Goal: Task Accomplishment & Management: Manage account settings

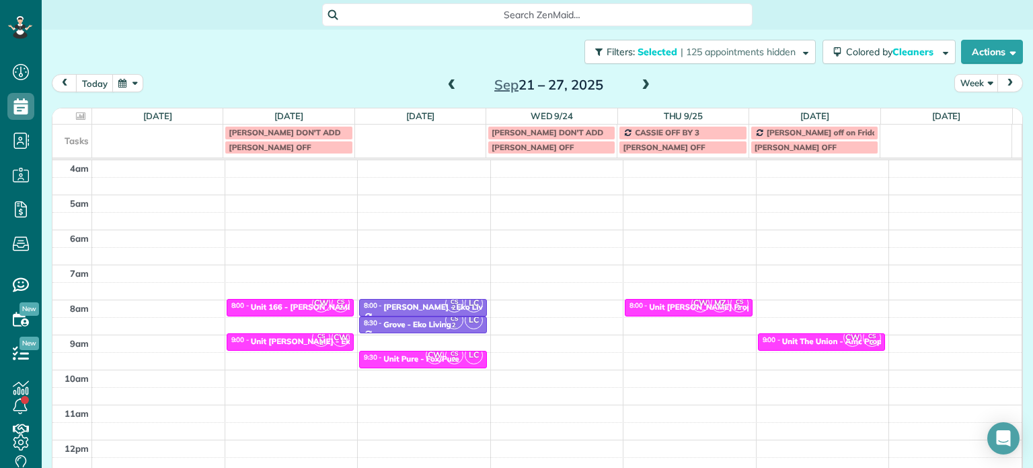
scroll to position [105, 0]
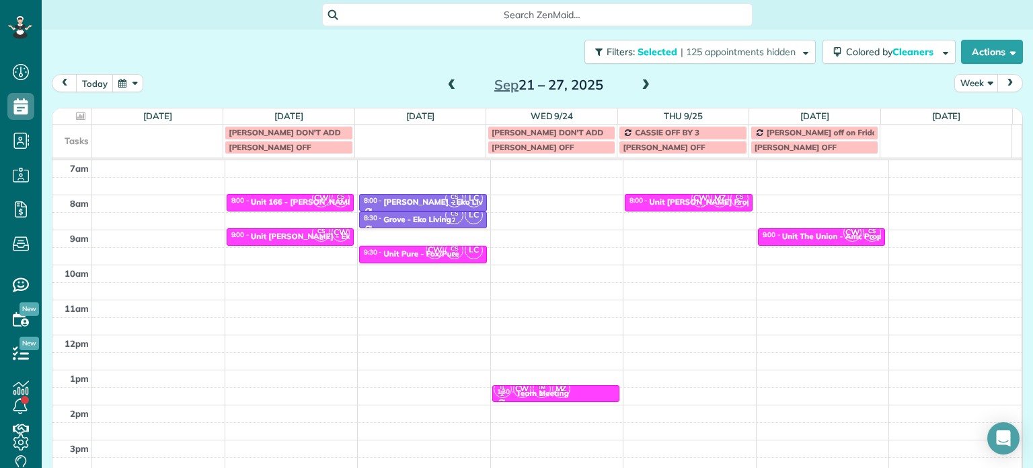
click at [445, 90] on span at bounding box center [452, 85] width 15 height 12
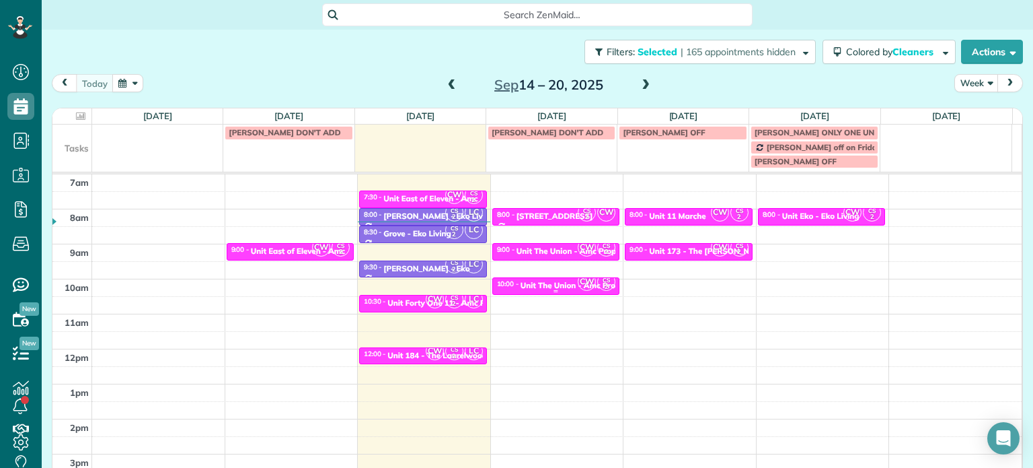
click at [538, 286] on div "Unit The Union - Amc Property" at bounding box center [578, 285] width 115 height 9
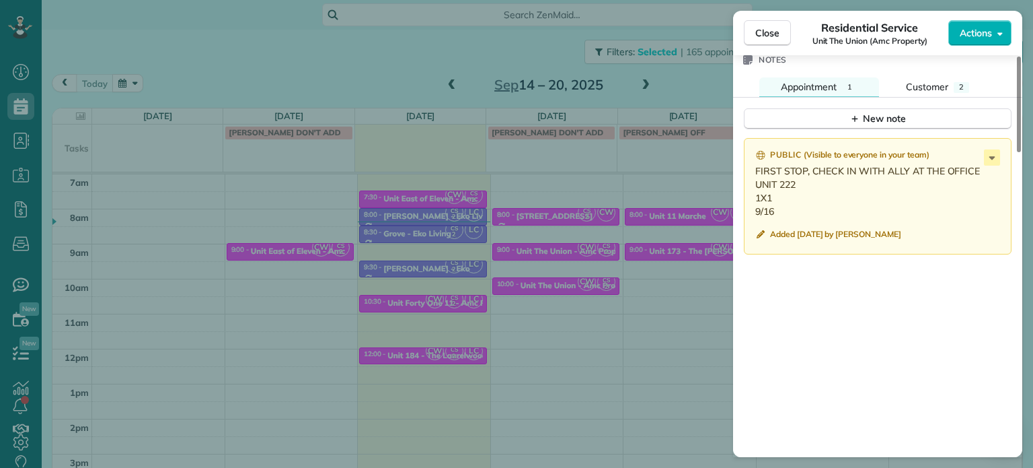
scroll to position [1144, 0]
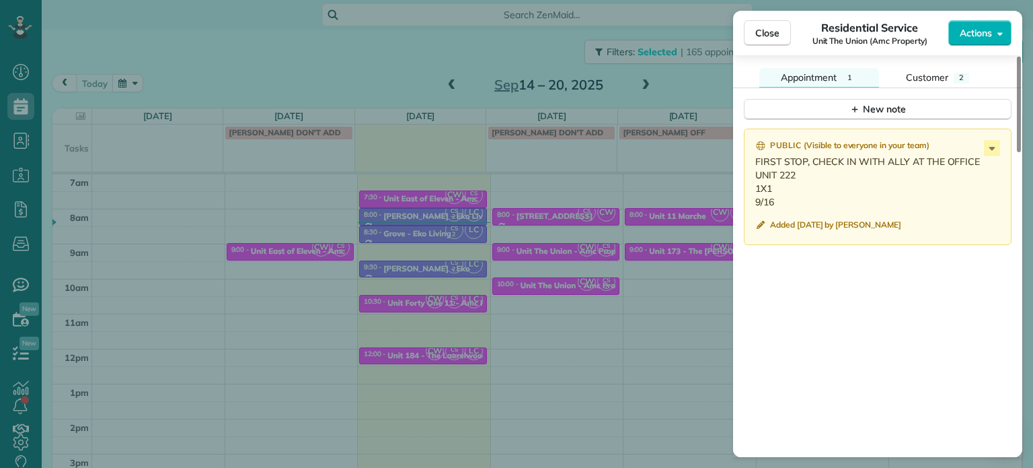
click at [445, 41] on div "Close Residential Service Unit The Union (Amc Property) Actions Status Active U…" at bounding box center [516, 234] width 1033 height 468
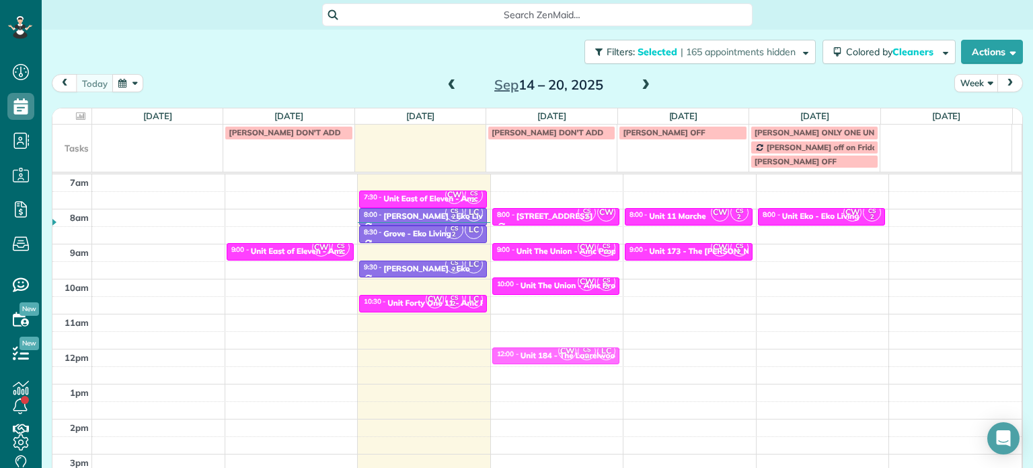
drag, startPoint x: 408, startPoint y: 351, endPoint x: 487, endPoint y: 355, distance: 79.5
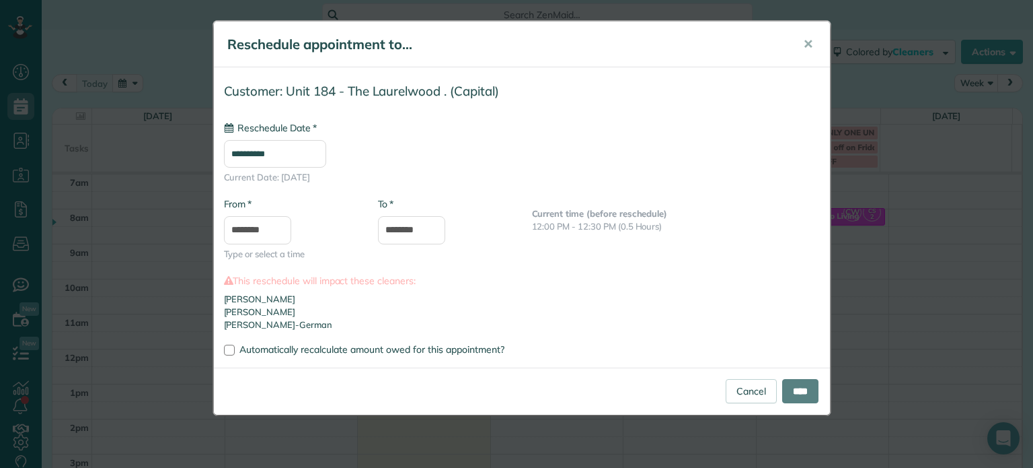
type input "**********"
click at [802, 390] on input "****" at bounding box center [800, 391] width 36 height 24
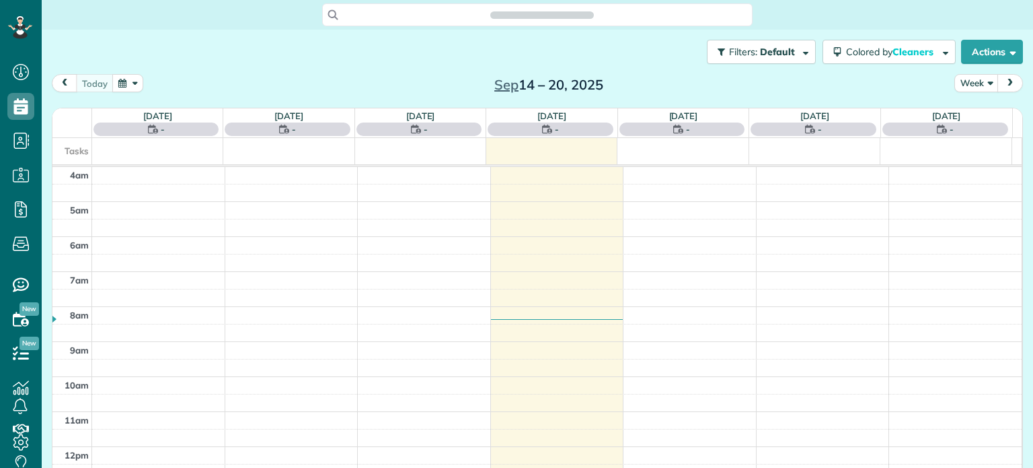
scroll to position [105, 0]
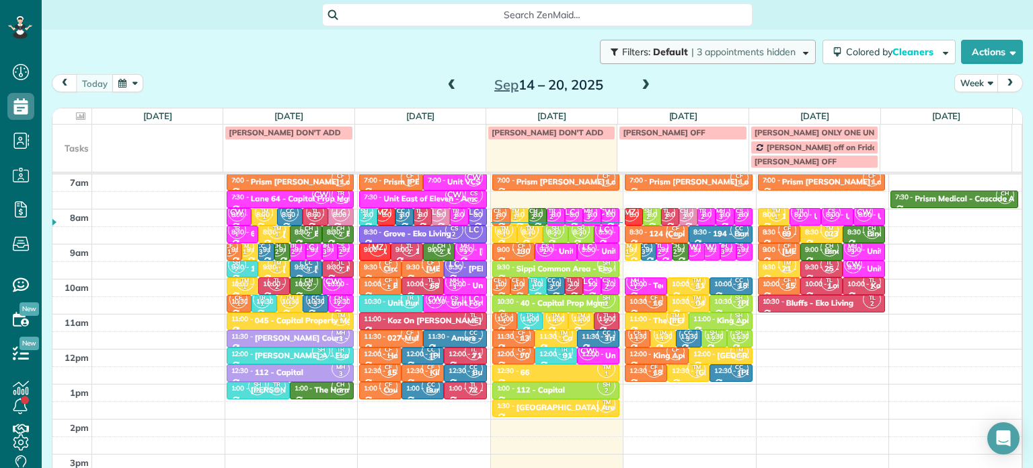
click at [747, 50] on span "| 3 appointments hidden" at bounding box center [744, 52] width 104 height 12
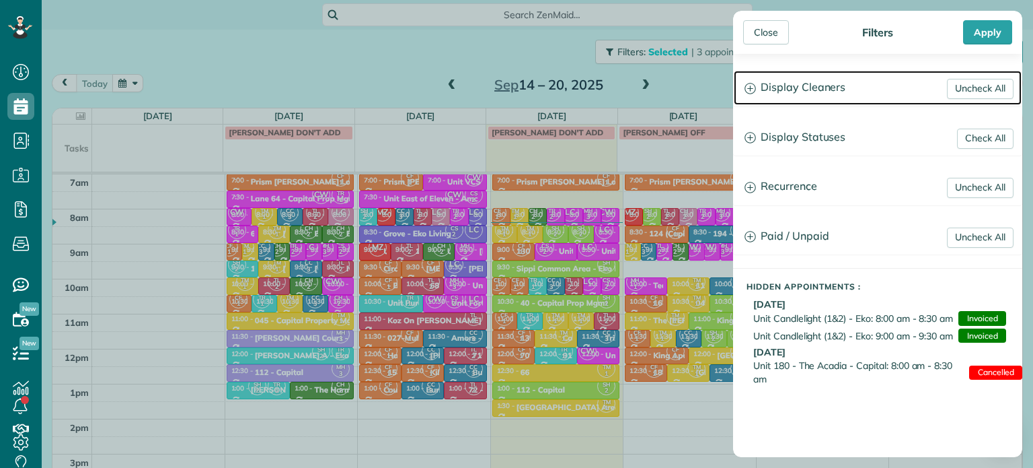
click at [792, 89] on h3 "Display Cleaners" at bounding box center [878, 88] width 288 height 34
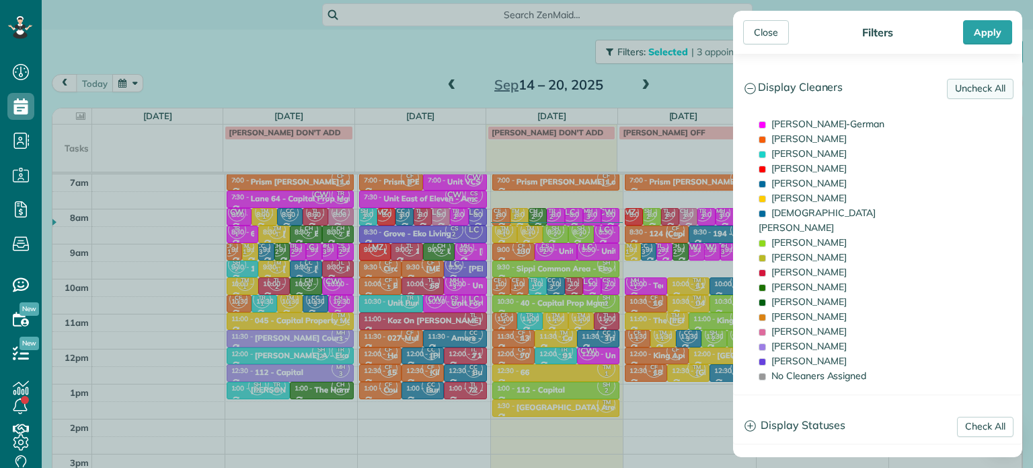
click at [993, 83] on link "Uncheck All" at bounding box center [980, 89] width 67 height 20
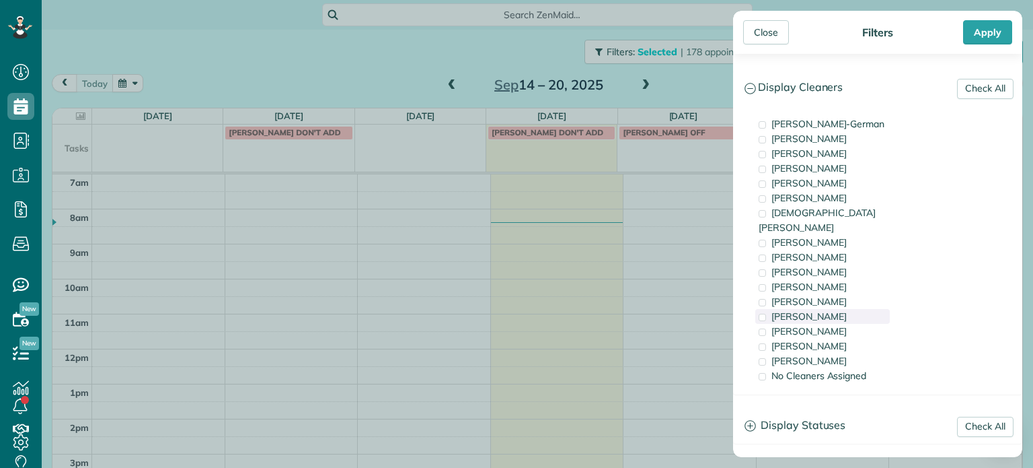
click at [828, 309] on div "[PERSON_NAME]" at bounding box center [823, 316] width 135 height 15
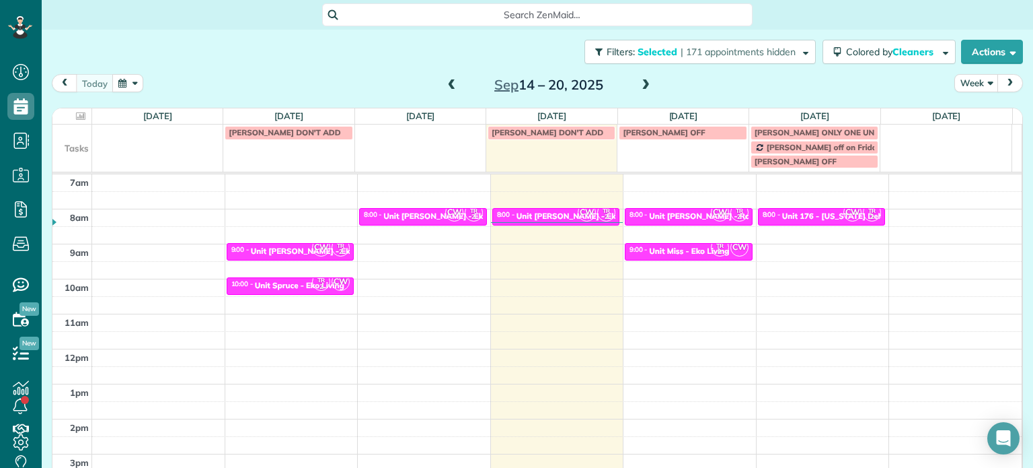
click at [688, 266] on div "Close Filters Apply Check All Display Cleaners [PERSON_NAME]-German [PERSON_NAM…" at bounding box center [516, 234] width 1033 height 468
click at [720, 48] on span "| 171 appointments hidden" at bounding box center [738, 52] width 115 height 12
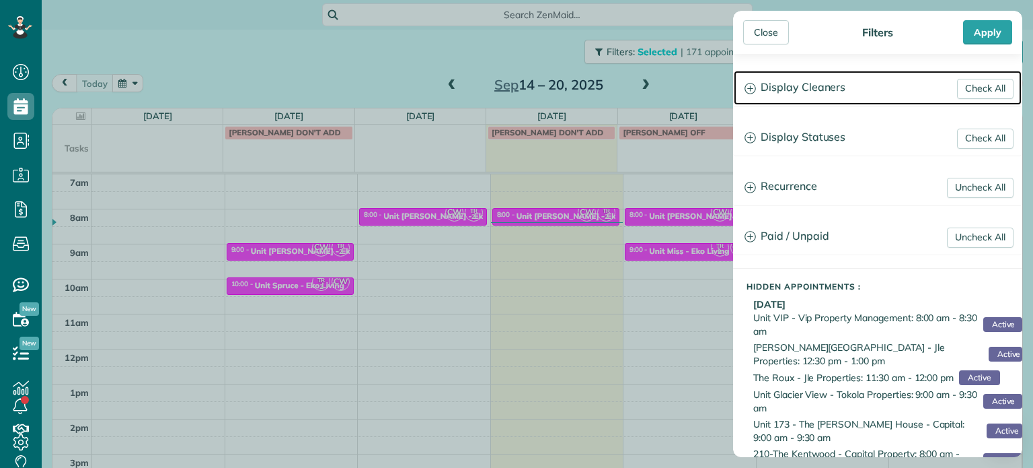
click at [761, 80] on h3 "Display Cleaners" at bounding box center [878, 88] width 288 height 34
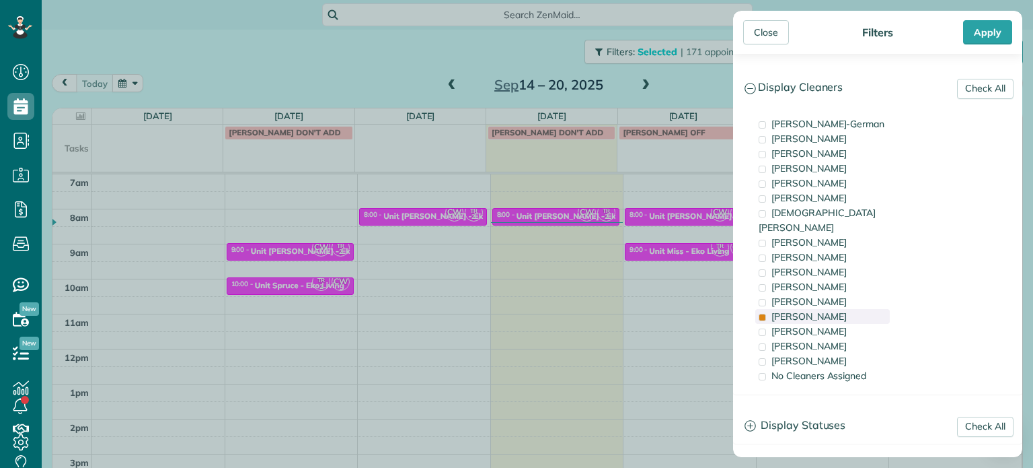
click at [848, 309] on div "[PERSON_NAME]" at bounding box center [823, 316] width 135 height 15
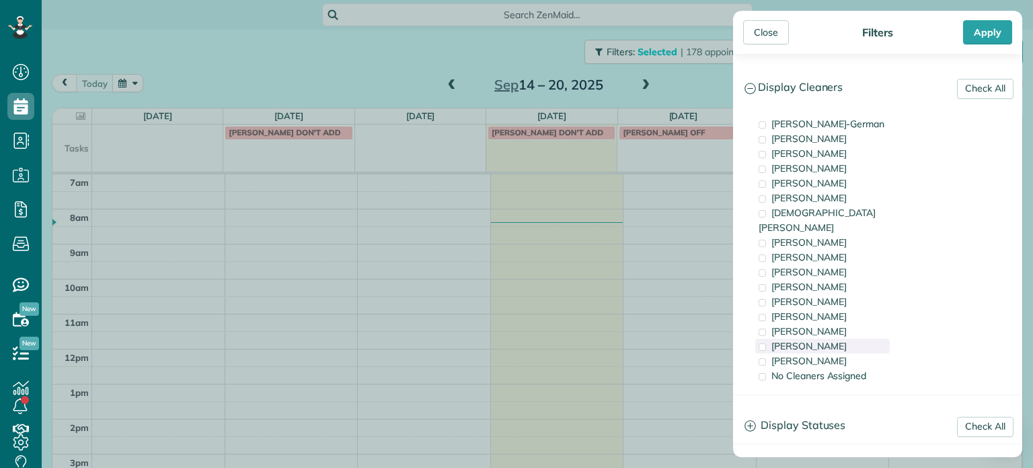
click at [852, 338] on div "[PERSON_NAME]" at bounding box center [823, 345] width 135 height 15
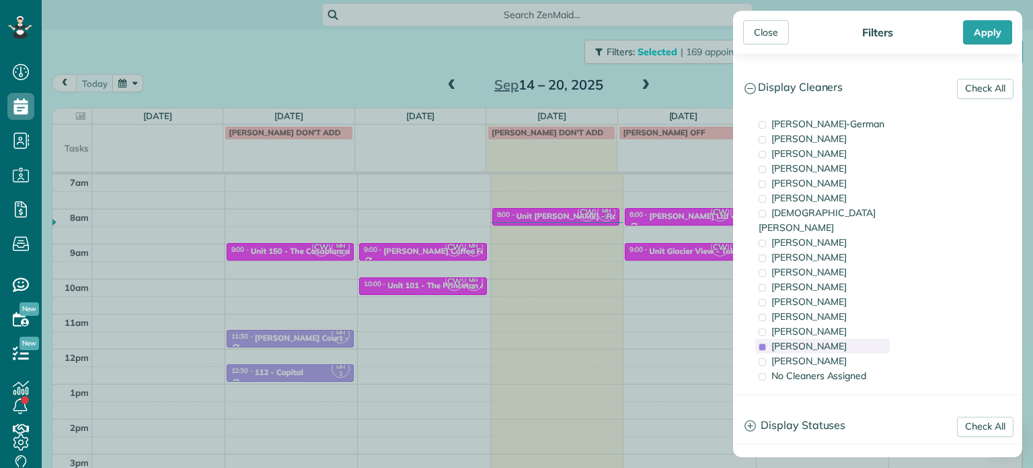
click at [852, 338] on div "[PERSON_NAME]" at bounding box center [823, 345] width 135 height 15
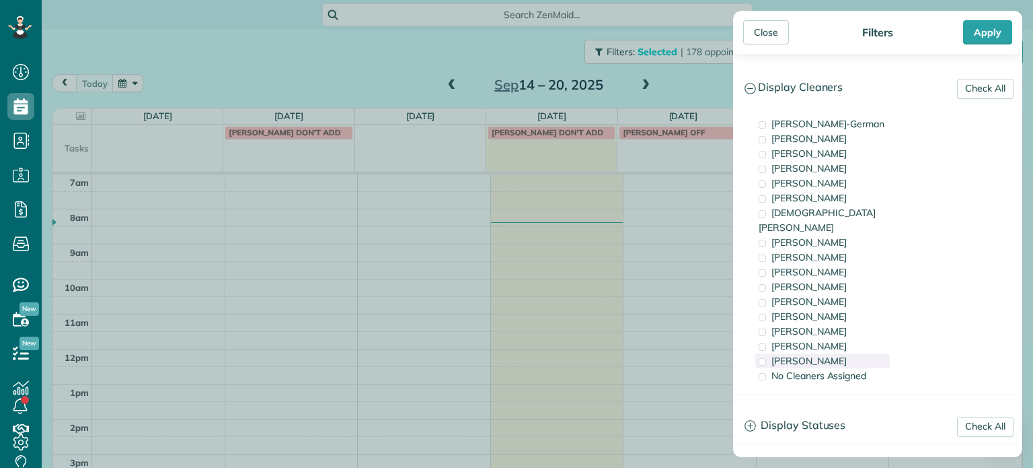
click at [847, 353] on div "[PERSON_NAME]" at bounding box center [823, 360] width 135 height 15
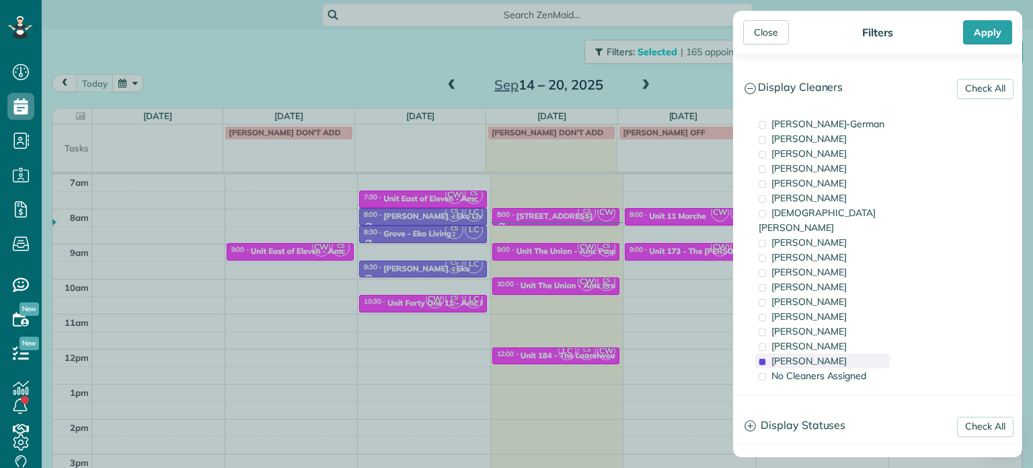
click at [847, 353] on div "[PERSON_NAME]" at bounding box center [823, 360] width 135 height 15
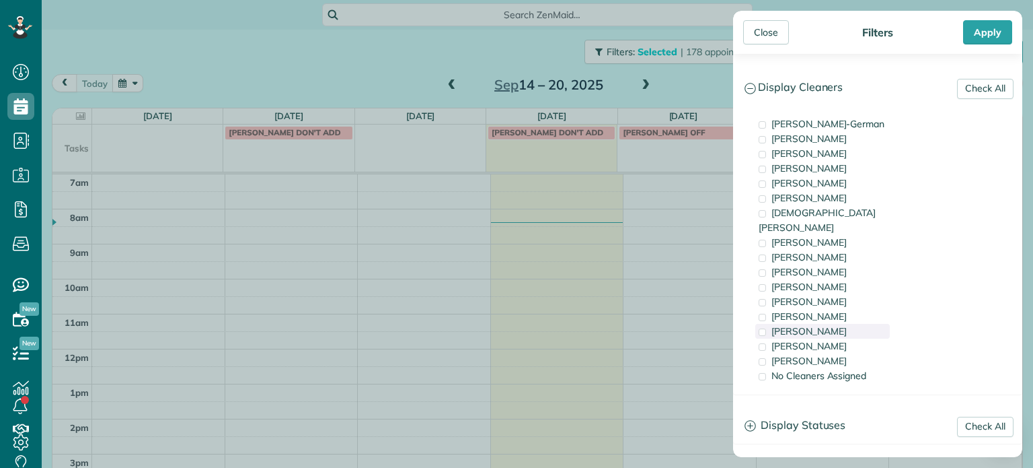
click at [837, 324] on div "[PERSON_NAME]" at bounding box center [823, 331] width 135 height 15
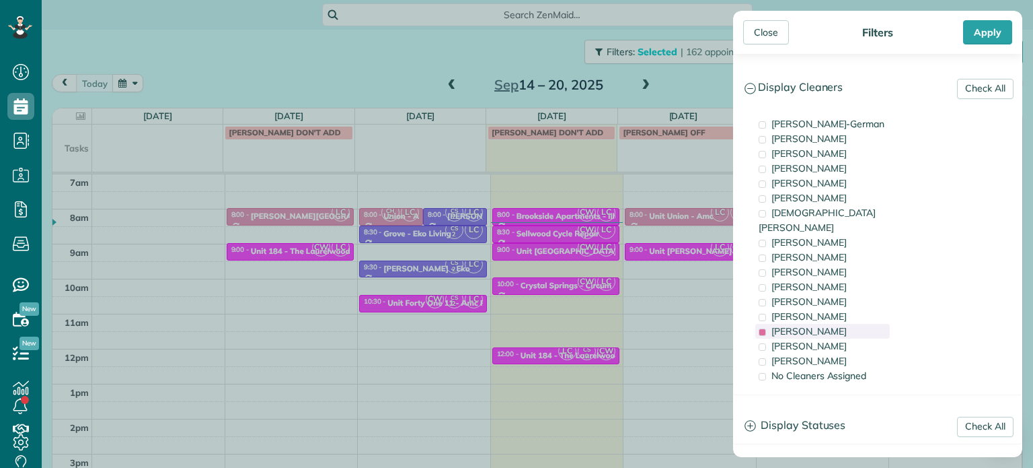
click at [837, 324] on div "[PERSON_NAME]" at bounding box center [823, 331] width 135 height 15
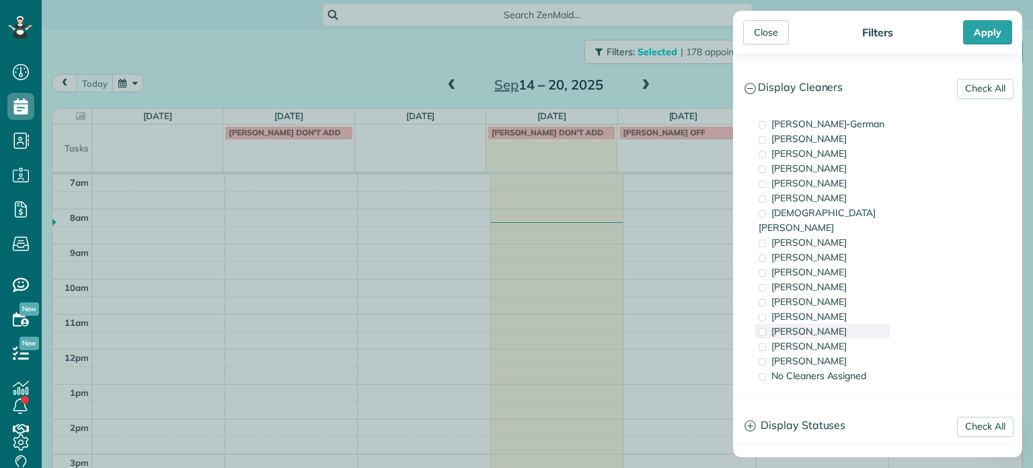
click at [837, 324] on div "[PERSON_NAME]" at bounding box center [823, 331] width 135 height 15
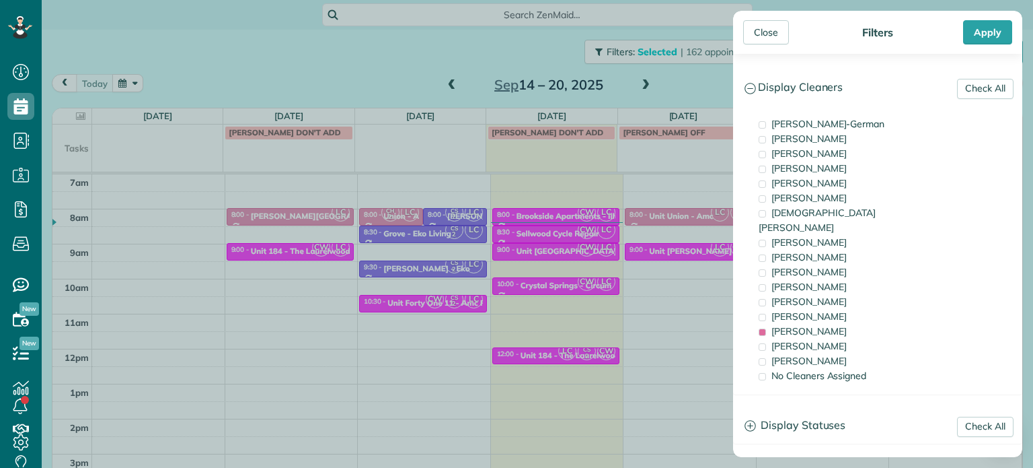
click at [691, 289] on div "Close Filters Apply Check All Display Cleaners [PERSON_NAME]-German [PERSON_NAM…" at bounding box center [516, 234] width 1033 height 468
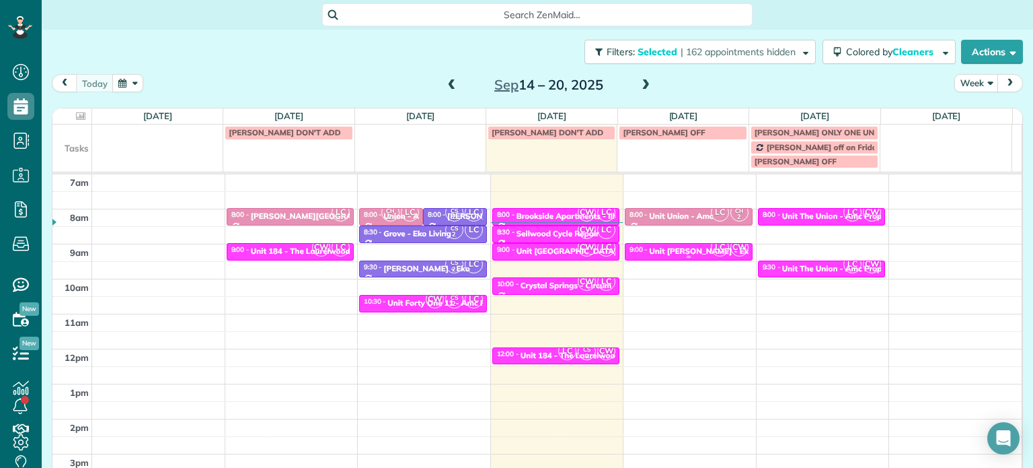
click at [682, 255] on div at bounding box center [689, 256] width 126 height 5
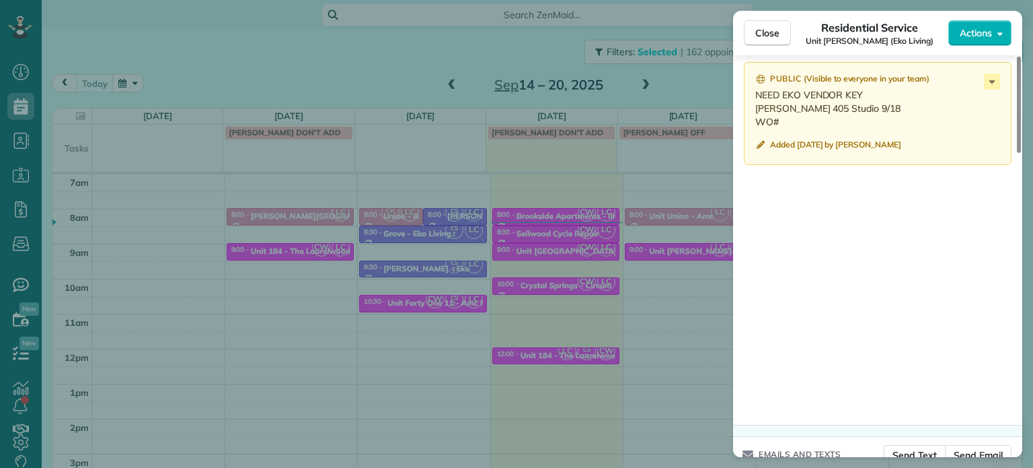
scroll to position [1214, 0]
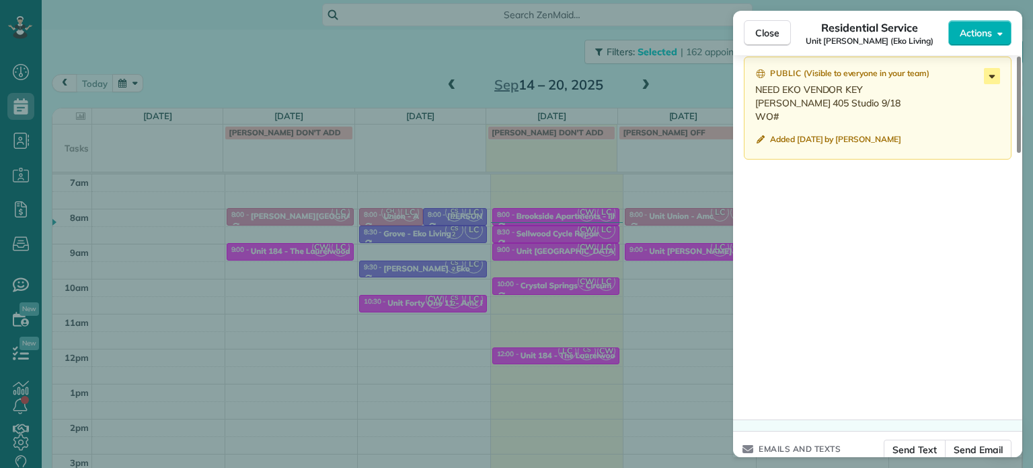
click at [998, 81] on icon at bounding box center [992, 76] width 16 height 16
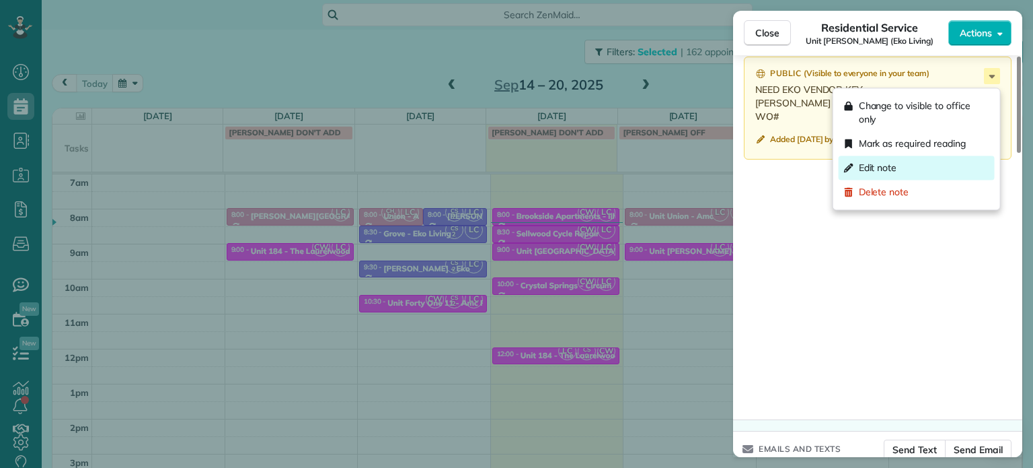
click at [928, 177] on div "Edit note" at bounding box center [917, 167] width 156 height 24
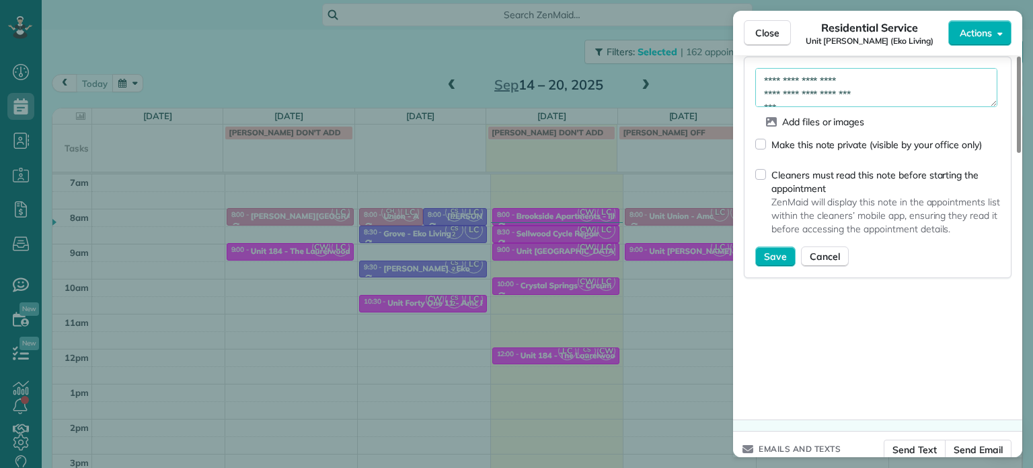
click at [799, 107] on textarea "**********" at bounding box center [877, 87] width 242 height 39
paste textarea "*********"
type textarea "**********"
click at [779, 258] on span "Save" at bounding box center [775, 256] width 23 height 13
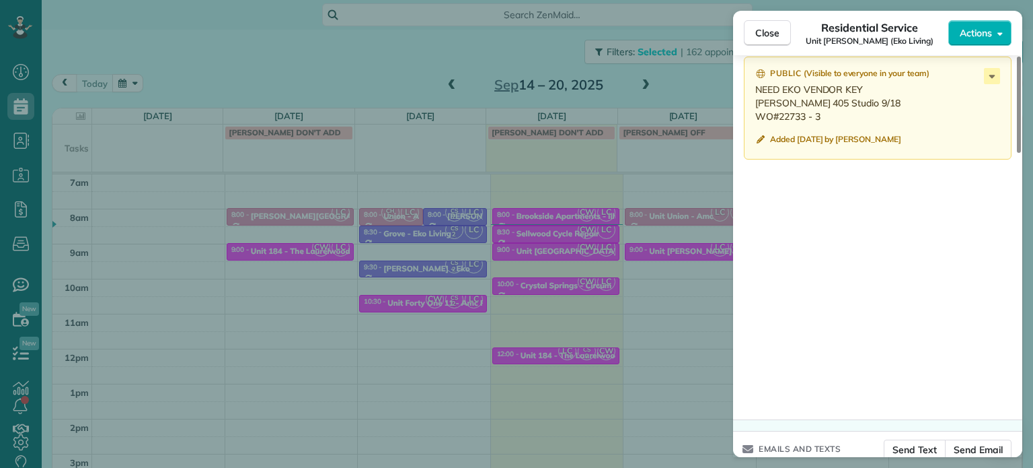
click at [657, 198] on div "Close Residential Service Unit [PERSON_NAME] (Eko Living) Actions Status Active…" at bounding box center [516, 234] width 1033 height 468
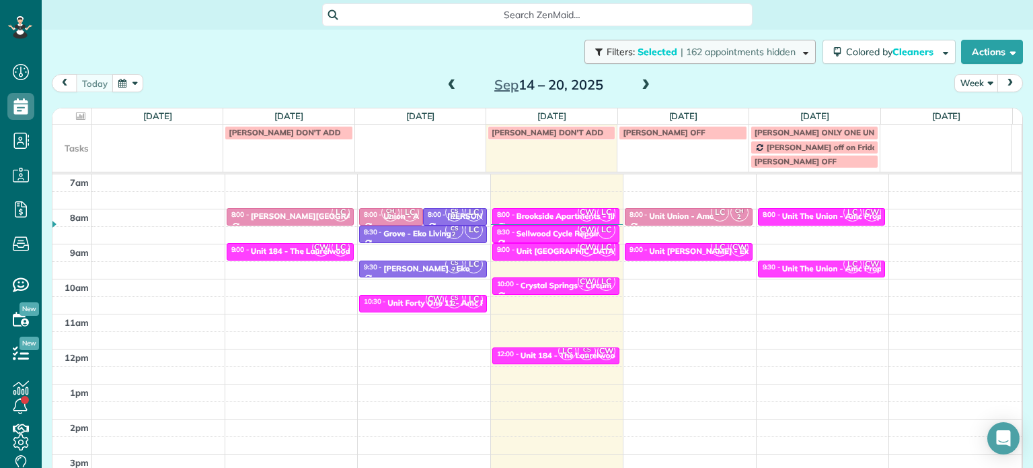
click at [712, 54] on span "| 162 appointments hidden" at bounding box center [738, 52] width 115 height 12
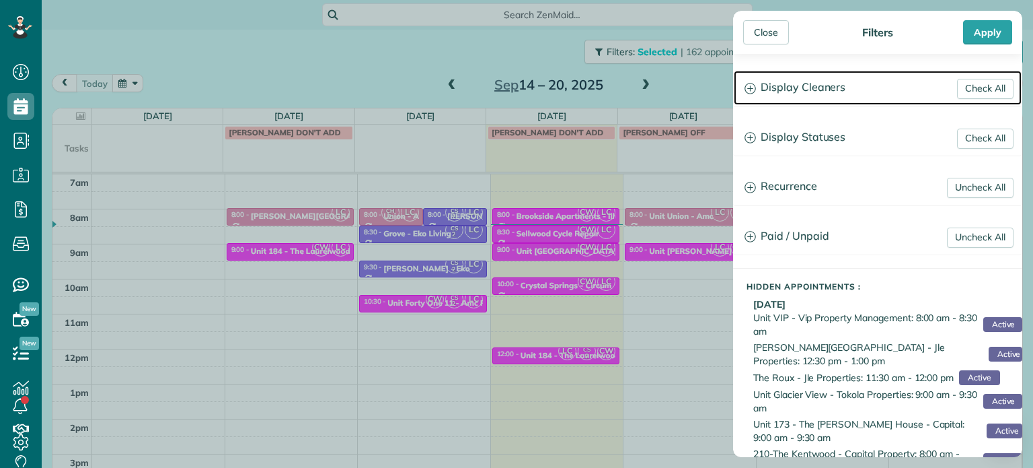
click at [799, 87] on h3 "Display Cleaners" at bounding box center [878, 88] width 288 height 34
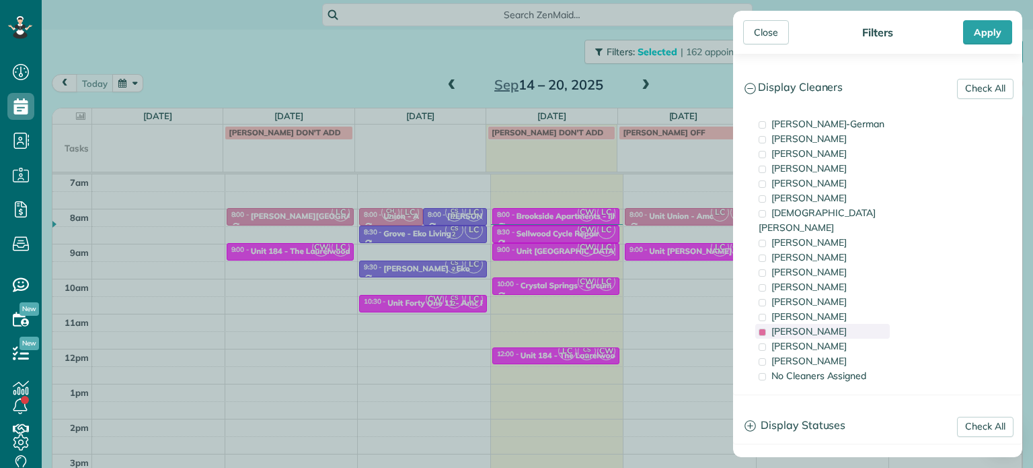
click at [815, 325] on span "[PERSON_NAME]" at bounding box center [809, 331] width 75 height 12
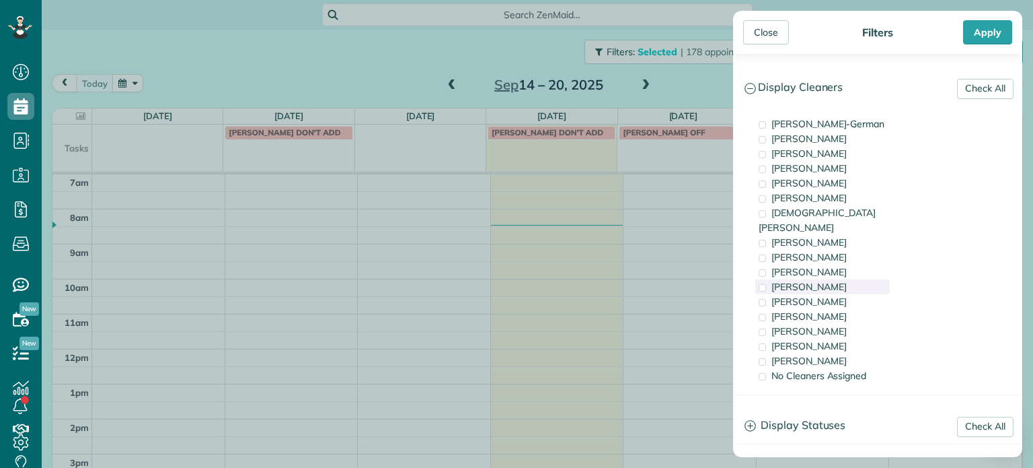
click at [828, 279] on div "[PERSON_NAME]" at bounding box center [823, 286] width 135 height 15
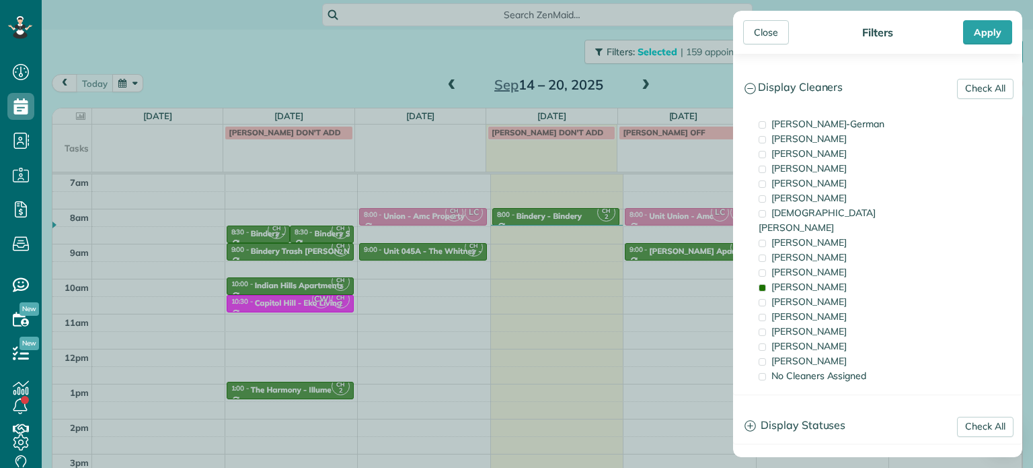
click at [631, 271] on div "Close Filters Apply Check All Display Cleaners [PERSON_NAME]-German [PERSON_NAM…" at bounding box center [516, 234] width 1033 height 468
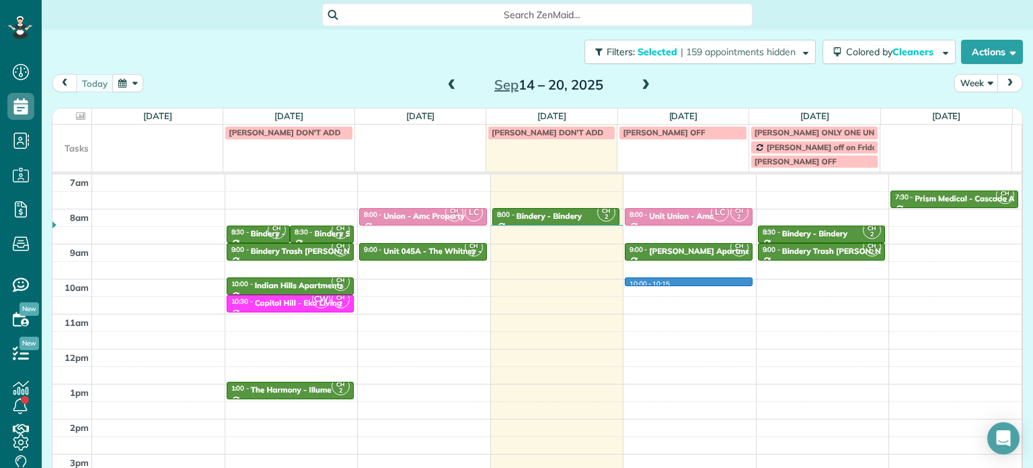
click at [656, 281] on div "4am 5am 6am 7am 8am 9am 10am 11am 12pm 1pm 2pm 3pm 4pm 5pm CH 2 6:00 - 6:30 Pri…" at bounding box center [536, 313] width 969 height 489
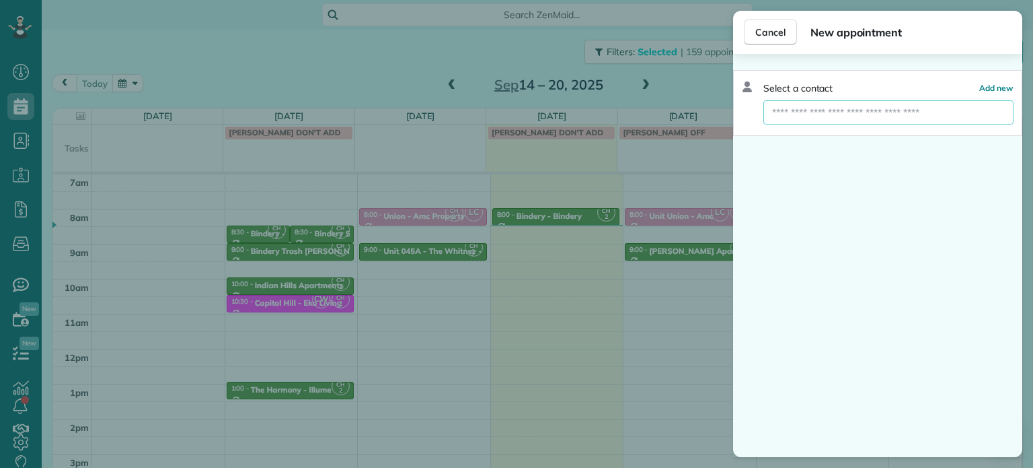
click at [823, 121] on input "text" at bounding box center [889, 112] width 250 height 24
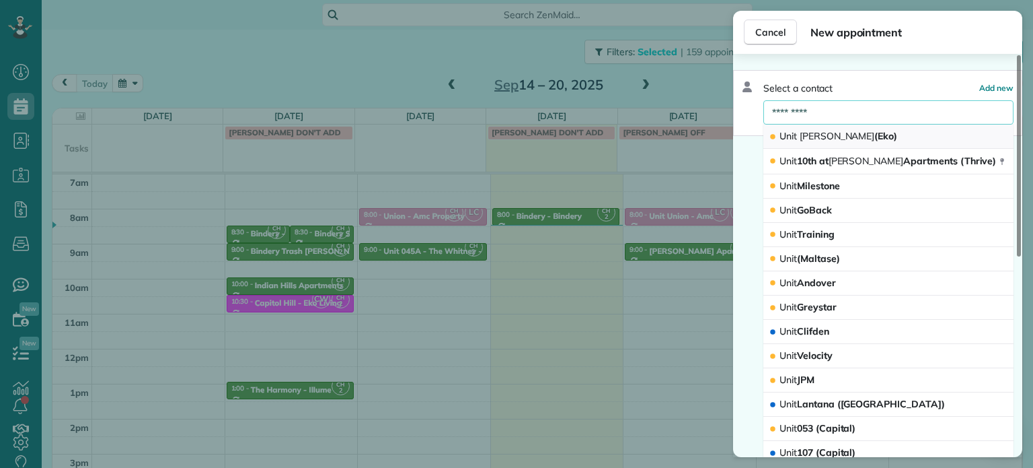
type input "*********"
click at [811, 134] on span "[PERSON_NAME]" at bounding box center [837, 136] width 75 height 12
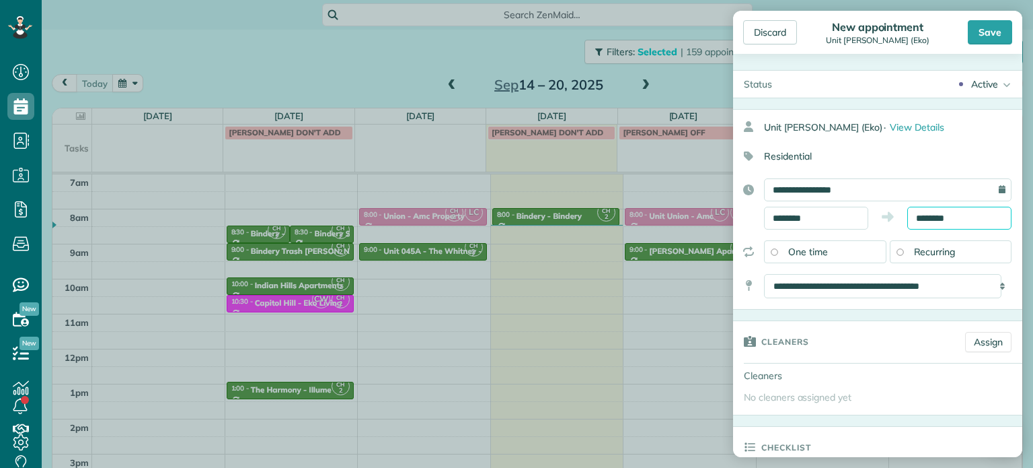
click at [920, 216] on input "********" at bounding box center [960, 218] width 104 height 23
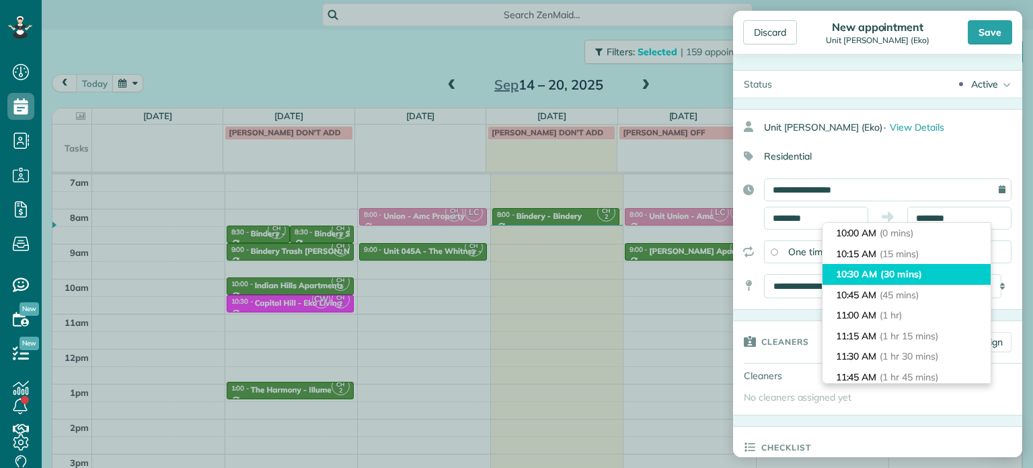
type input "********"
click at [905, 274] on span "(30 mins)" at bounding box center [902, 274] width 42 height 12
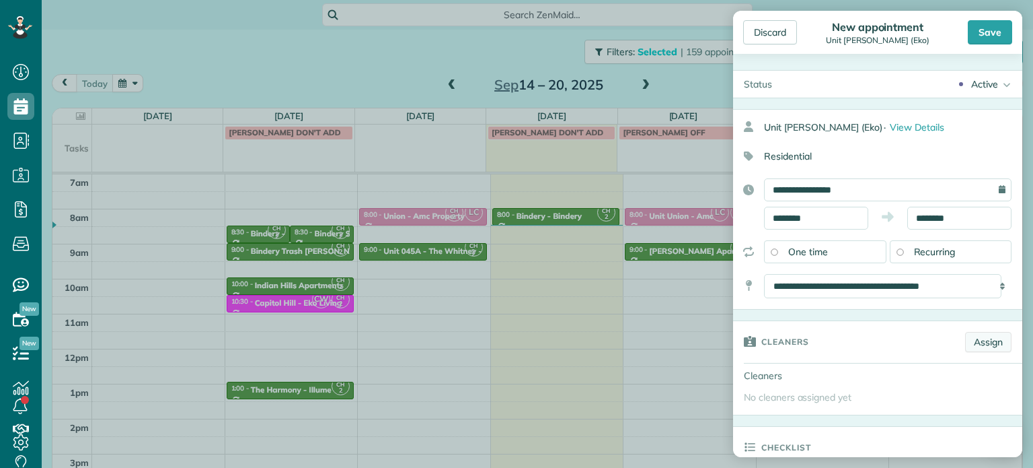
click at [977, 336] on link "Assign" at bounding box center [988, 342] width 46 height 20
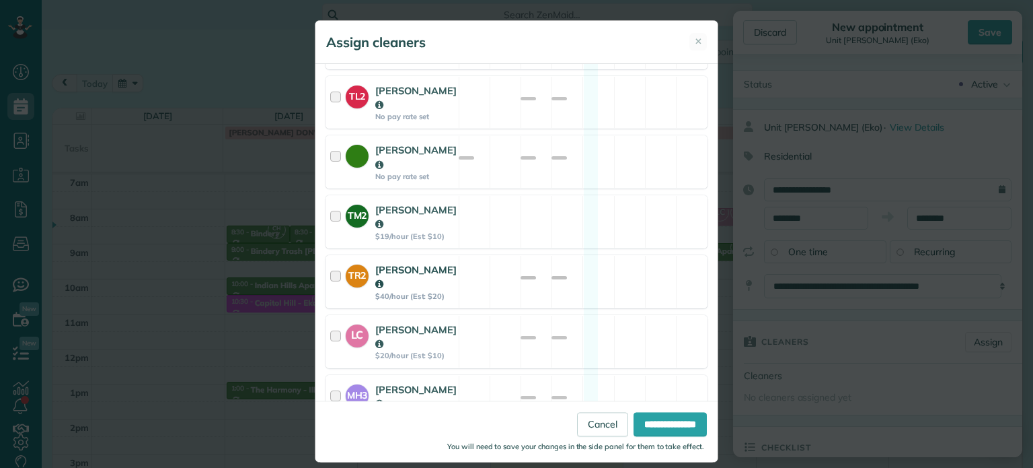
scroll to position [714, 0]
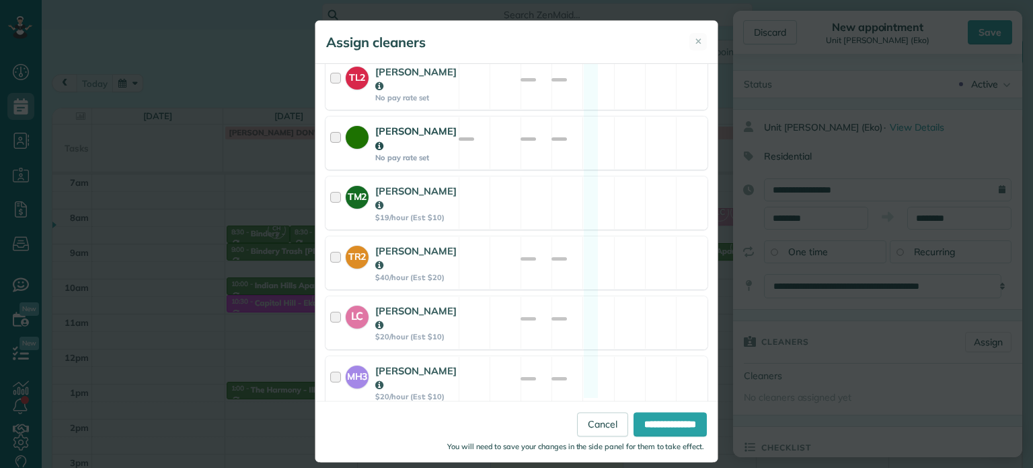
click at [616, 121] on div "[PERSON_NAME] No pay rate set Available" at bounding box center [517, 142] width 382 height 53
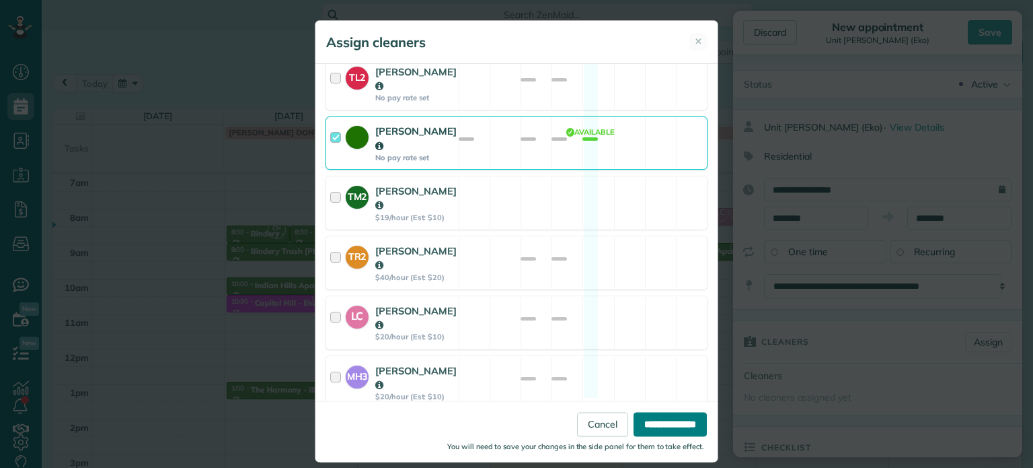
click at [664, 414] on input "**********" at bounding box center [670, 424] width 73 height 24
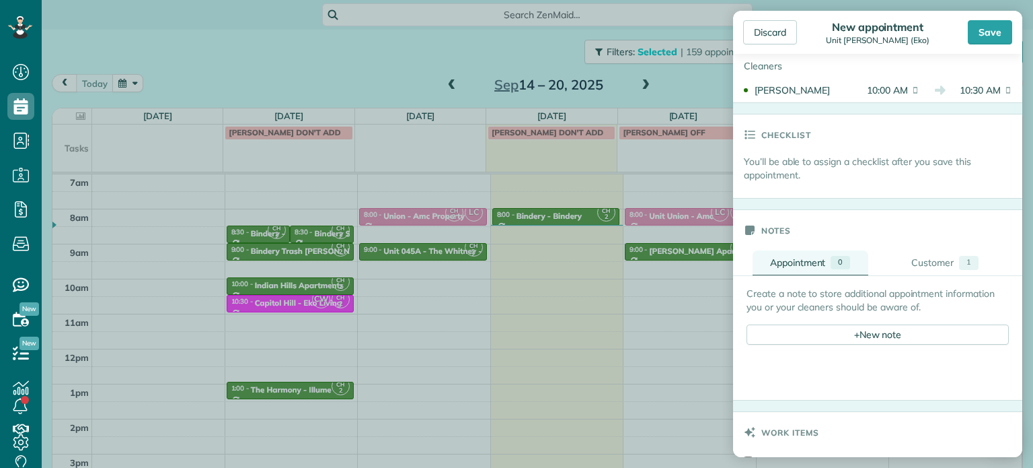
scroll to position [336, 0]
click at [867, 339] on div "+ New note" at bounding box center [878, 332] width 262 height 20
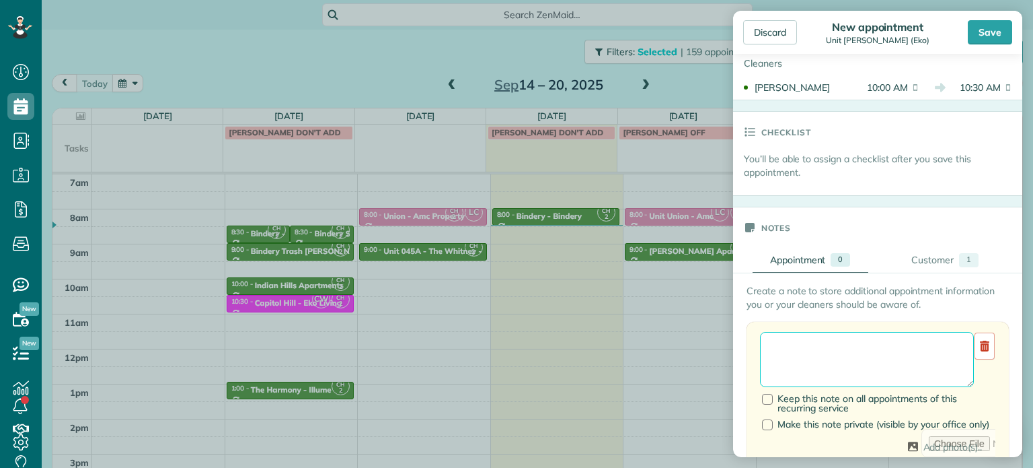
click at [875, 340] on textarea at bounding box center [867, 359] width 214 height 55
click at [893, 342] on textarea "**********" at bounding box center [862, 359] width 204 height 55
type textarea "**********"
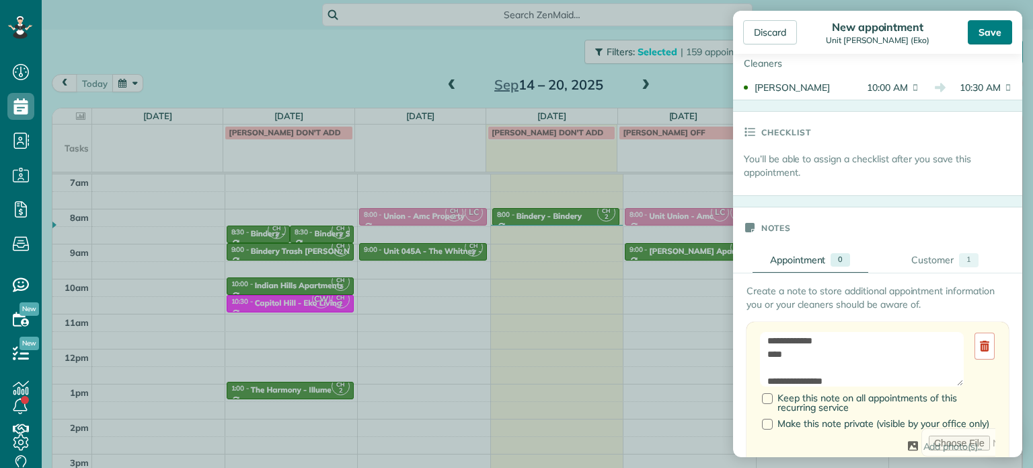
click at [995, 41] on div "Save" at bounding box center [990, 32] width 44 height 24
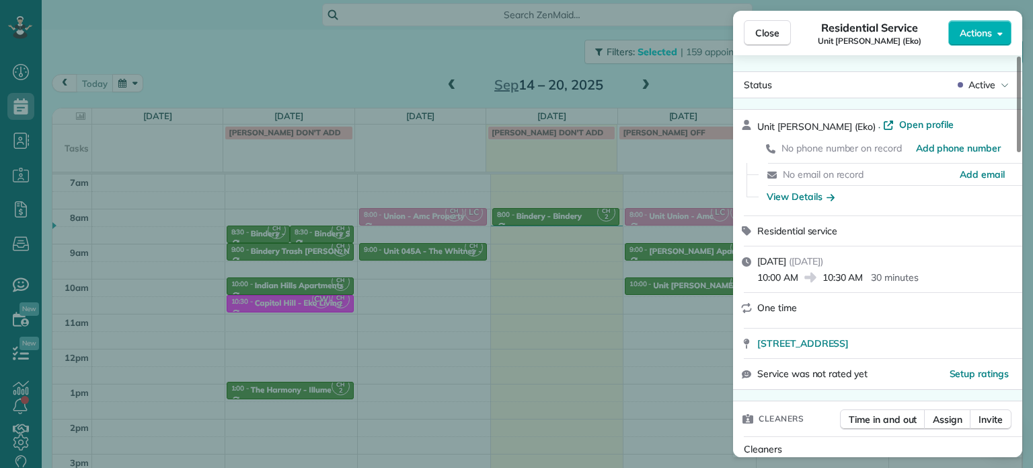
click at [681, 79] on div "Close Residential Service Unit [PERSON_NAME] (Eko) Actions Status Active Unit […" at bounding box center [516, 234] width 1033 height 468
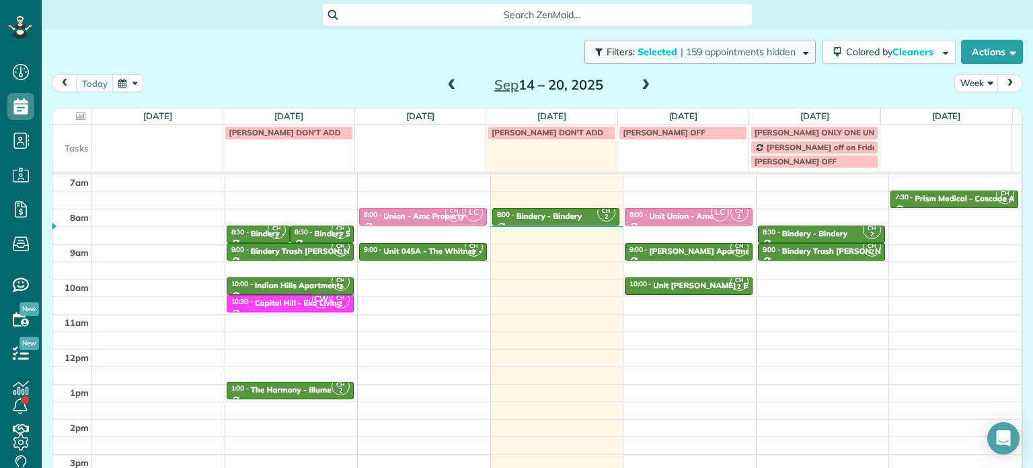
click at [717, 50] on span "| 159 appointments hidden" at bounding box center [738, 52] width 115 height 12
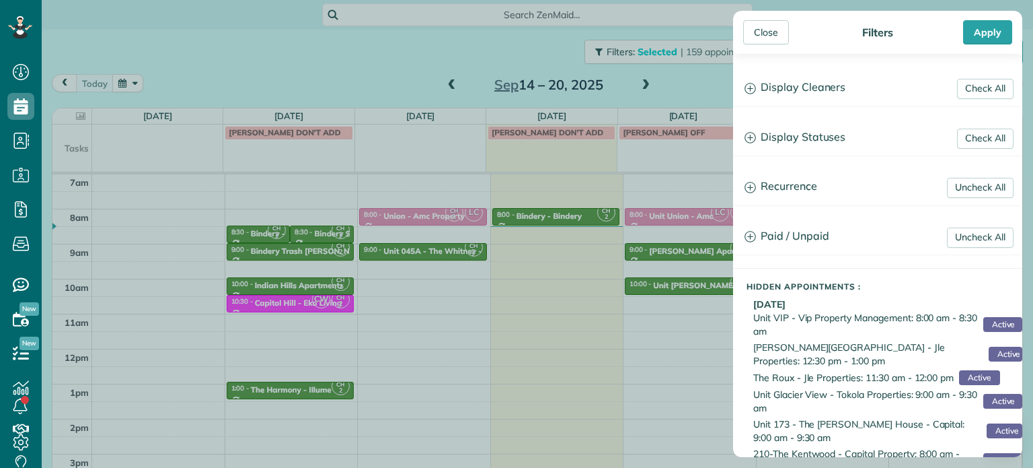
click at [690, 83] on div "Close Filters Apply Check All Display Cleaners [PERSON_NAME]-German [PERSON_NAM…" at bounding box center [516, 234] width 1033 height 468
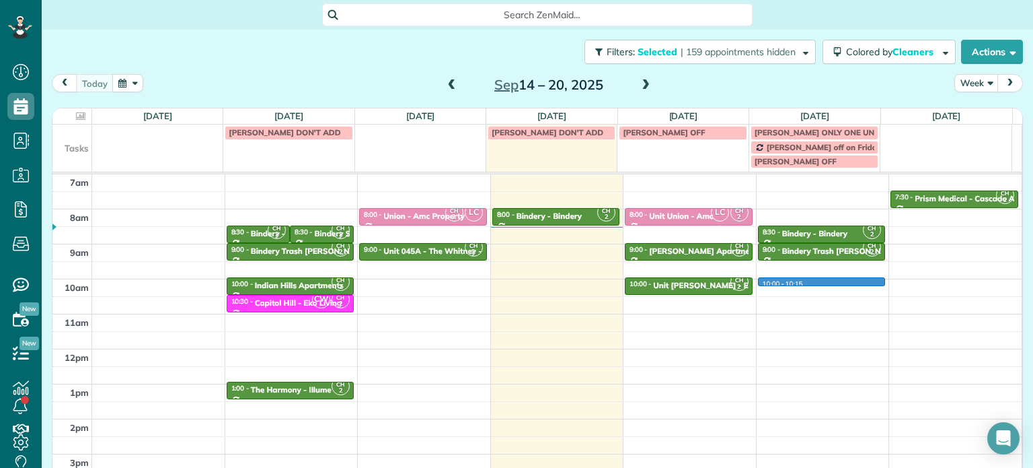
click at [811, 285] on div "4am 5am 6am 7am 8am 9am 10am 11am 12pm 1pm 2pm 3pm 4pm 5pm CH 2 6:00 - 6:30 Pri…" at bounding box center [536, 313] width 969 height 489
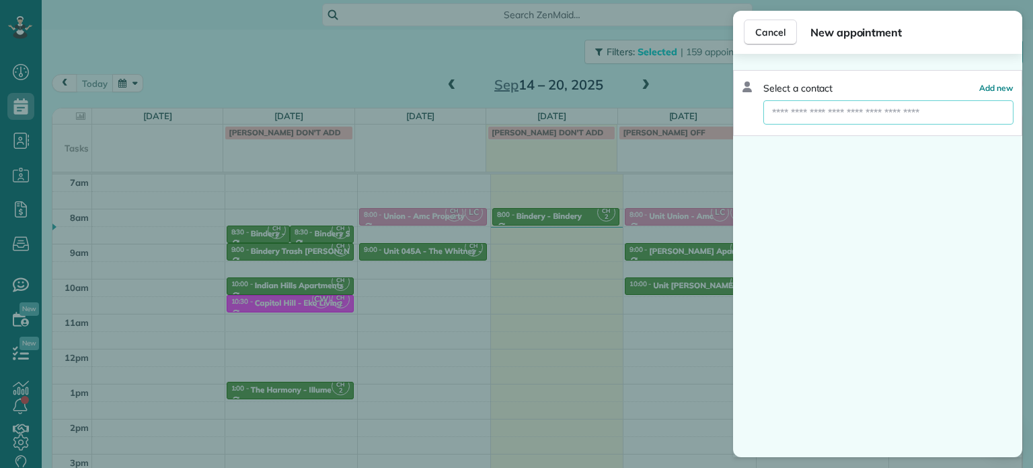
click at [833, 115] on input "text" at bounding box center [889, 112] width 250 height 24
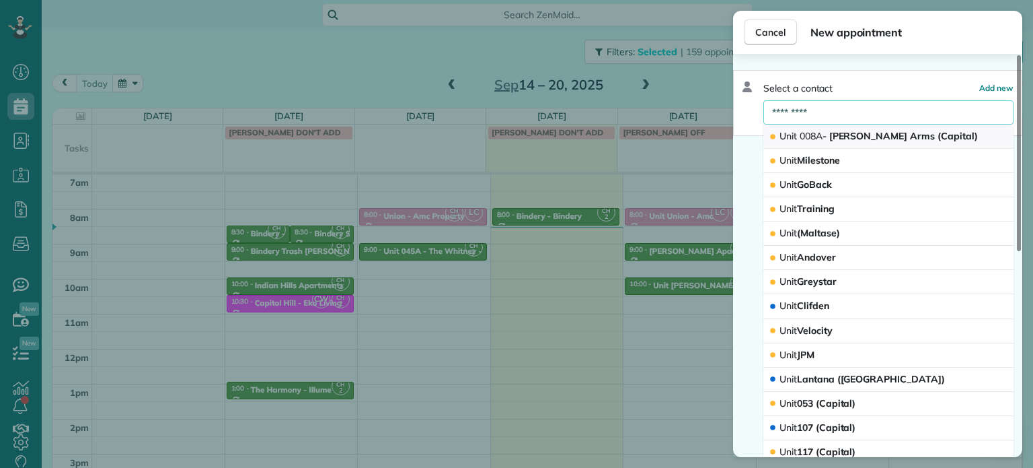
type input "*********"
click at [854, 138] on span "Unit 008A - [PERSON_NAME] Arms (Capital)" at bounding box center [879, 136] width 198 height 12
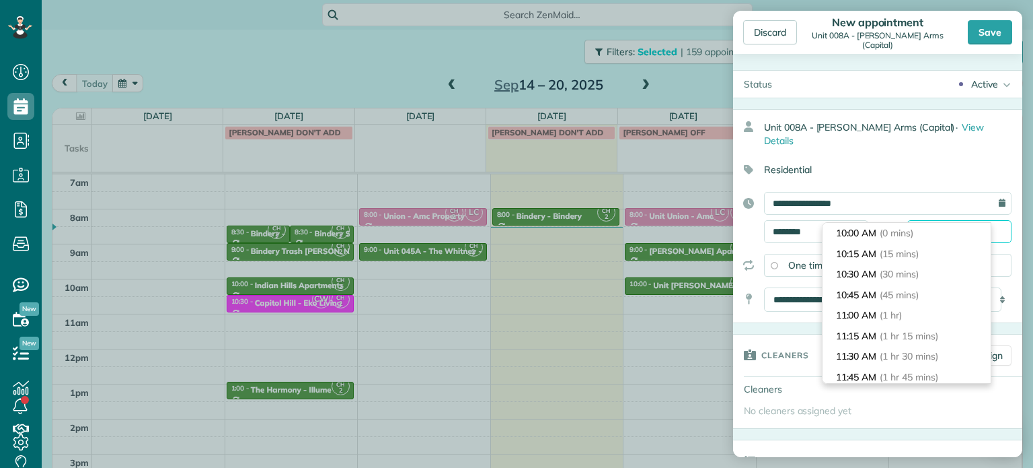
click at [931, 220] on input "********" at bounding box center [960, 231] width 104 height 23
type input "********"
click at [928, 271] on li "10:30 AM (30 mins)" at bounding box center [907, 274] width 168 height 21
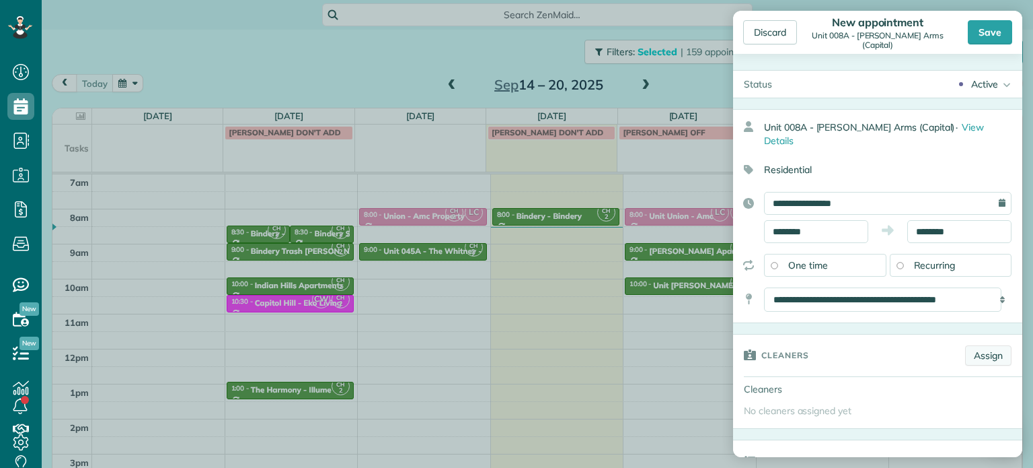
click at [969, 345] on link "Assign" at bounding box center [988, 355] width 46 height 20
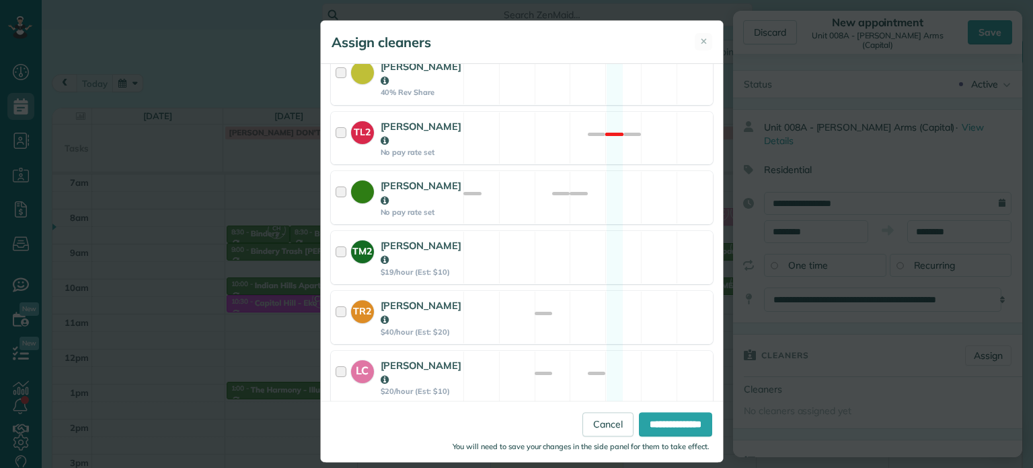
scroll to position [673, 0]
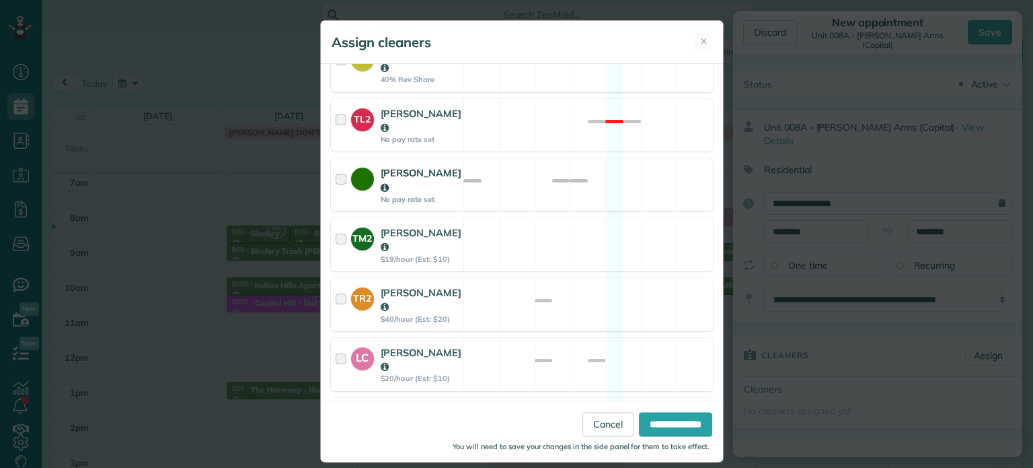
click at [585, 163] on div "[PERSON_NAME] No pay rate set Available" at bounding box center [522, 184] width 382 height 53
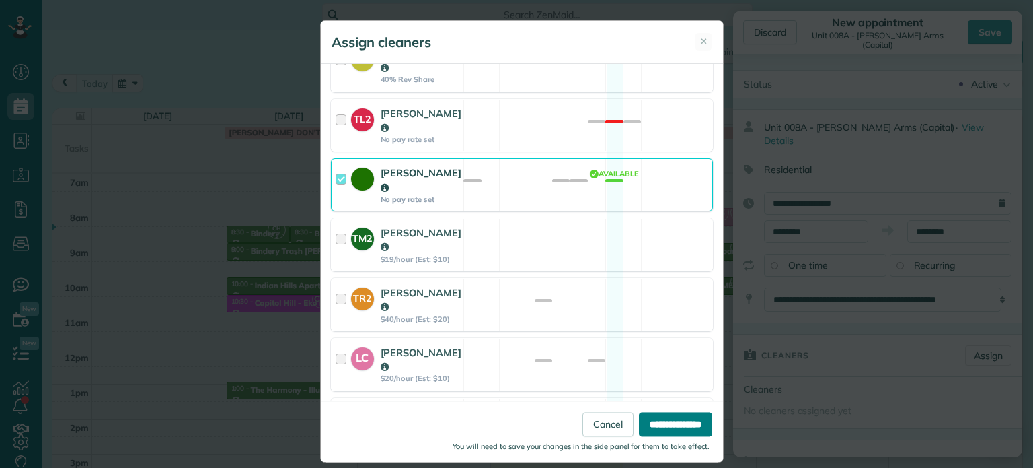
click at [673, 421] on input "**********" at bounding box center [675, 424] width 73 height 24
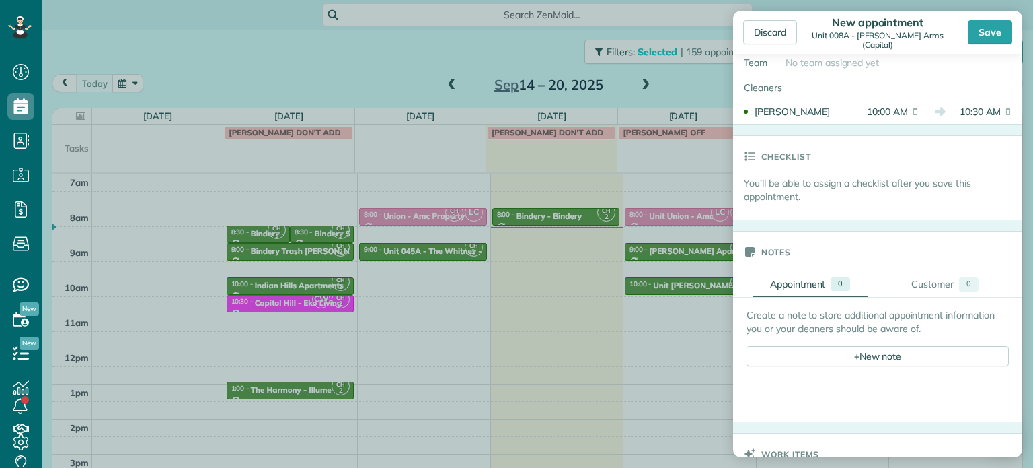
scroll to position [336, 0]
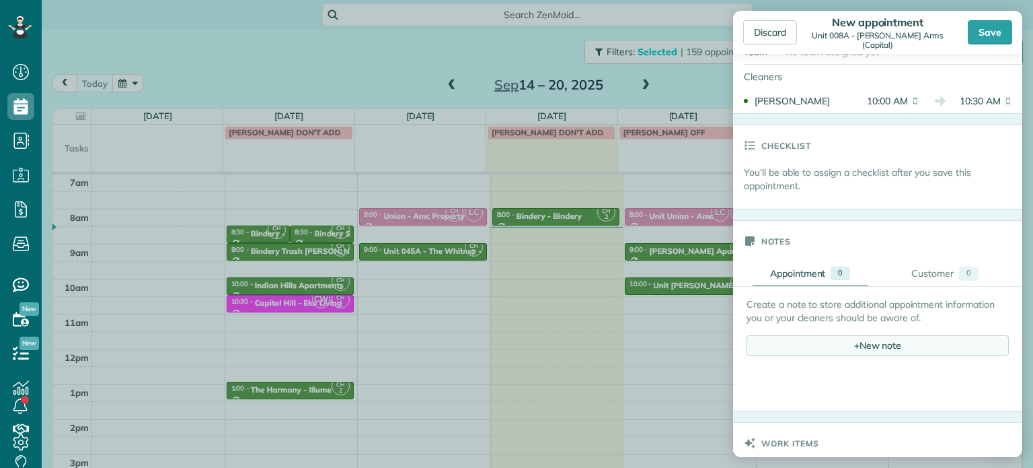
click at [857, 335] on div "+ New note" at bounding box center [878, 345] width 262 height 20
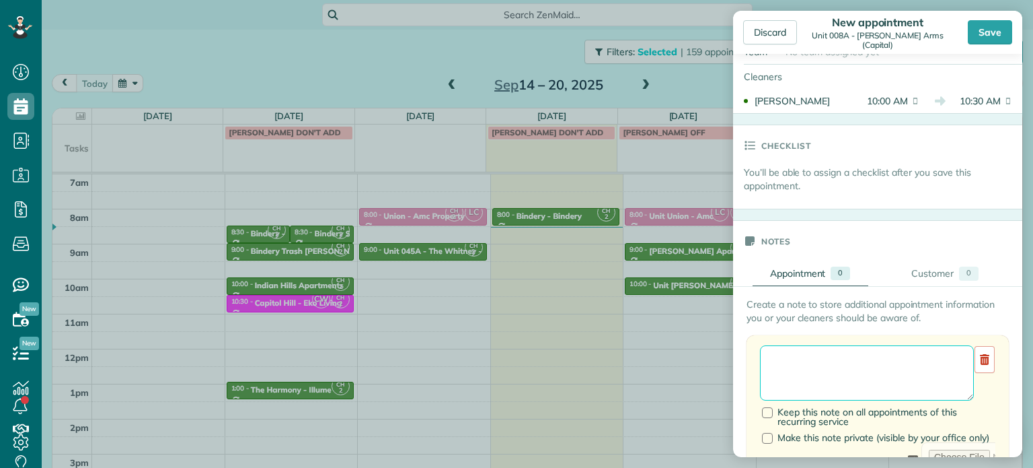
click at [857, 347] on textarea at bounding box center [867, 372] width 214 height 55
paste textarea "**********"
paste textarea "********"
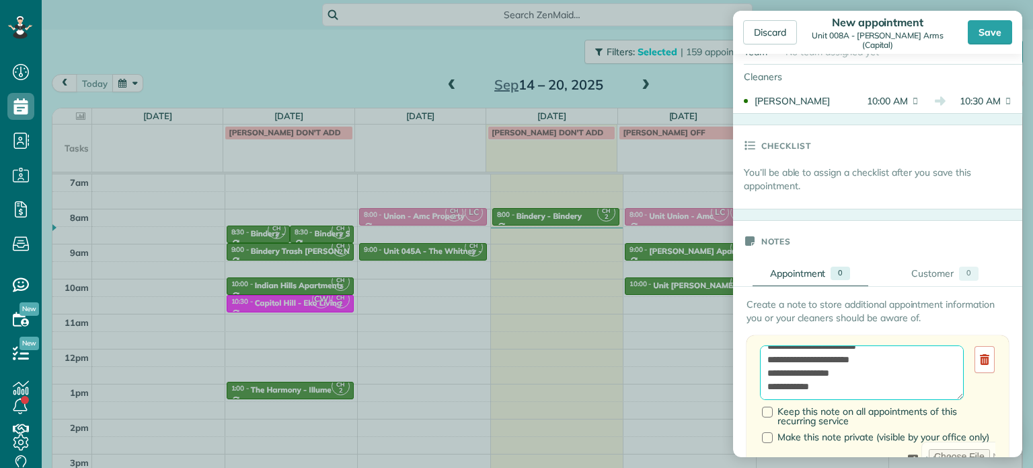
paste textarea "**********"
type textarea "**********"
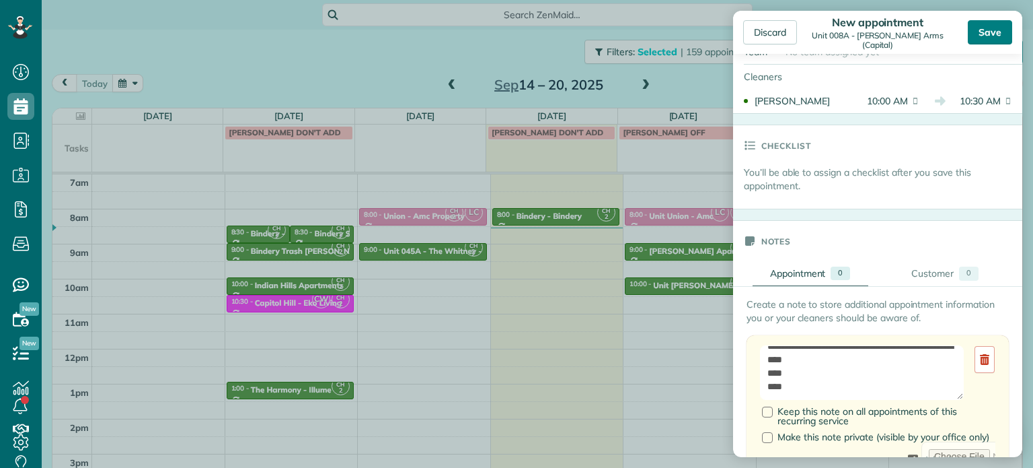
click at [985, 34] on div "Save" at bounding box center [990, 32] width 44 height 24
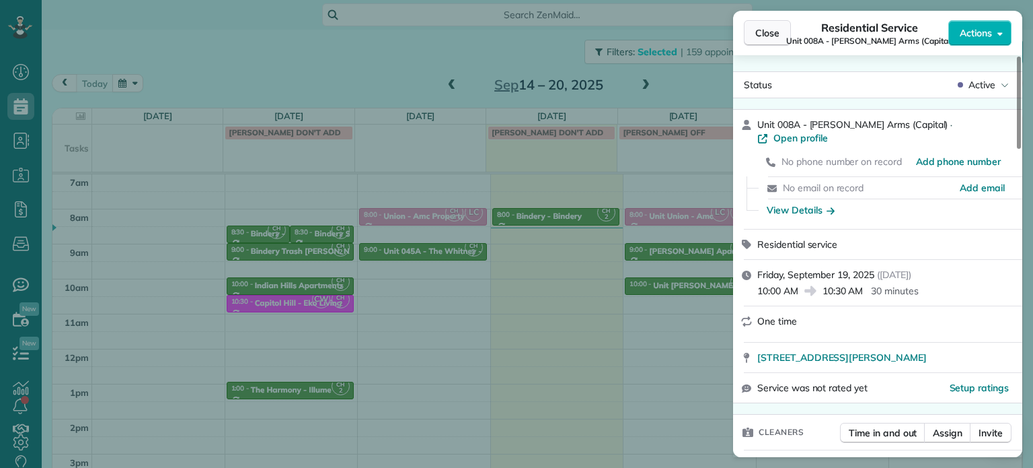
click at [779, 37] on span "Close" at bounding box center [768, 32] width 24 height 13
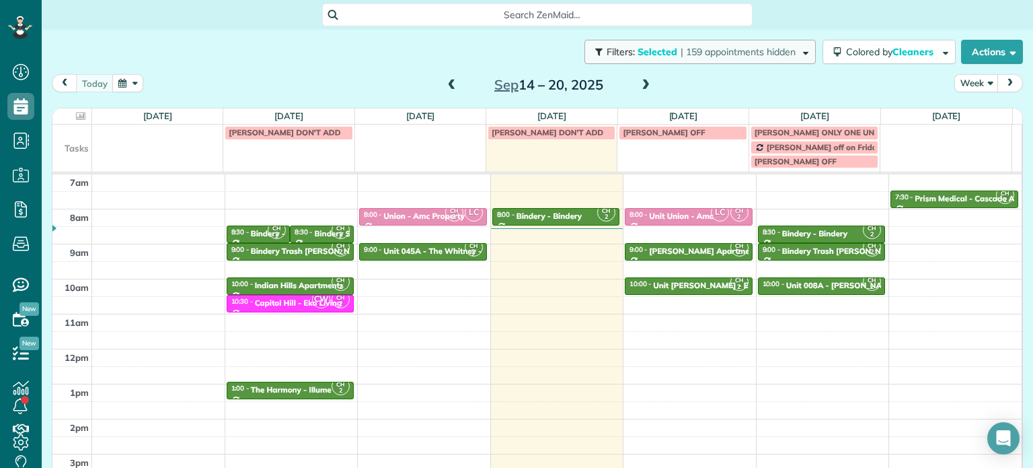
click at [708, 56] on span "| 159 appointments hidden" at bounding box center [738, 52] width 115 height 12
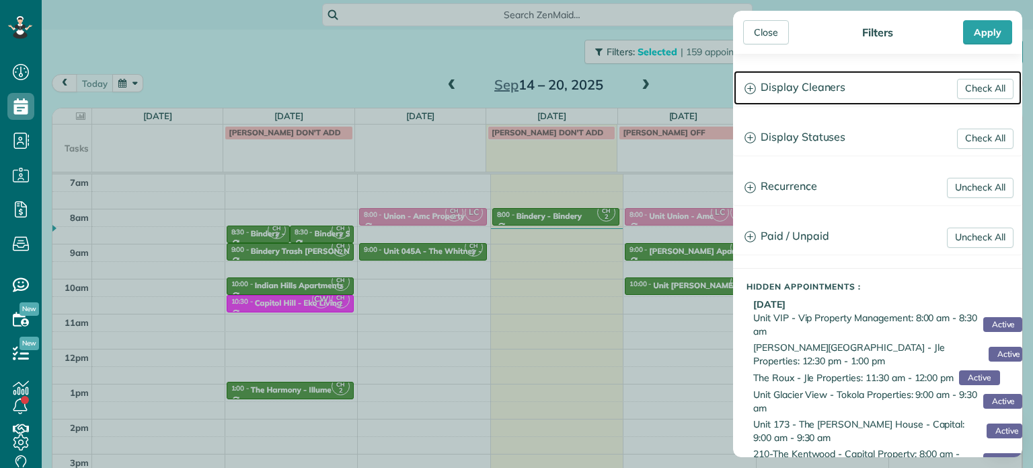
click at [789, 85] on h3 "Display Cleaners" at bounding box center [878, 88] width 288 height 34
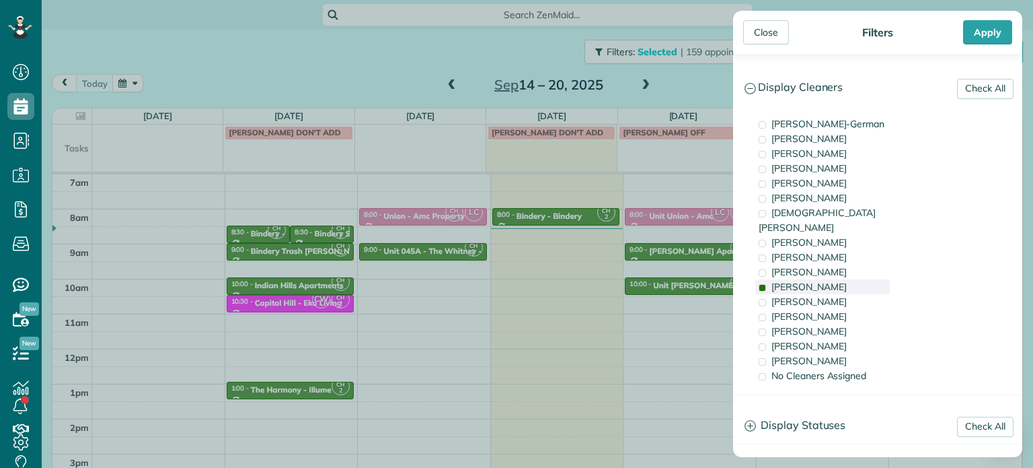
click at [823, 279] on div "[PERSON_NAME]" at bounding box center [823, 286] width 135 height 15
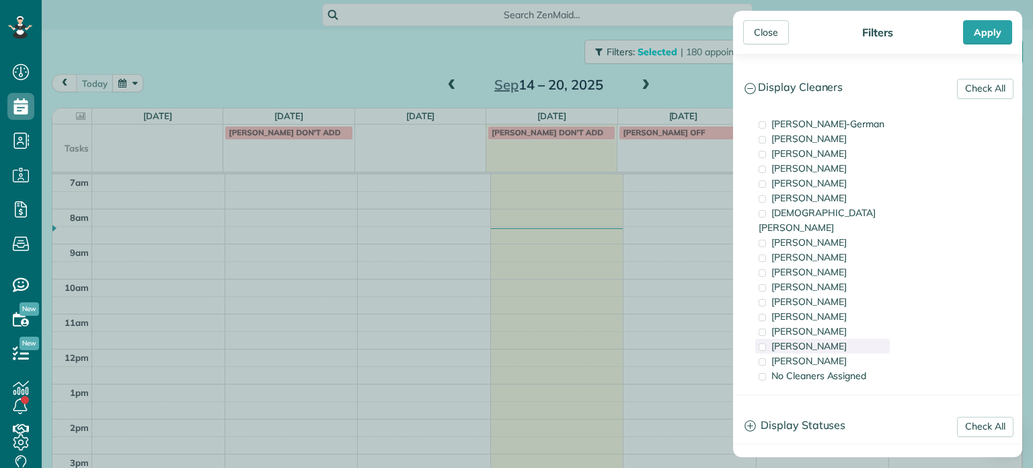
click at [823, 340] on span "[PERSON_NAME]" at bounding box center [809, 346] width 75 height 12
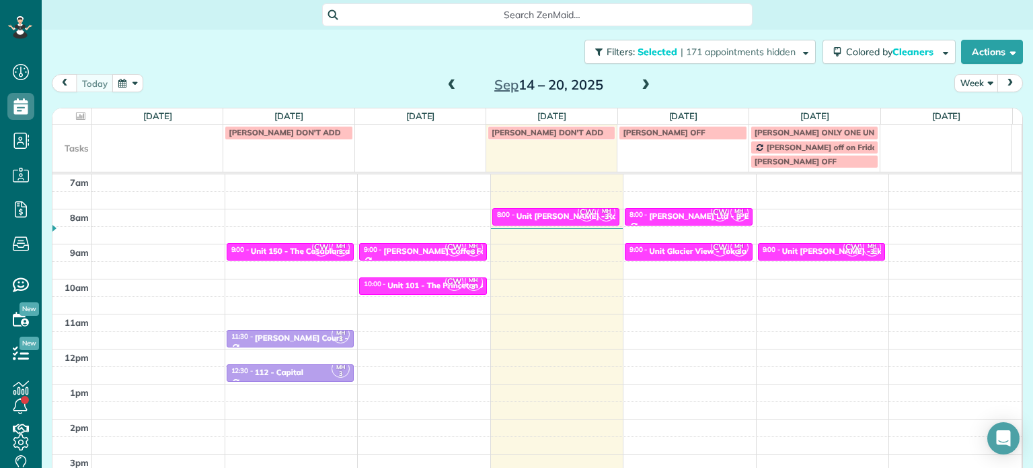
click at [626, 279] on div "Close Filters Apply Check All Display Cleaners [PERSON_NAME]-German [PERSON_NAM…" at bounding box center [516, 234] width 1033 height 468
click at [433, 291] on div at bounding box center [423, 291] width 126 height 5
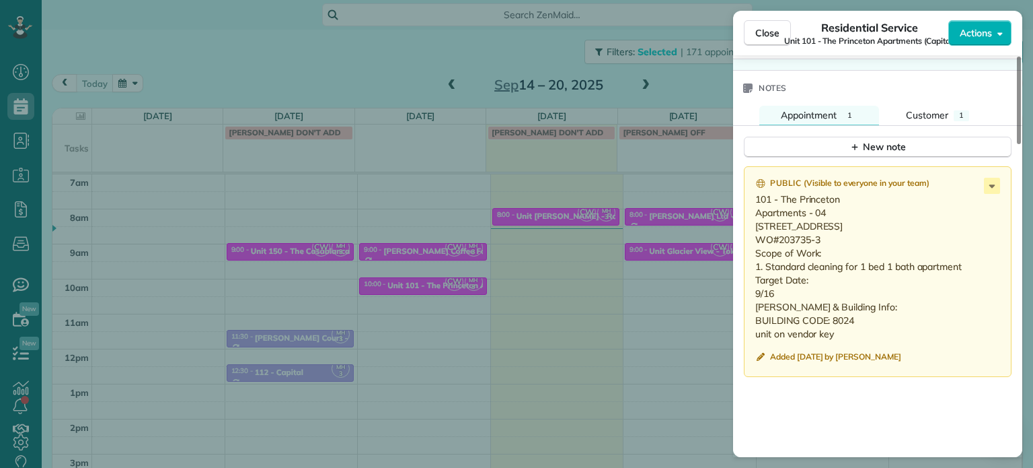
scroll to position [1150, 0]
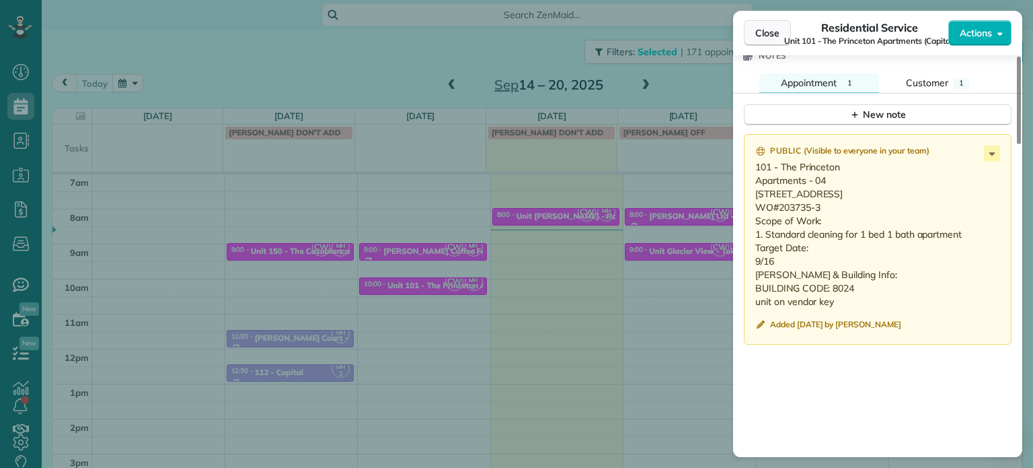
click at [758, 31] on span "Close" at bounding box center [768, 32] width 24 height 13
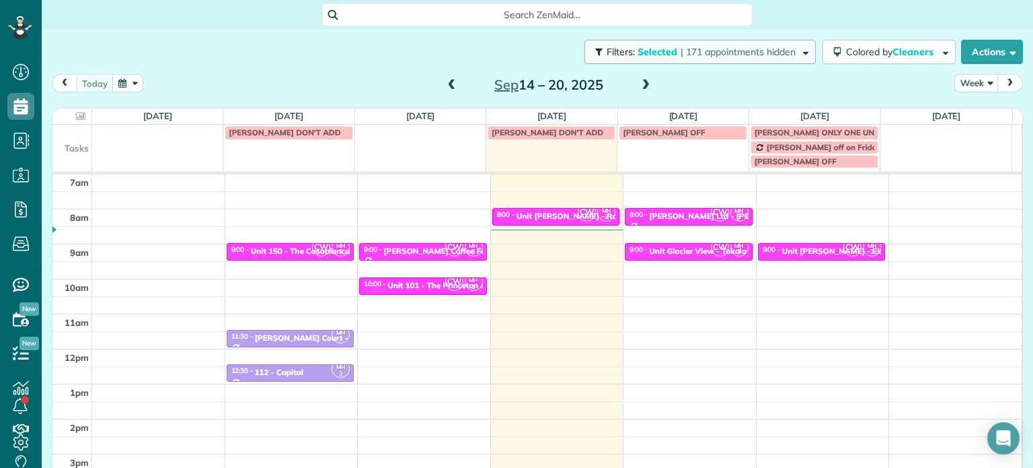
click at [710, 50] on span "| 171 appointments hidden" at bounding box center [738, 52] width 115 height 12
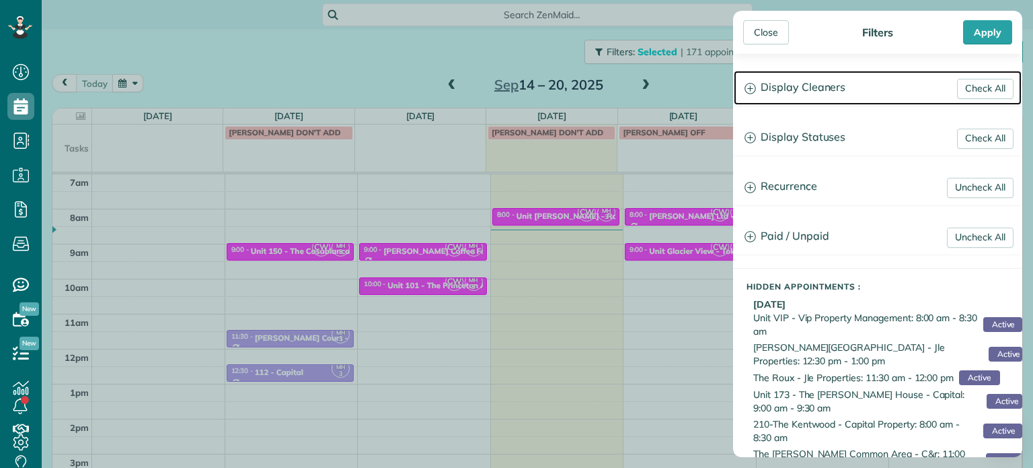
click at [757, 73] on h3 "Display Cleaners" at bounding box center [878, 88] width 288 height 34
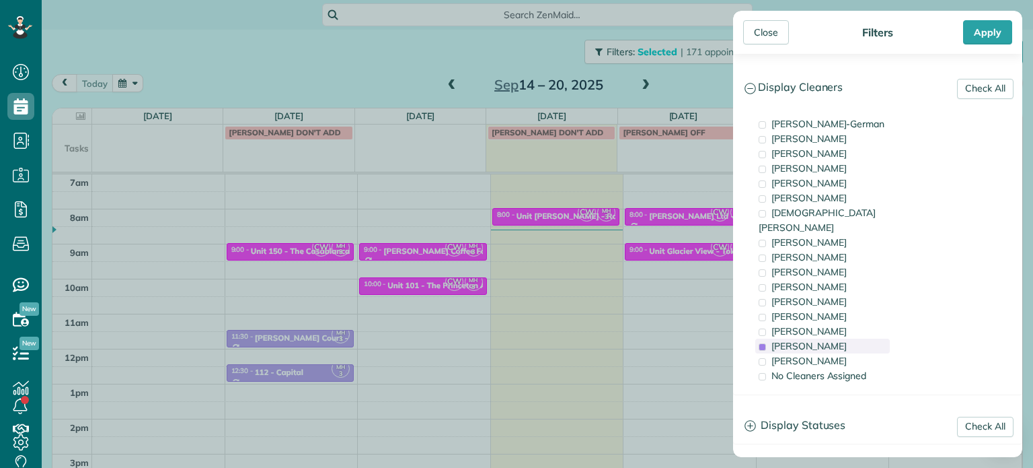
click at [831, 340] on span "[PERSON_NAME]" at bounding box center [809, 346] width 75 height 12
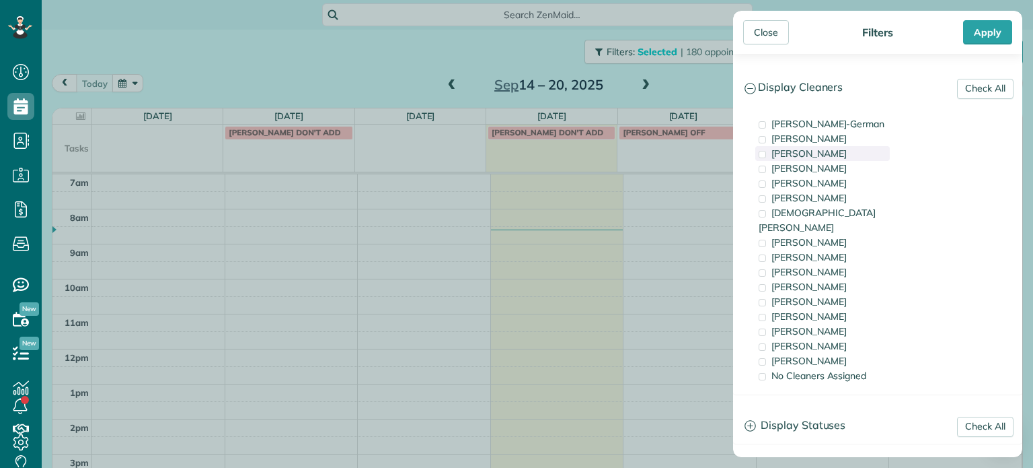
click at [830, 154] on span "[PERSON_NAME]" at bounding box center [809, 153] width 75 height 12
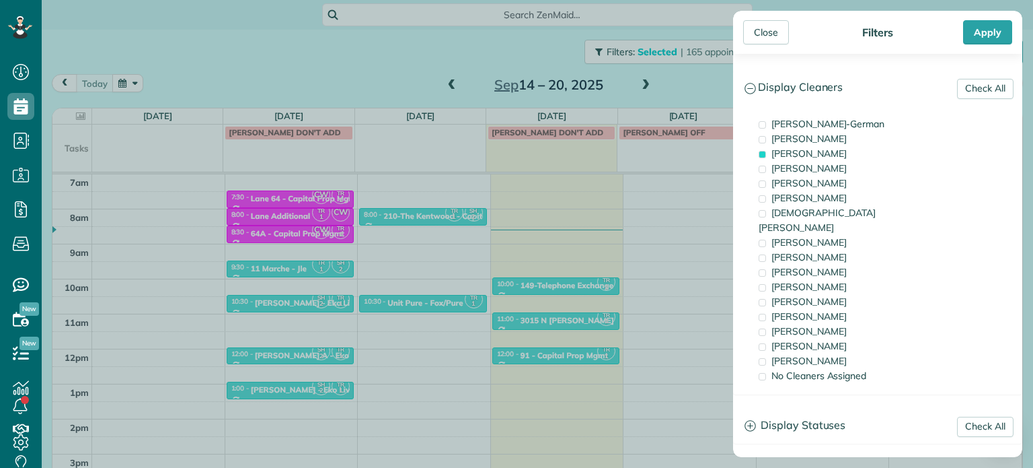
click at [436, 246] on div "Close Filters Apply Check All Display Cleaners [PERSON_NAME]-German [PERSON_NAM…" at bounding box center [516, 234] width 1033 height 468
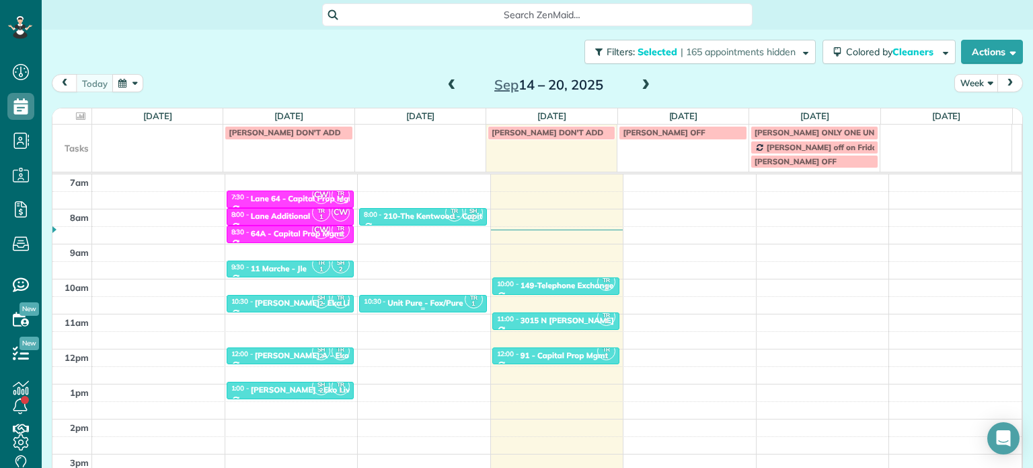
click at [427, 305] on div "Unit Pure - Fox/Pure" at bounding box center [425, 302] width 75 height 9
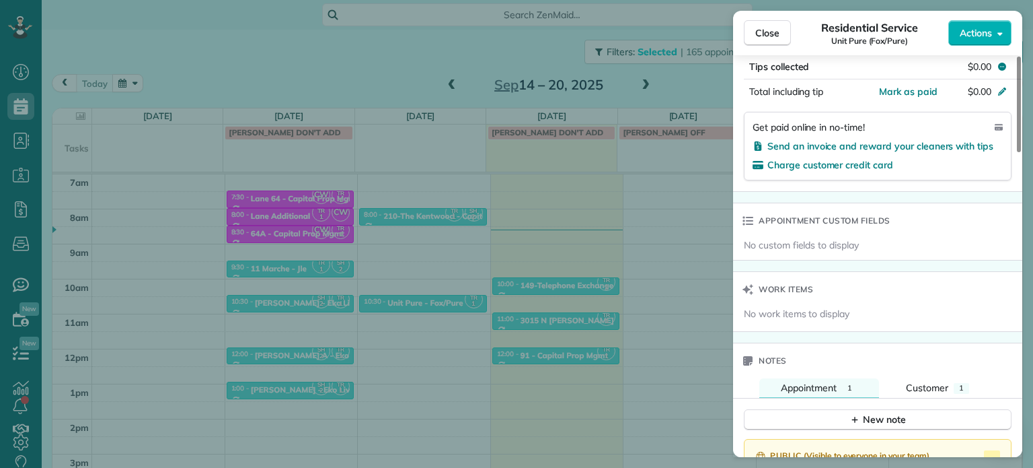
scroll to position [1077, 0]
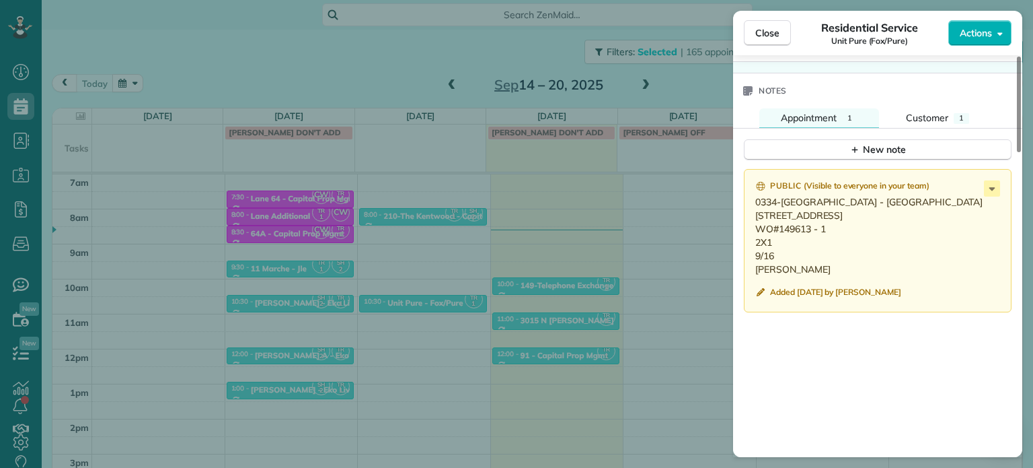
drag, startPoint x: 754, startPoint y: 217, endPoint x: 823, endPoint y: 225, distance: 69.7
click at [823, 225] on div "Public ( Visible to everyone in your team ) 0334-[GEOGRAPHIC_DATA] - [GEOGRAPHI…" at bounding box center [878, 240] width 268 height 143
click at [546, 182] on div "Close Residential Service Unit Pure (Fox/Pure) Actions Status Active Unit Pure …" at bounding box center [516, 234] width 1033 height 468
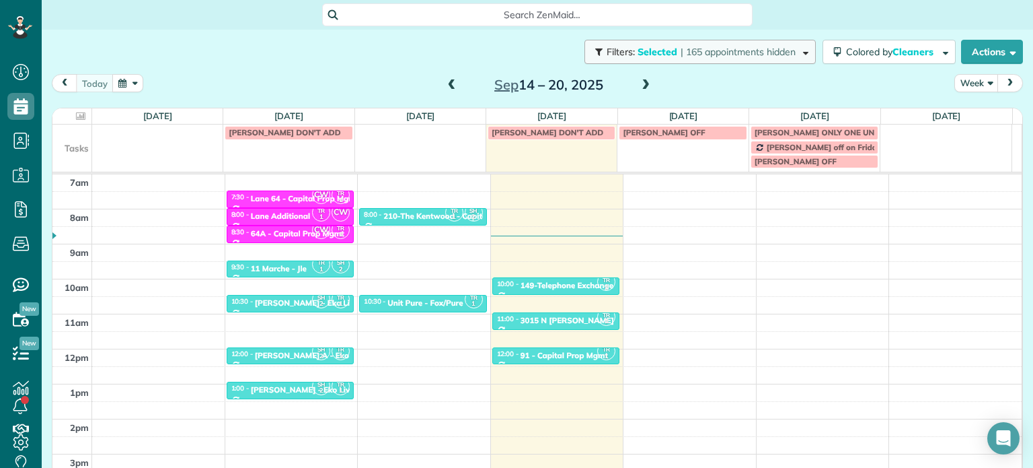
click at [650, 56] on span "Selected" at bounding box center [658, 52] width 40 height 12
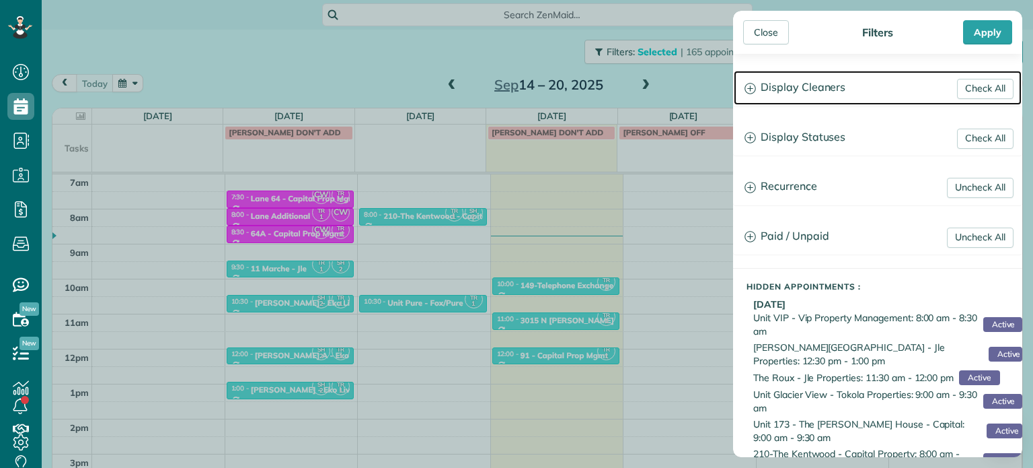
click at [784, 94] on h3 "Display Cleaners" at bounding box center [878, 88] width 288 height 34
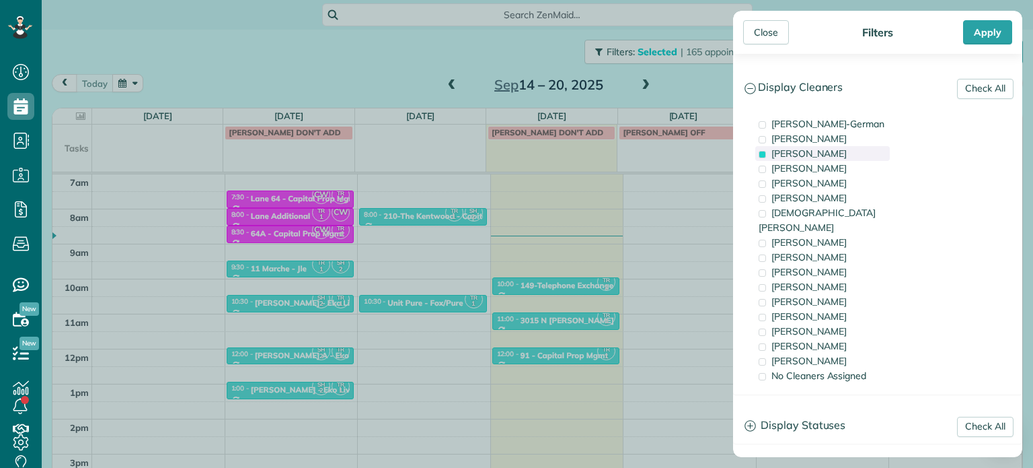
click at [782, 153] on span "[PERSON_NAME]" at bounding box center [809, 153] width 75 height 12
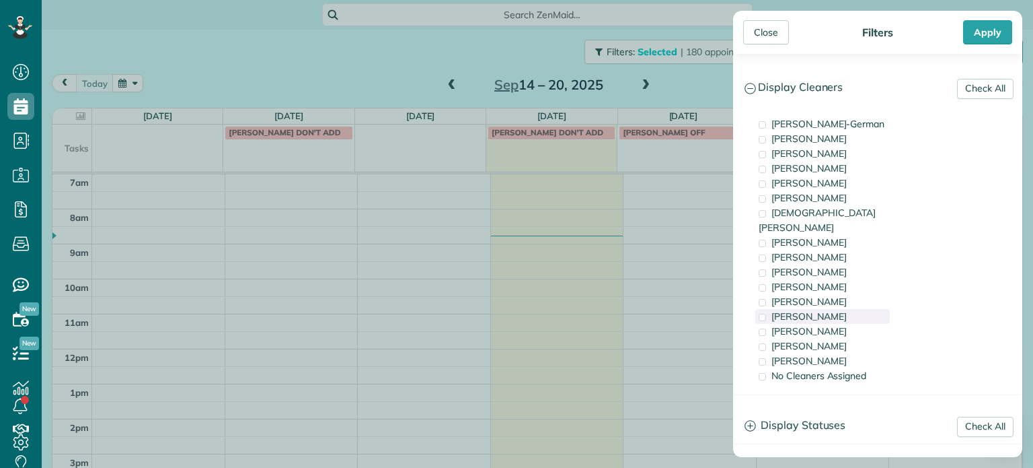
click at [848, 309] on div "[PERSON_NAME]" at bounding box center [823, 316] width 135 height 15
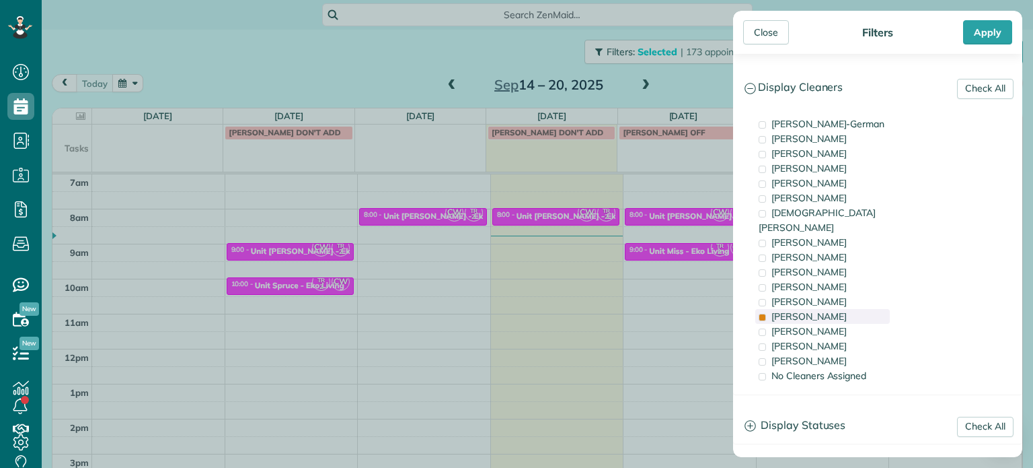
click at [848, 309] on div "[PERSON_NAME]" at bounding box center [823, 316] width 135 height 15
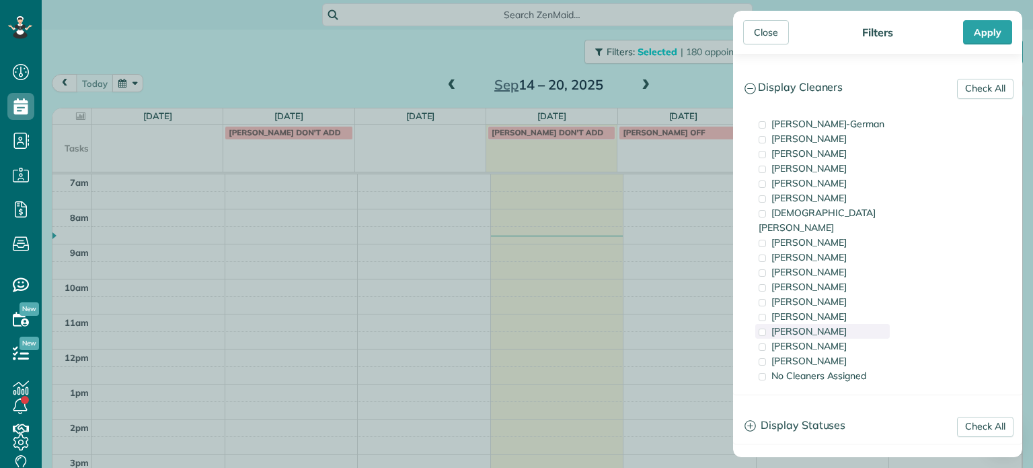
click at [848, 324] on div "[PERSON_NAME]" at bounding box center [823, 331] width 135 height 15
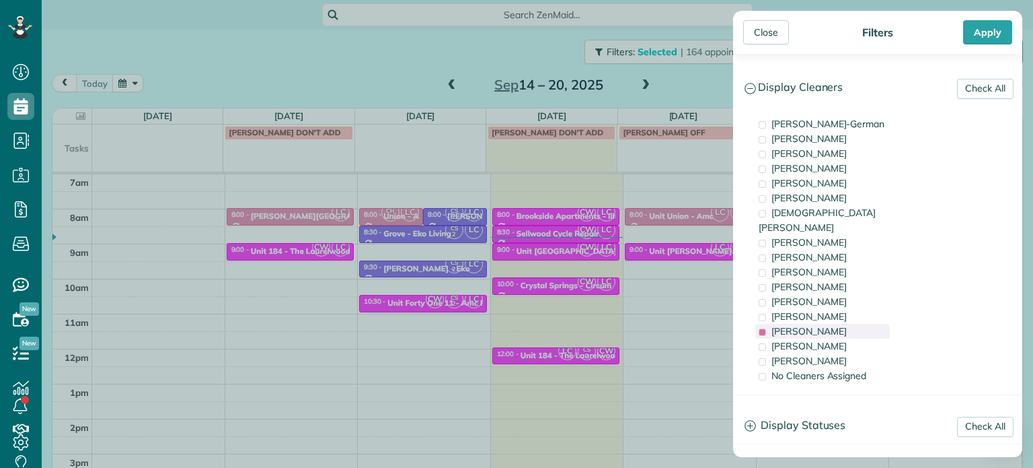
click at [813, 325] on span "[PERSON_NAME]" at bounding box center [809, 331] width 75 height 12
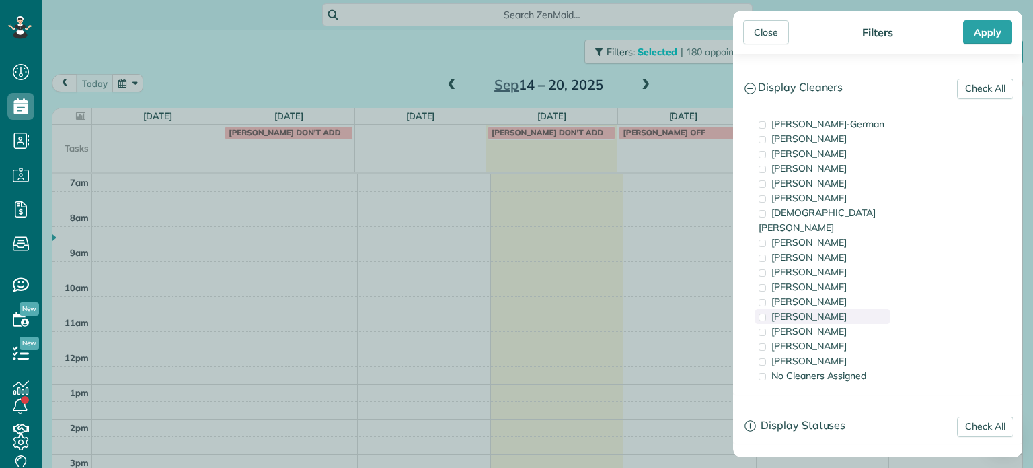
click at [810, 310] on span "[PERSON_NAME]" at bounding box center [809, 316] width 75 height 12
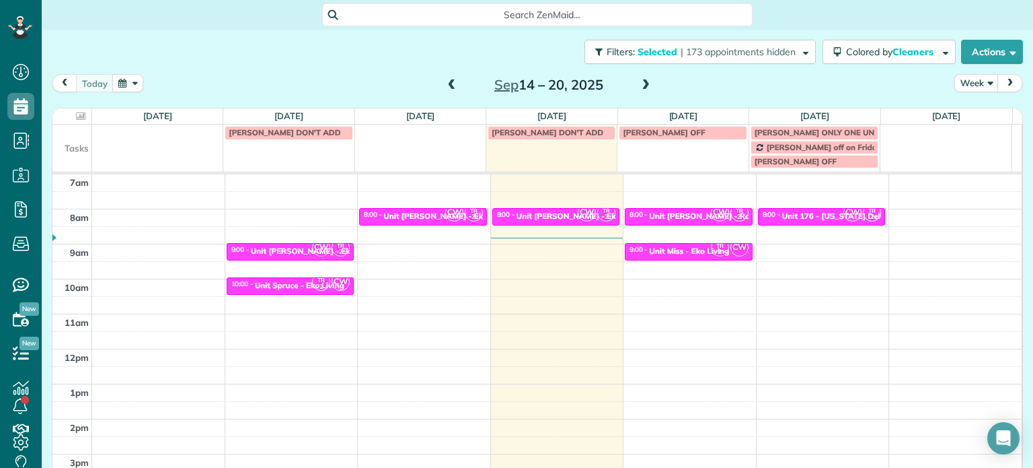
click at [561, 249] on div "Close Filters Apply Check All Display Cleaners [PERSON_NAME]-German [PERSON_NAM…" at bounding box center [516, 234] width 1033 height 468
click at [449, 219] on span "CW" at bounding box center [454, 212] width 18 height 18
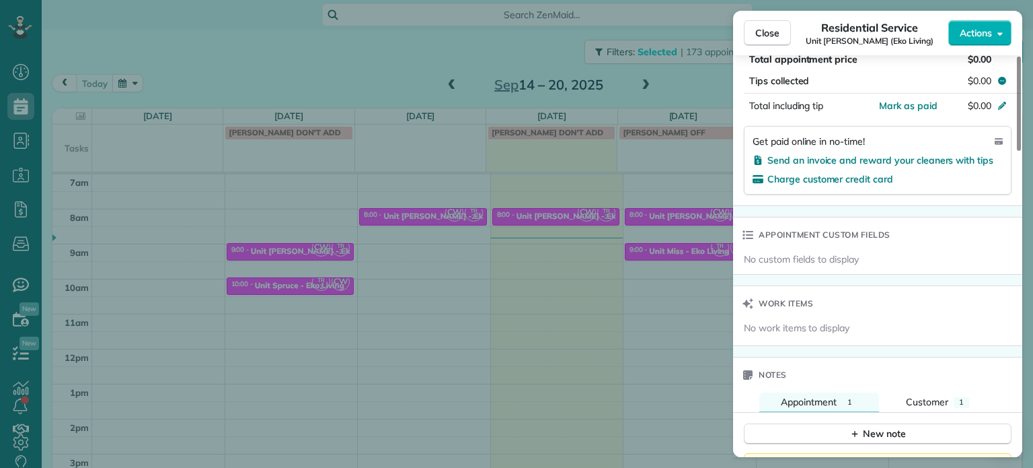
scroll to position [1020, 0]
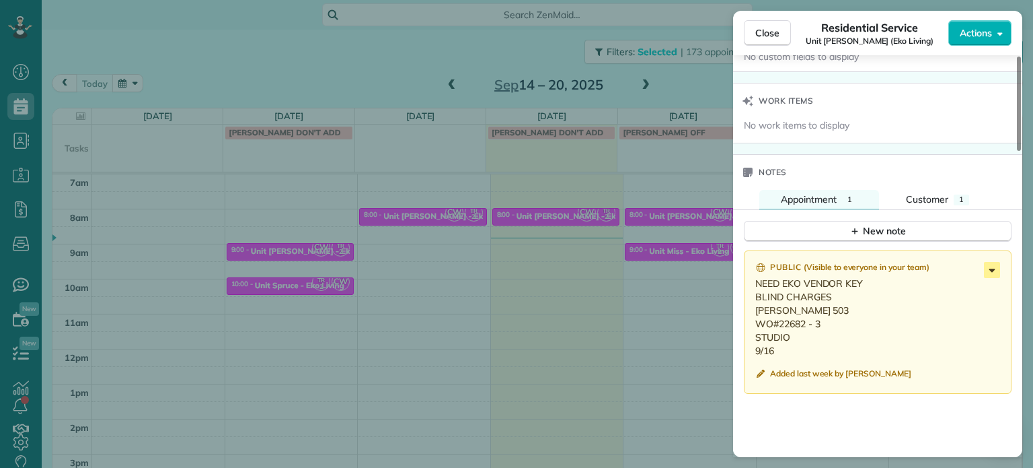
click at [992, 267] on icon at bounding box center [992, 270] width 16 height 16
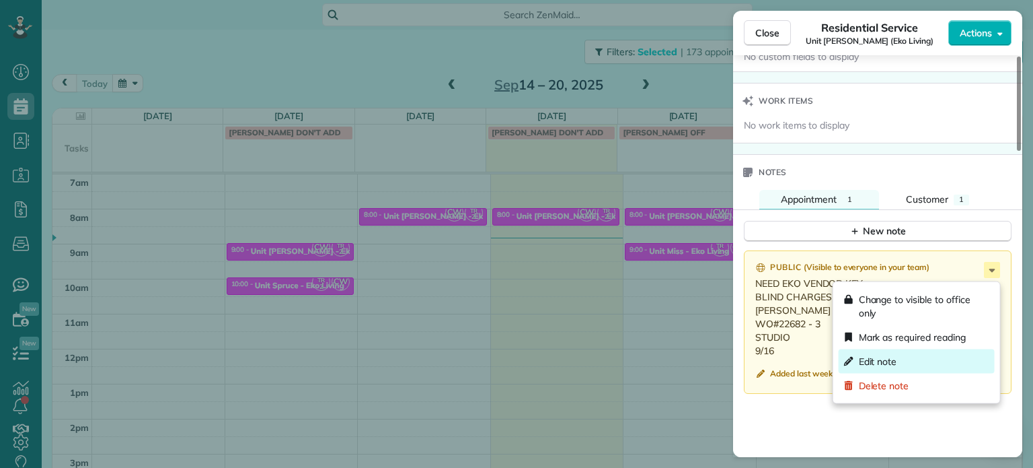
click at [898, 363] on div "Edit note" at bounding box center [917, 361] width 156 height 24
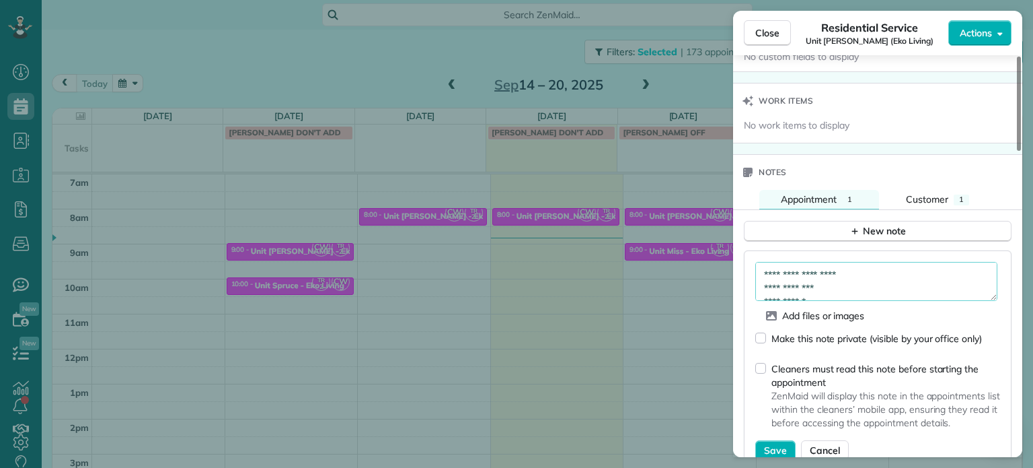
click at [875, 289] on textarea "**********" at bounding box center [877, 281] width 242 height 39
type textarea "**********"
click at [774, 453] on span "Save" at bounding box center [775, 449] width 23 height 13
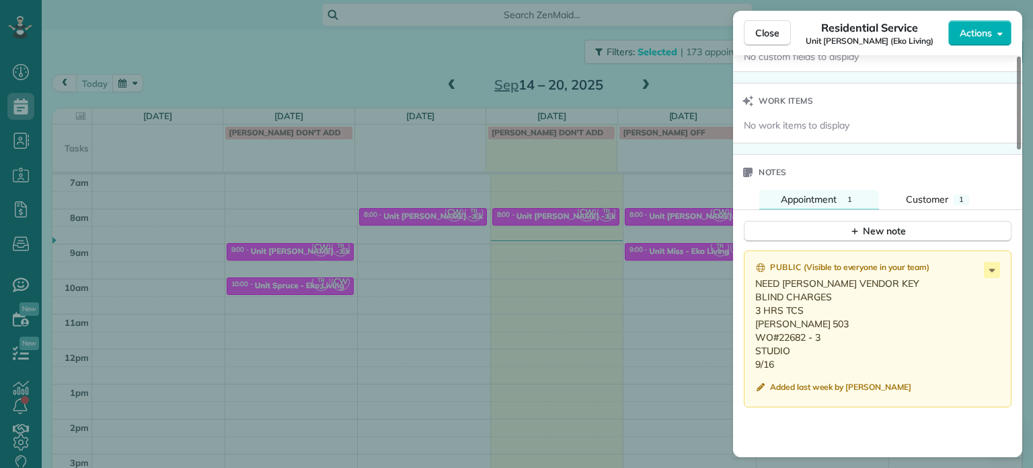
drag, startPoint x: 776, startPoint y: 369, endPoint x: 750, endPoint y: 321, distance: 54.5
click at [750, 321] on div "Public ( Visible to everyone in your team ) NEED EKO VENDOR KEY BLIND CHARGES 3…" at bounding box center [878, 328] width 268 height 157
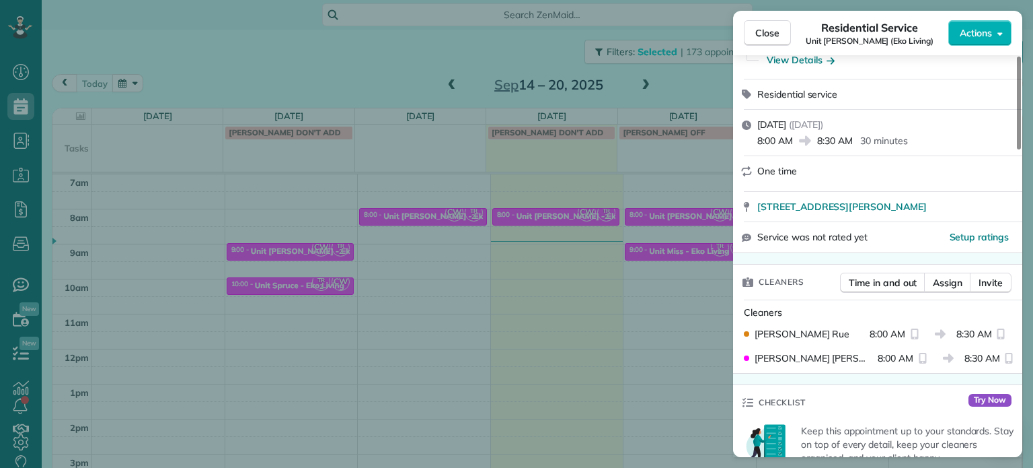
scroll to position [0, 0]
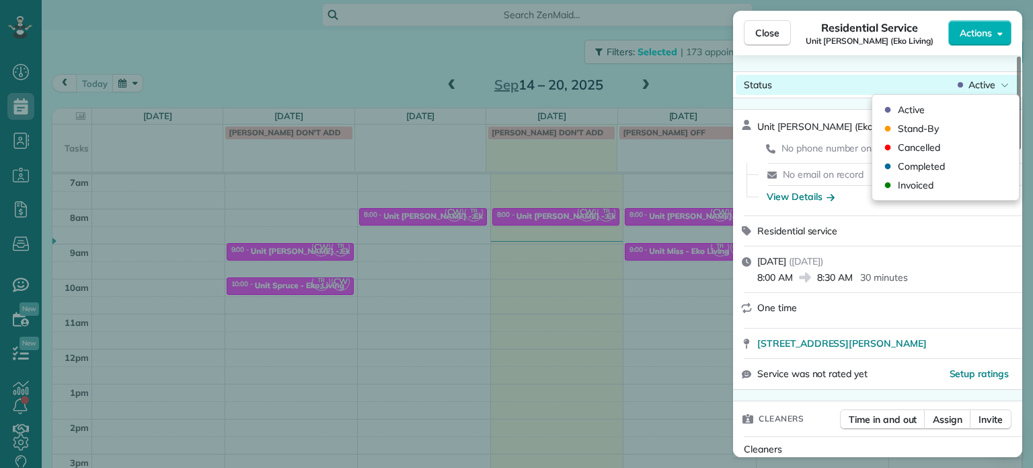
click at [999, 83] on div "Active" at bounding box center [983, 84] width 57 height 13
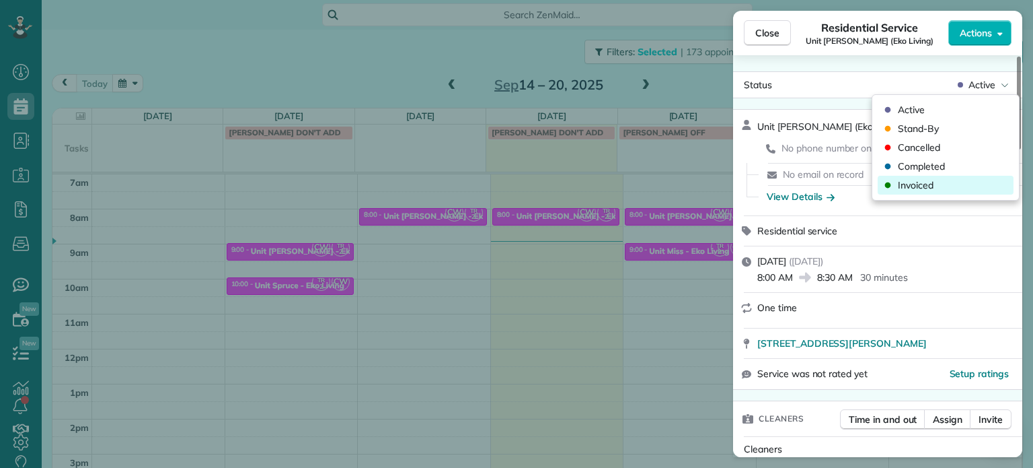
click at [965, 185] on div "Invoiced" at bounding box center [946, 185] width 136 height 19
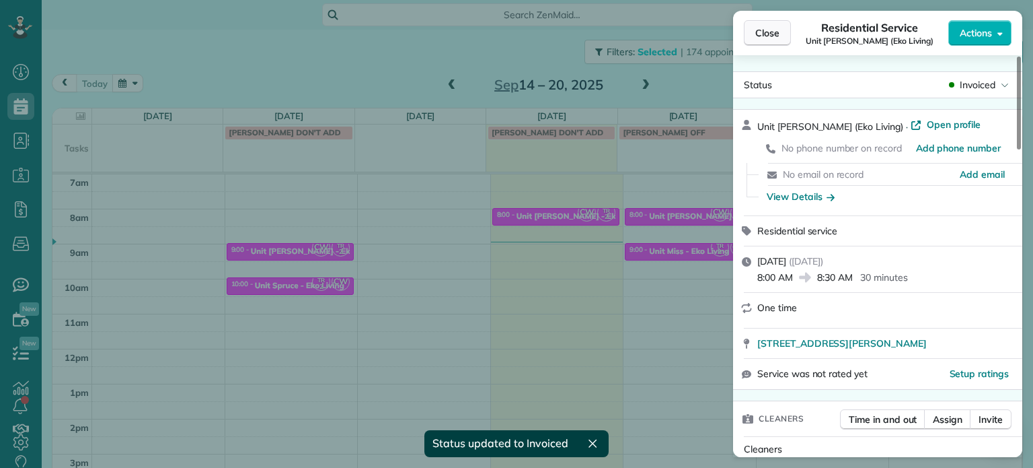
click at [767, 33] on span "Close" at bounding box center [768, 32] width 24 height 13
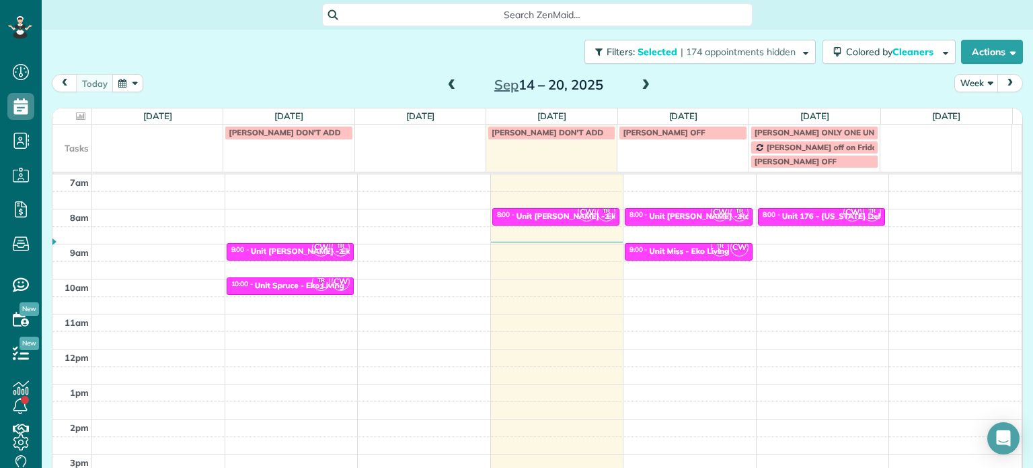
click at [719, 64] on div "Filters: Selected | 174 appointments hidden Colored by Cleaners Color by Cleane…" at bounding box center [538, 52] width 992 height 44
click at [723, 46] on span "| 174 appointments hidden" at bounding box center [738, 52] width 115 height 12
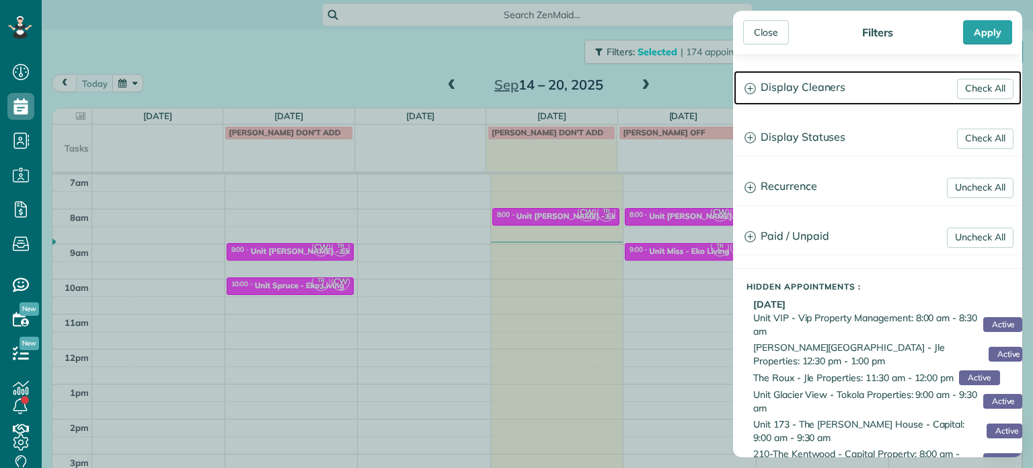
click at [821, 94] on h3 "Display Cleaners" at bounding box center [878, 88] width 288 height 34
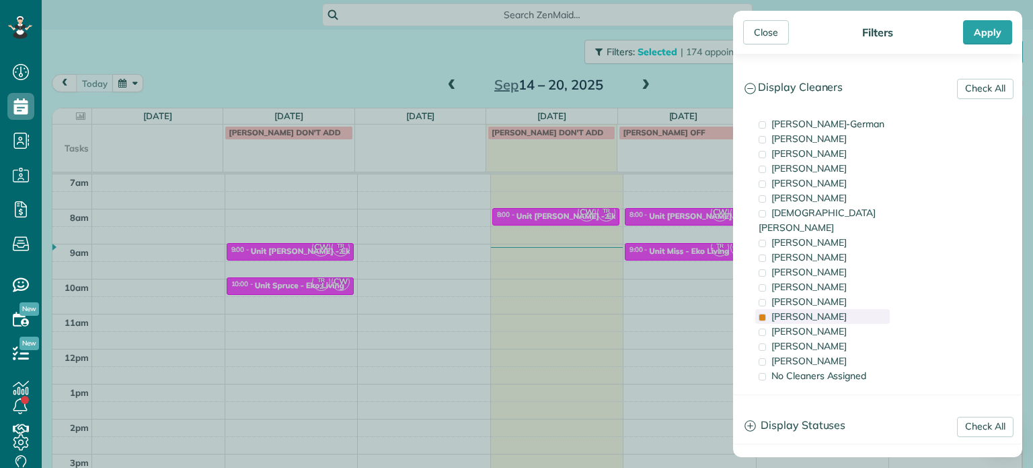
click at [807, 310] on span "[PERSON_NAME]" at bounding box center [809, 316] width 75 height 12
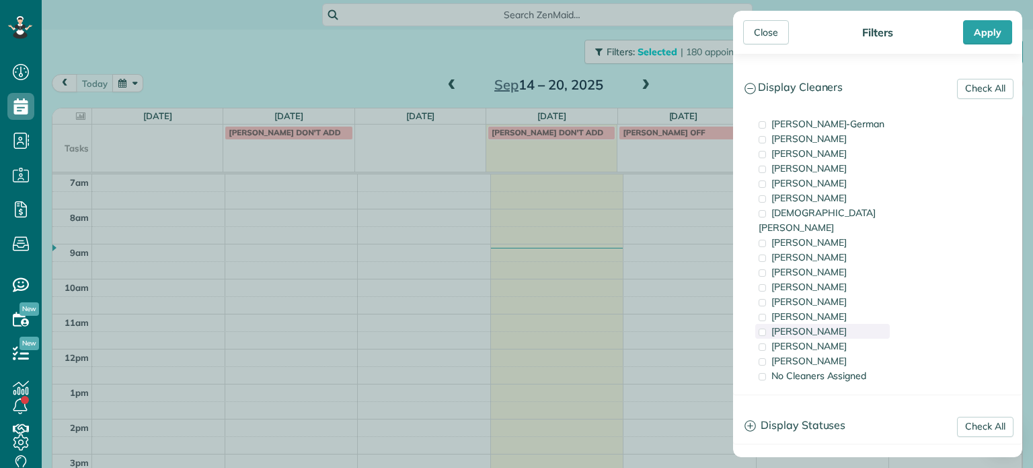
click at [832, 324] on div "[PERSON_NAME]" at bounding box center [823, 331] width 135 height 15
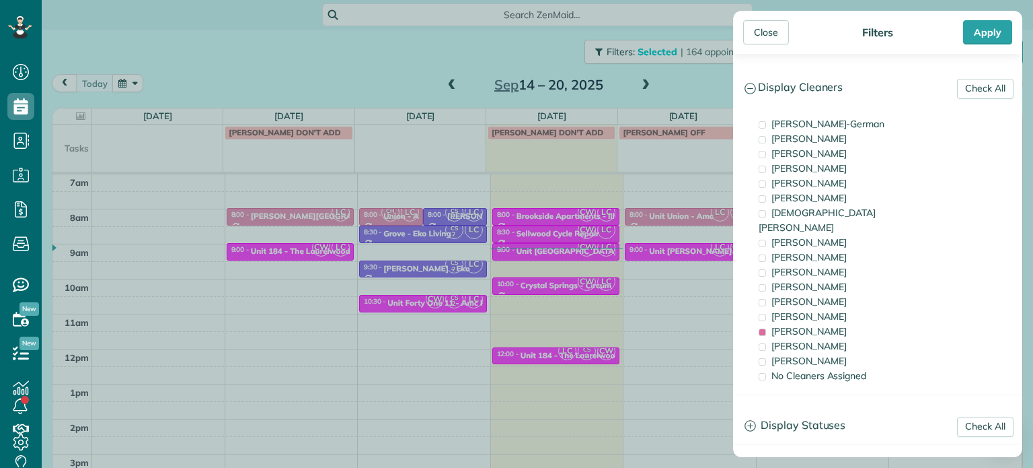
click at [412, 227] on div "Close Filters Apply Check All Display Cleaners [PERSON_NAME]-German [PERSON_NAM…" at bounding box center [516, 234] width 1033 height 468
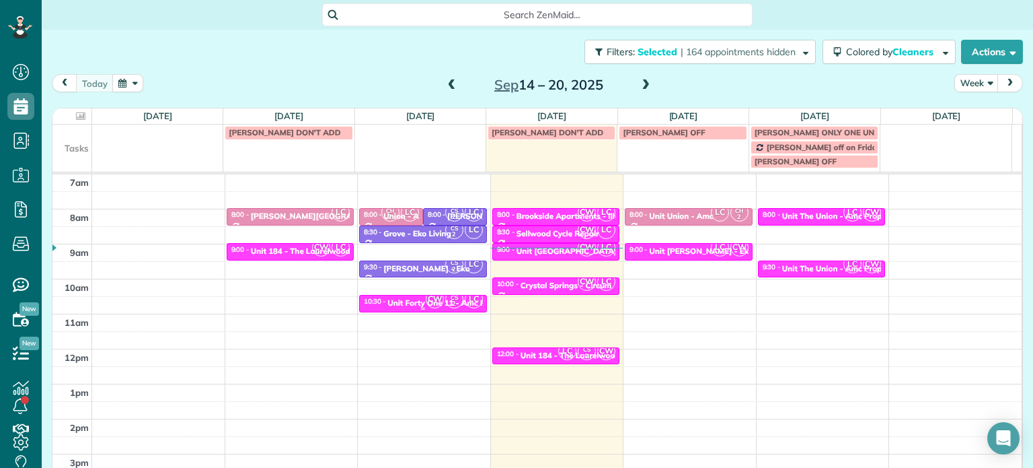
click at [412, 306] on div at bounding box center [423, 308] width 126 height 5
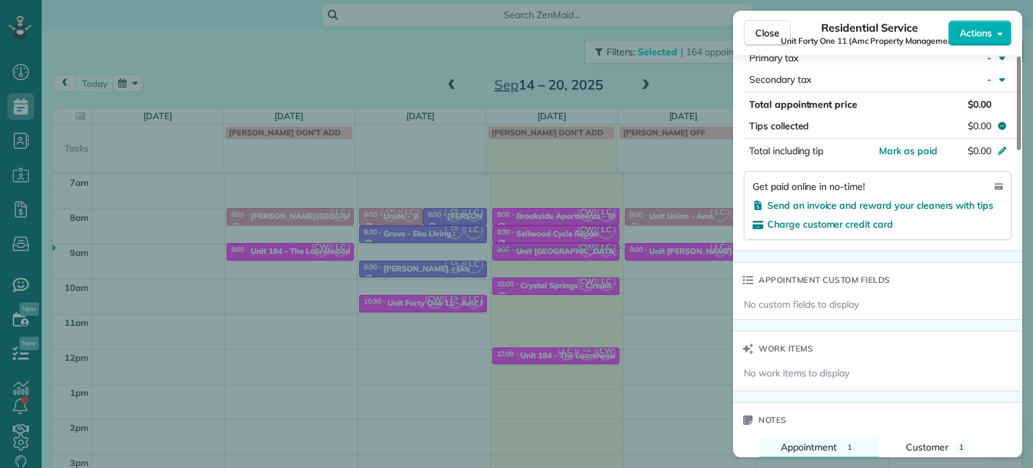
scroll to position [1009, 0]
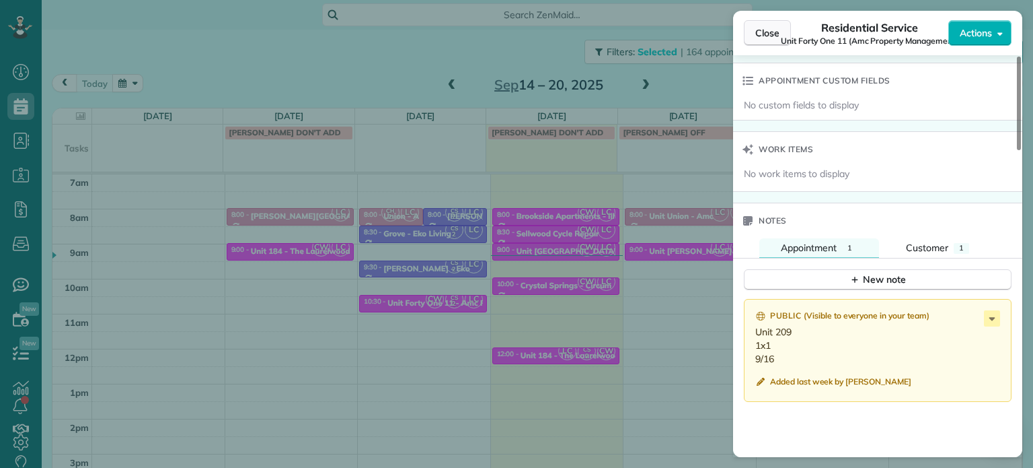
click at [757, 36] on span "Close" at bounding box center [768, 32] width 24 height 13
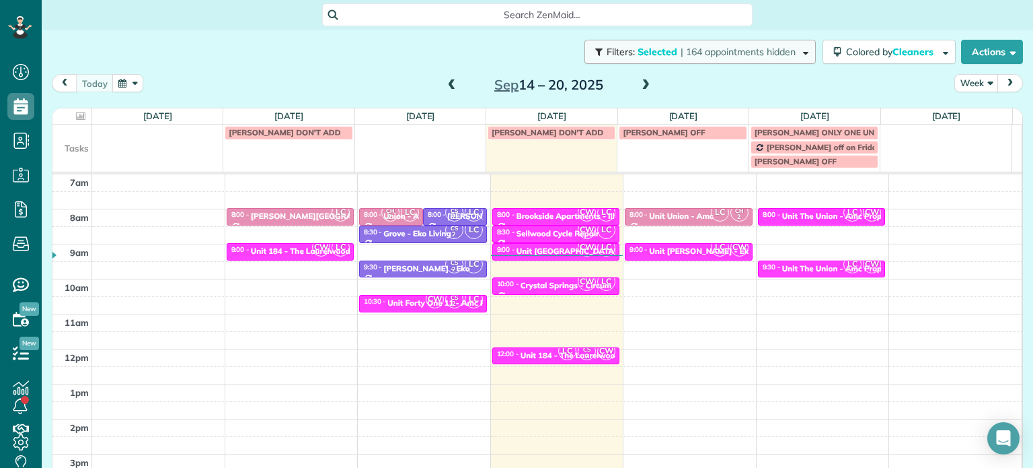
click at [742, 48] on span "| 164 appointments hidden" at bounding box center [738, 52] width 115 height 12
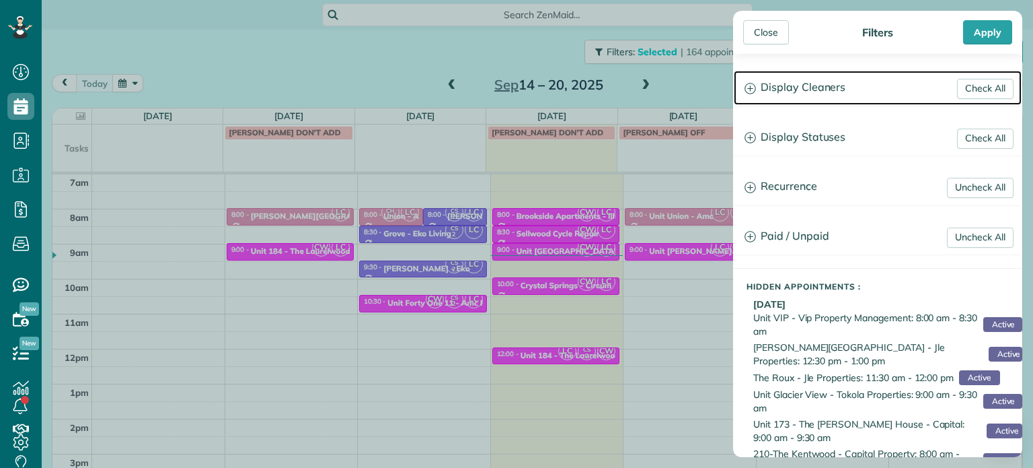
click at [803, 86] on h3 "Display Cleaners" at bounding box center [878, 88] width 288 height 34
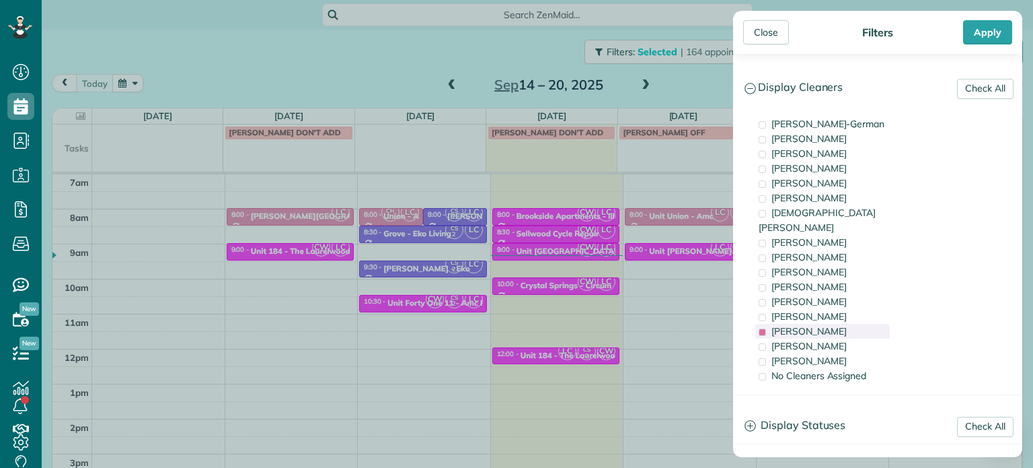
click at [826, 325] on span "[PERSON_NAME]" at bounding box center [809, 331] width 75 height 12
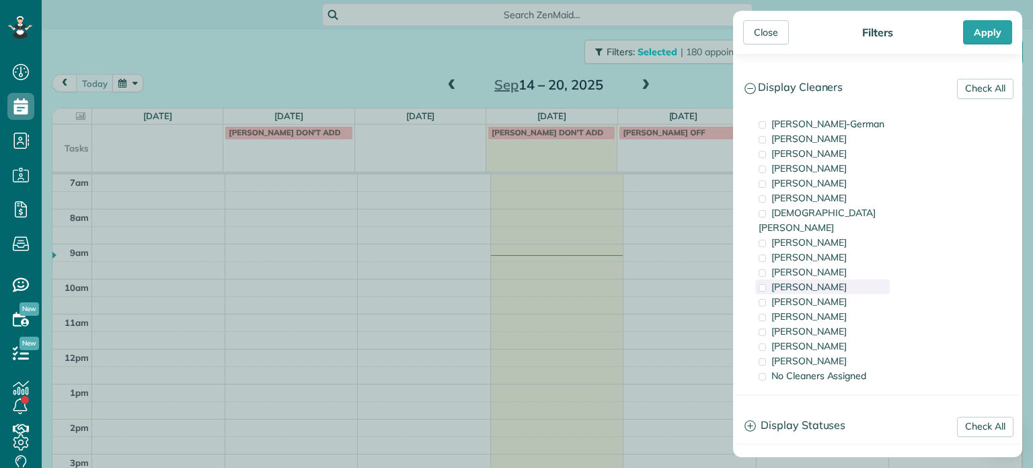
click at [826, 279] on div "[PERSON_NAME]" at bounding box center [823, 286] width 135 height 15
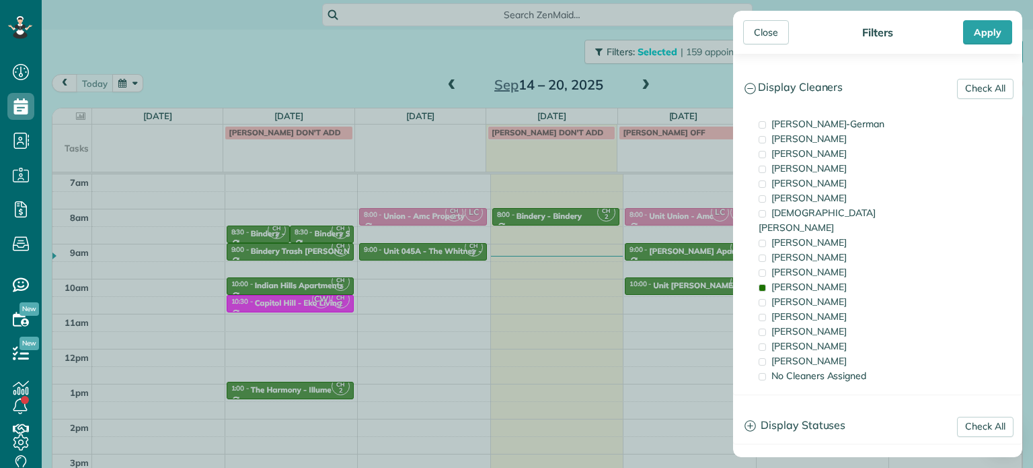
click at [429, 263] on div "Close Filters Apply Check All Display Cleaners [PERSON_NAME]-German [PERSON_NAM…" at bounding box center [516, 234] width 1033 height 468
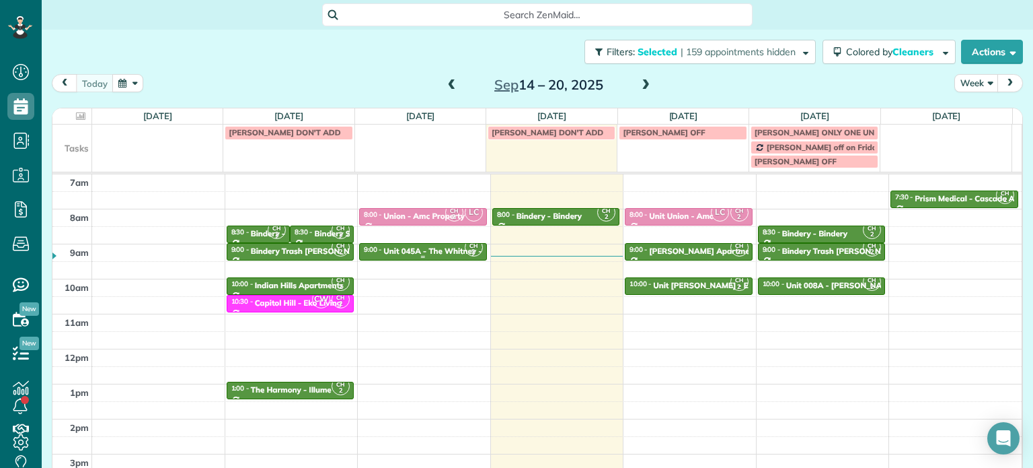
click at [415, 252] on div "Unit 045A - The Whitney - Capital" at bounding box center [446, 250] width 127 height 9
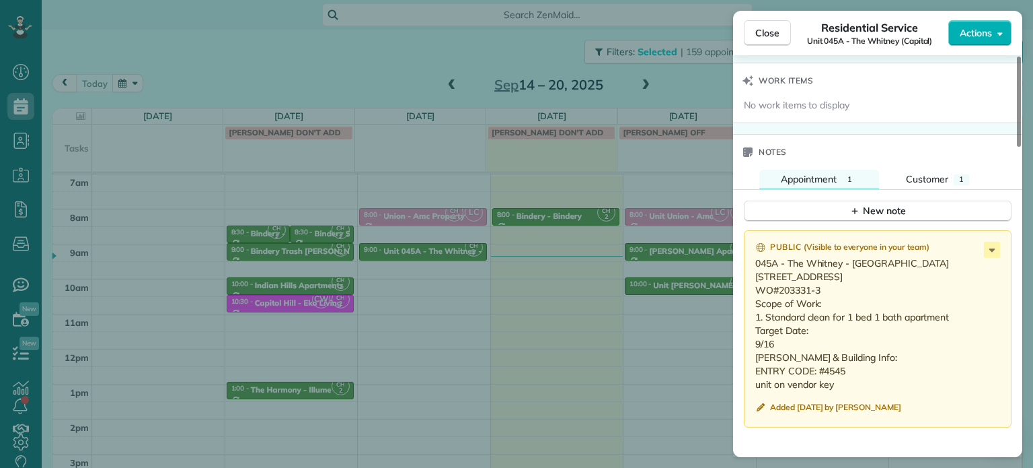
scroll to position [1085, 0]
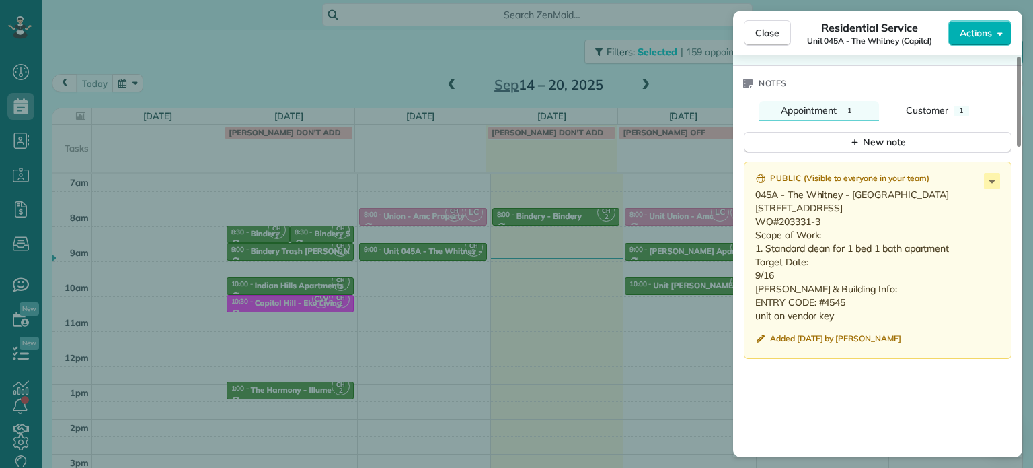
click at [353, 87] on div "Close Residential Service Unit 045A - The Whitney (Capital) Actions Status Acti…" at bounding box center [516, 234] width 1033 height 468
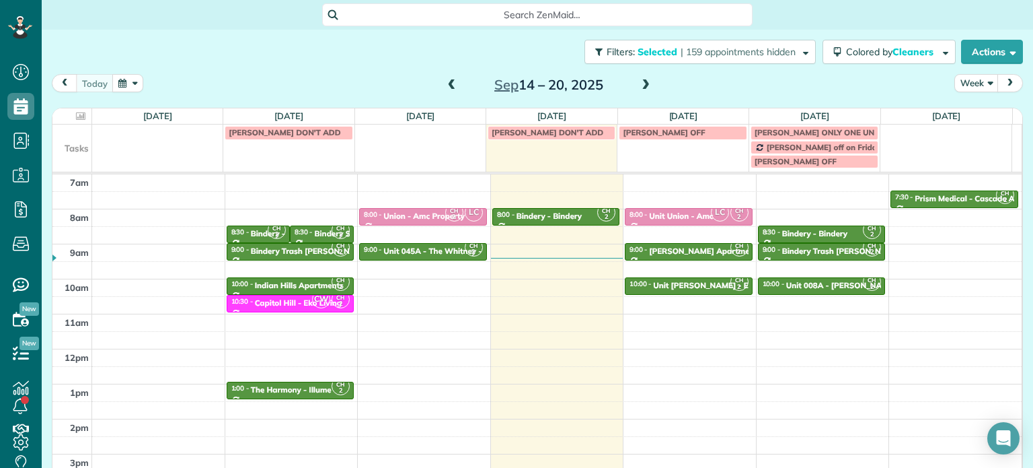
click at [643, 87] on span at bounding box center [645, 85] width 15 height 12
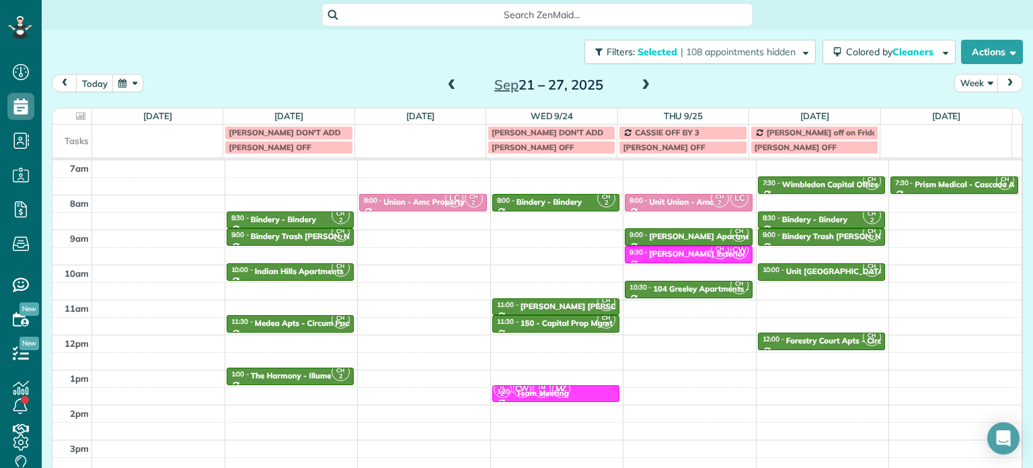
click at [312, 135] on div "[PERSON_NAME] DON'T ADD" at bounding box center [289, 132] width 120 height 9
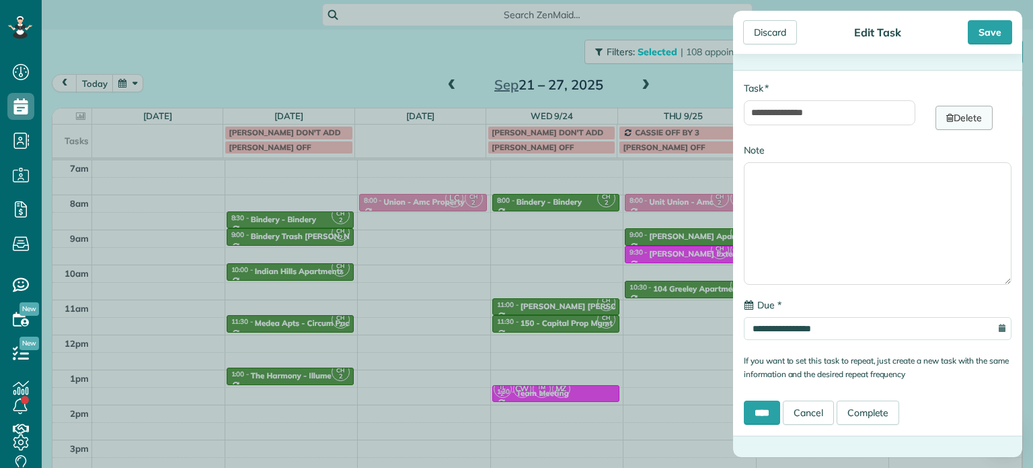
click at [949, 124] on link "Delete" at bounding box center [964, 118] width 57 height 24
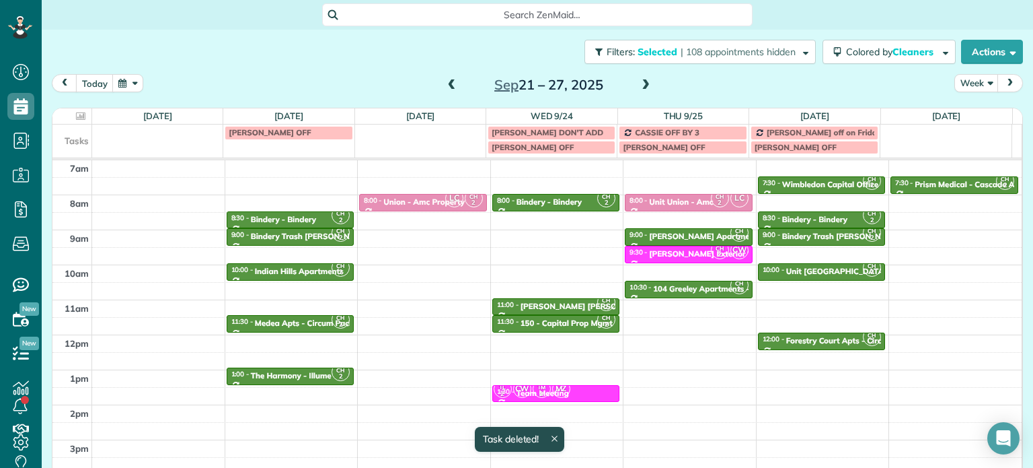
click at [560, 133] on div "[PERSON_NAME] DON'T ADD" at bounding box center [552, 132] width 120 height 9
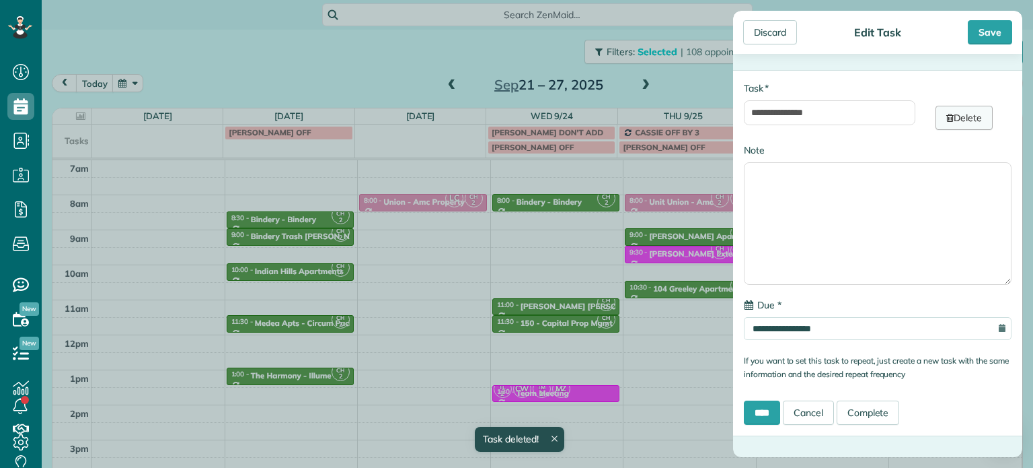
click at [953, 118] on link "Delete" at bounding box center [964, 118] width 57 height 24
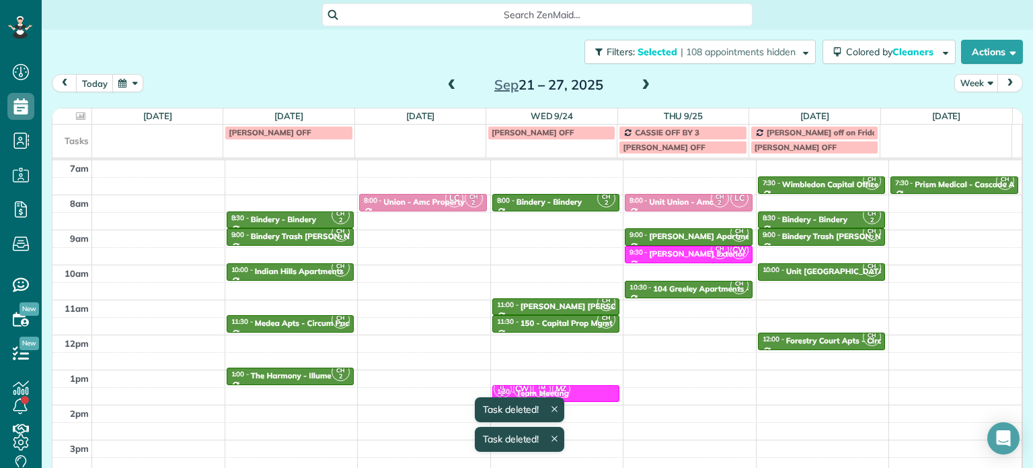
click at [423, 135] on td at bounding box center [420, 139] width 131 height 30
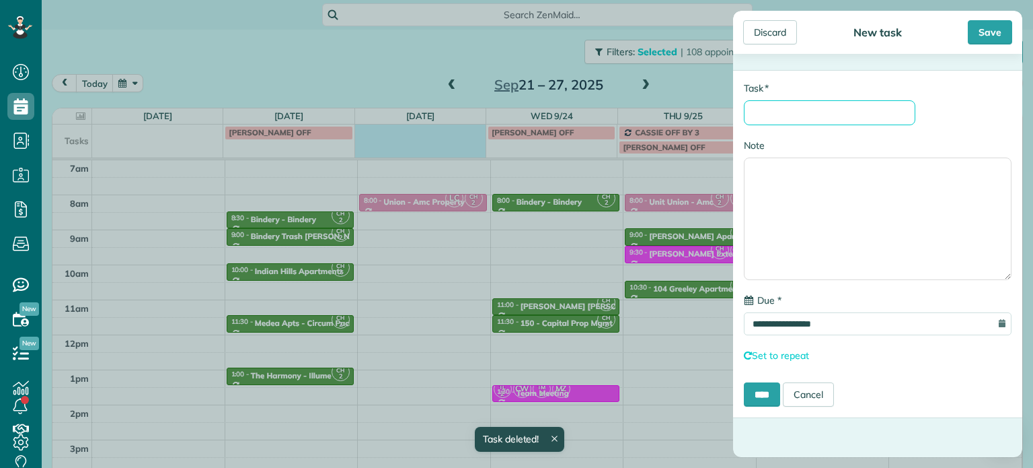
click at [815, 112] on input "* Task" at bounding box center [830, 112] width 172 height 25
type input "**********"
click at [763, 394] on input "****" at bounding box center [762, 394] width 36 height 24
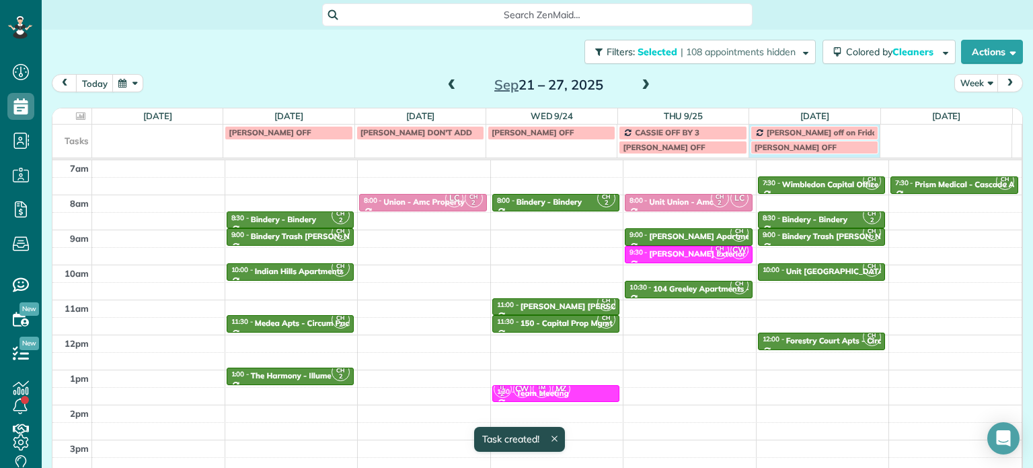
click at [812, 157] on div "[PERSON_NAME] OFF [PERSON_NAME] DON'T ADD [PERSON_NAME] OFF CASSIE OFF BY 3 [PE…" at bounding box center [531, 140] width 959 height 33
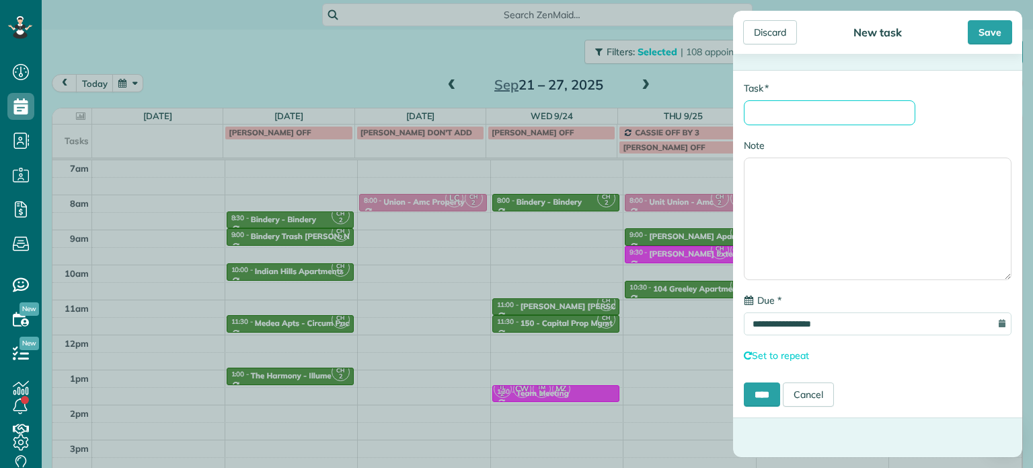
click at [823, 104] on input "* Task" at bounding box center [830, 112] width 172 height 25
type input "**********"
click at [764, 398] on input "****" at bounding box center [762, 394] width 36 height 24
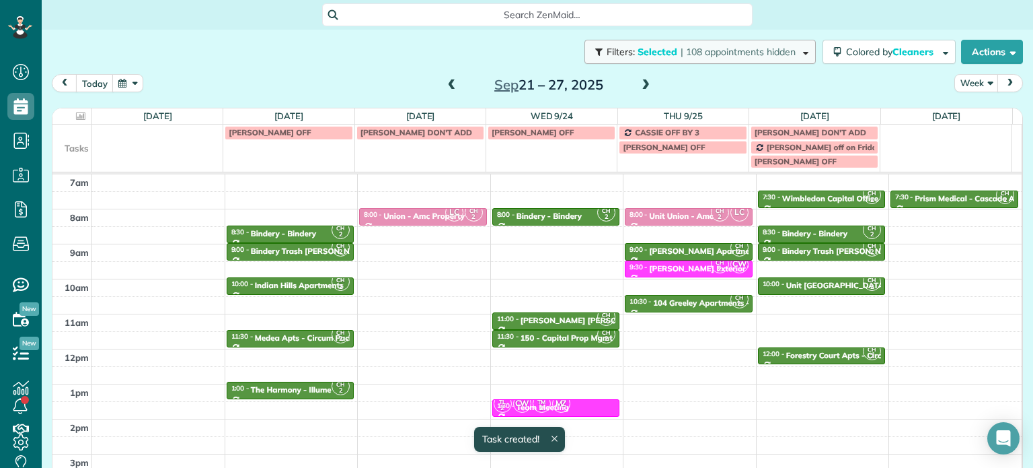
click at [775, 53] on span "| 108 appointments hidden" at bounding box center [738, 52] width 115 height 12
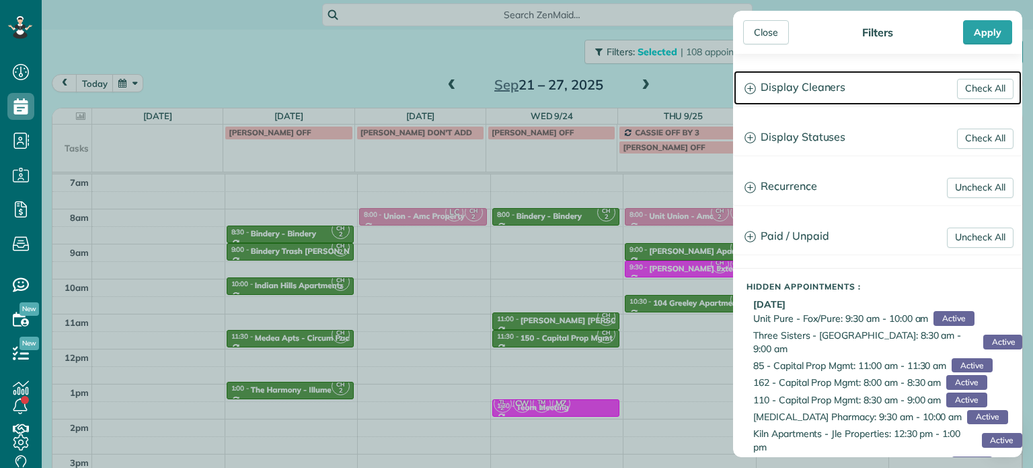
click at [821, 98] on h3 "Display Cleaners" at bounding box center [878, 88] width 288 height 34
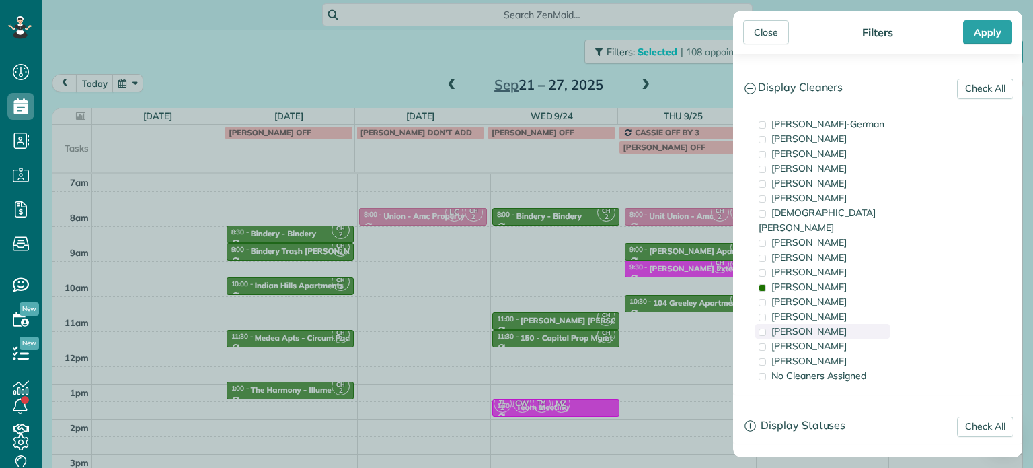
click at [834, 324] on div "[PERSON_NAME]" at bounding box center [823, 331] width 135 height 15
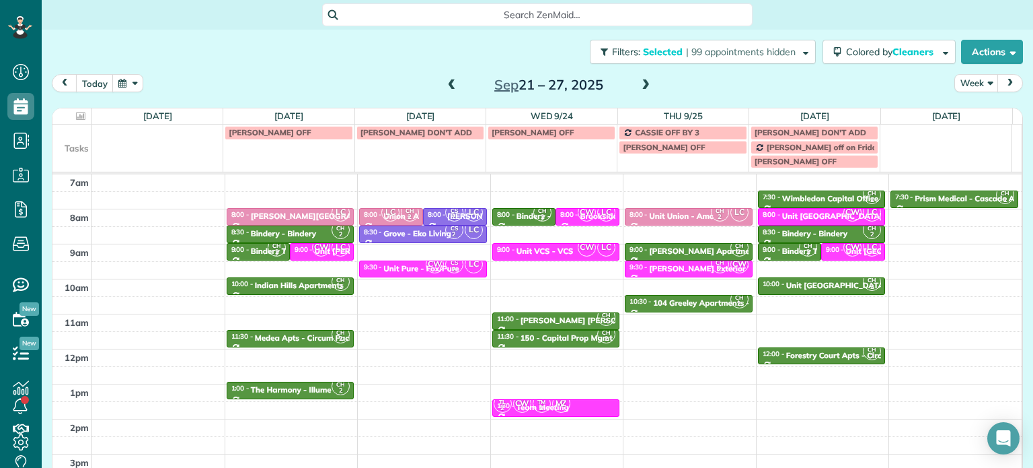
click at [660, 298] on div "Close Filters Apply Check All Display Cleaners [PERSON_NAME]-German [PERSON_NAM…" at bounding box center [516, 234] width 1033 height 468
click at [731, 46] on span "| 99 appointments hidden" at bounding box center [741, 52] width 110 height 12
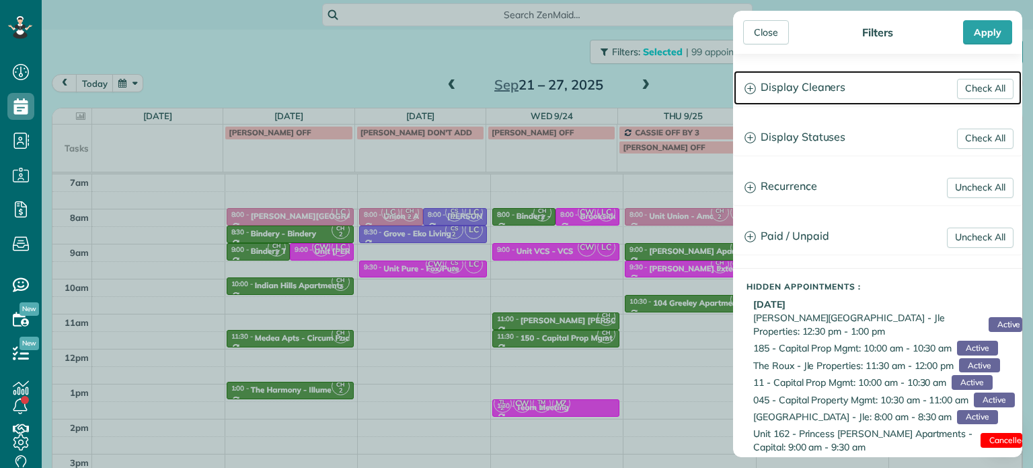
click at [793, 80] on h3 "Display Cleaners" at bounding box center [878, 88] width 288 height 34
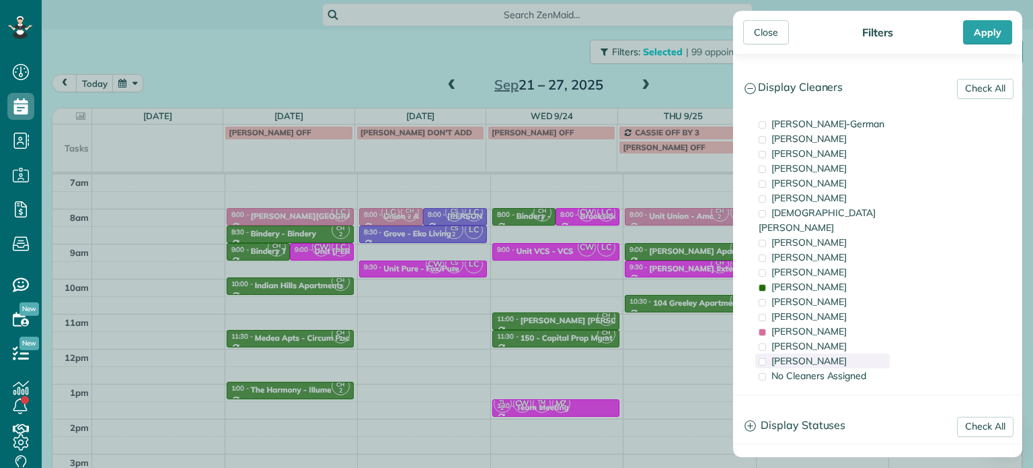
click at [823, 355] on span "[PERSON_NAME]" at bounding box center [809, 361] width 75 height 12
click at [636, 324] on div "Close Filters Apply Check All Display Cleaners [PERSON_NAME]-German [PERSON_NAM…" at bounding box center [516, 234] width 1033 height 468
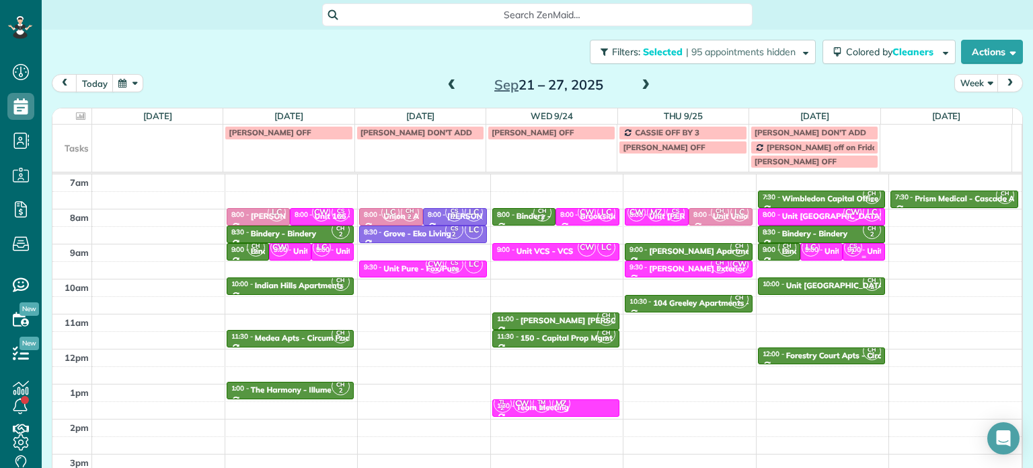
click at [849, 250] on div "CW CS 2" at bounding box center [863, 237] width 38 height 39
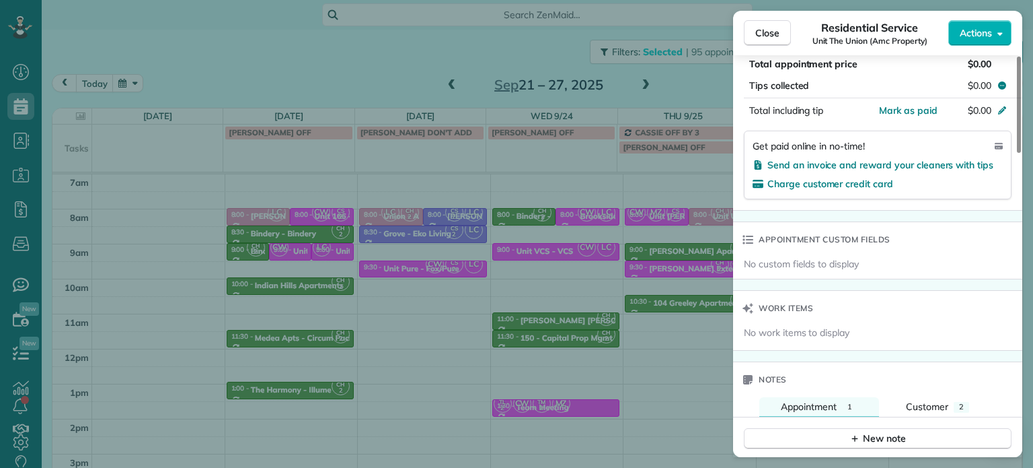
scroll to position [951, 0]
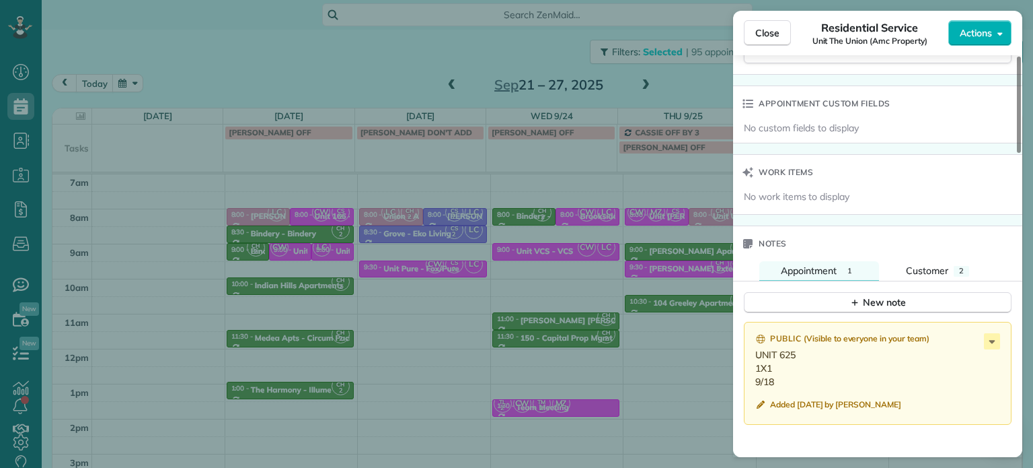
click at [702, 96] on div "Close Residential Service Unit The Union (Amc Property) Actions Status Active U…" at bounding box center [516, 234] width 1033 height 468
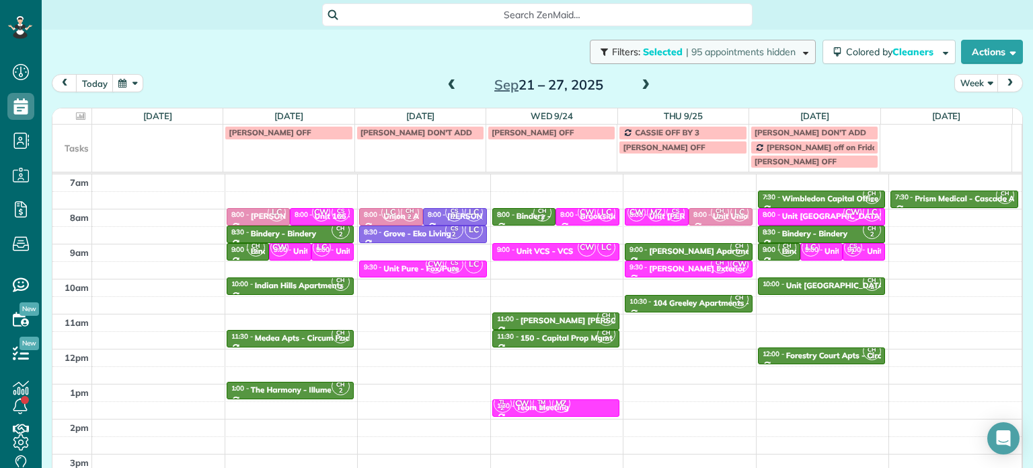
click at [789, 59] on button "Filters: Selected | 95 appointments hidden" at bounding box center [703, 52] width 226 height 24
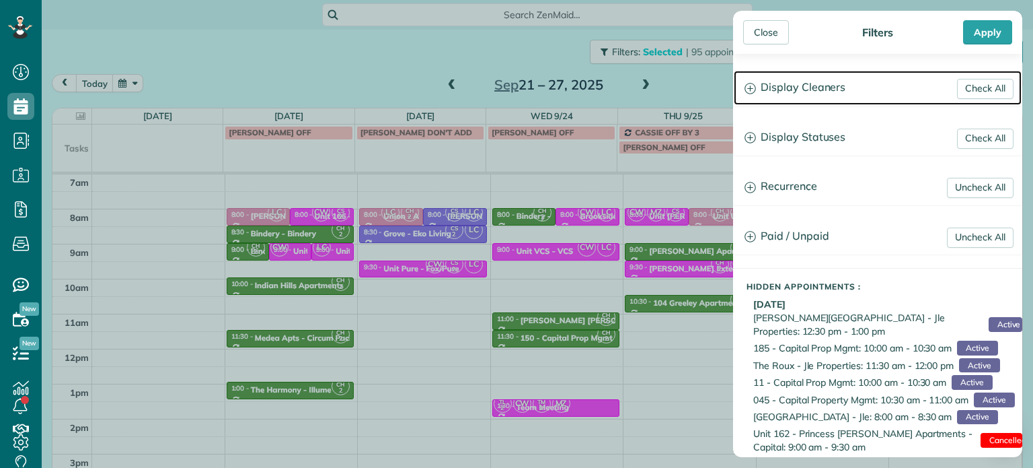
click at [826, 91] on h3 "Display Cleaners" at bounding box center [878, 88] width 288 height 34
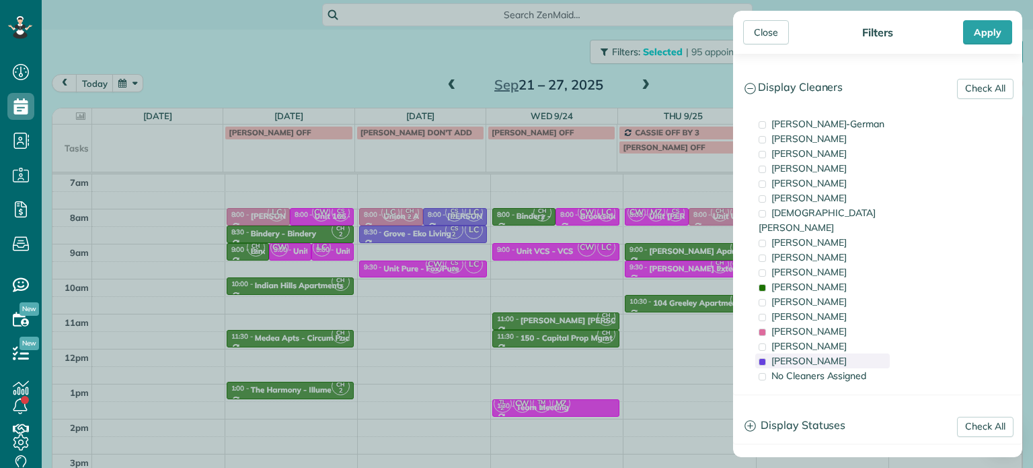
click at [850, 353] on div "[PERSON_NAME]" at bounding box center [823, 360] width 135 height 15
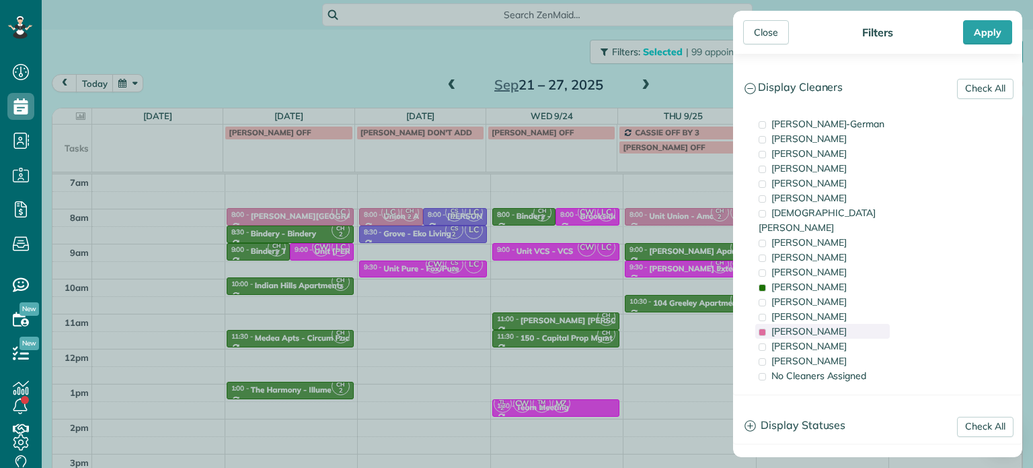
click at [850, 324] on div "[PERSON_NAME]" at bounding box center [823, 331] width 135 height 15
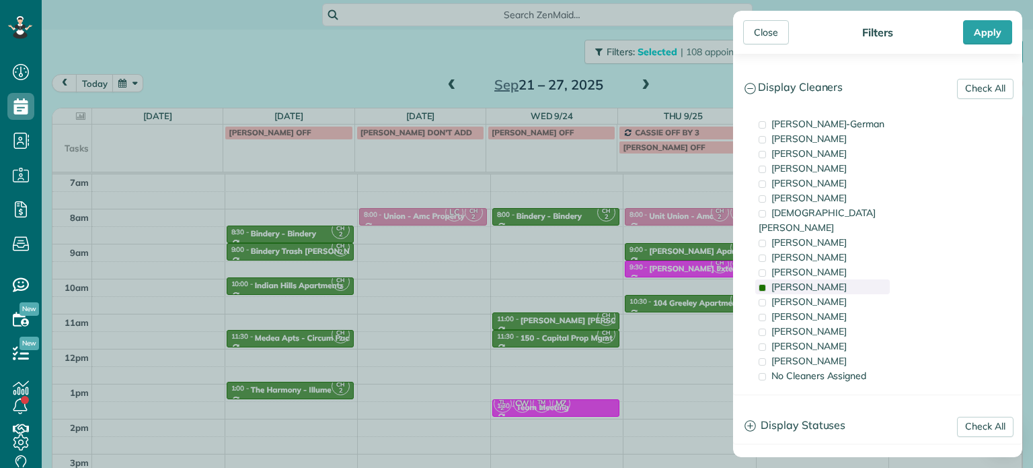
click at [839, 279] on div "[PERSON_NAME]" at bounding box center [823, 286] width 135 height 15
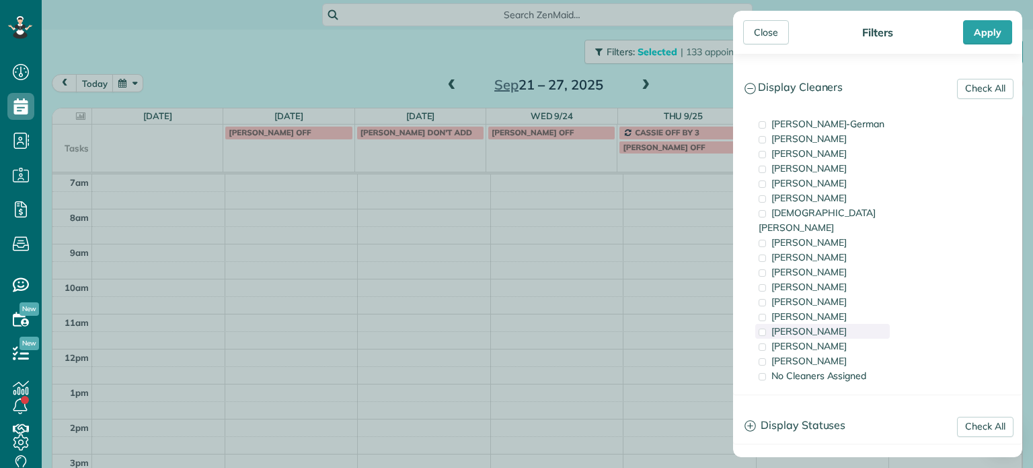
click at [852, 324] on div "[PERSON_NAME]" at bounding box center [823, 331] width 135 height 15
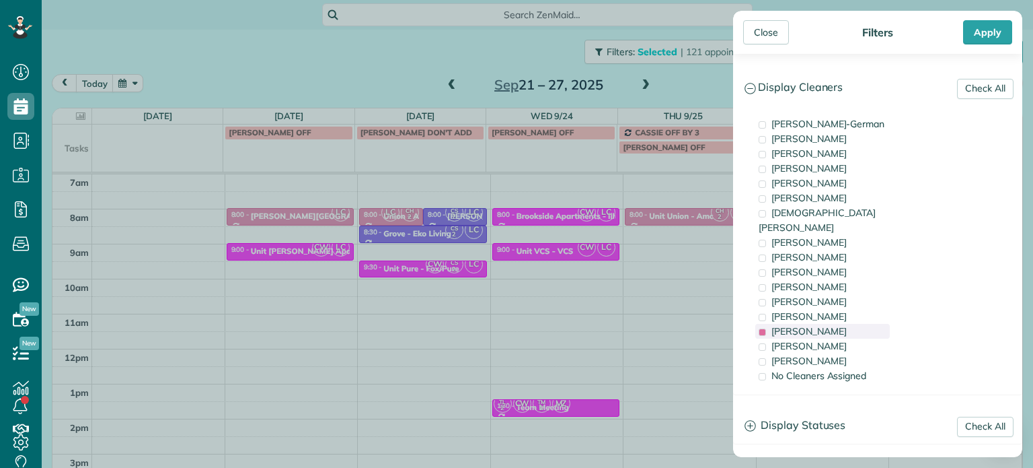
click at [852, 324] on div "[PERSON_NAME]" at bounding box center [823, 331] width 135 height 15
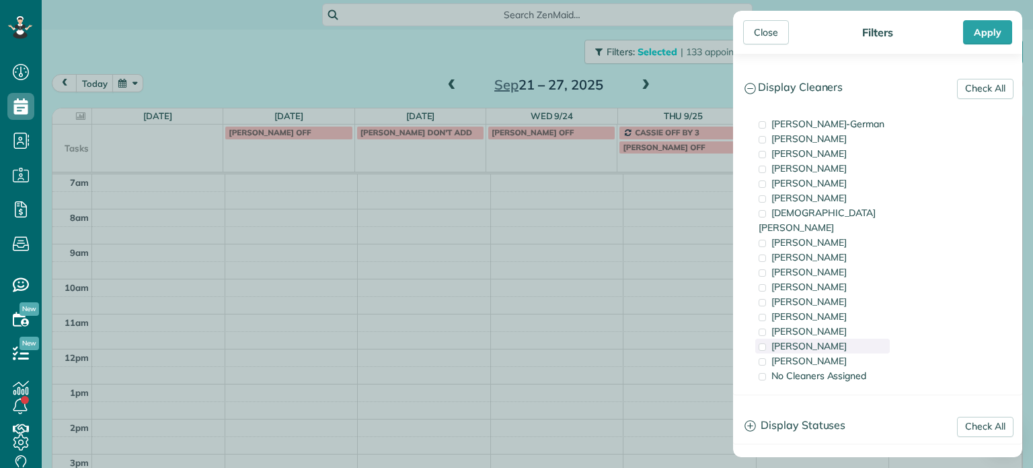
click at [852, 338] on div "[PERSON_NAME]" at bounding box center [823, 345] width 135 height 15
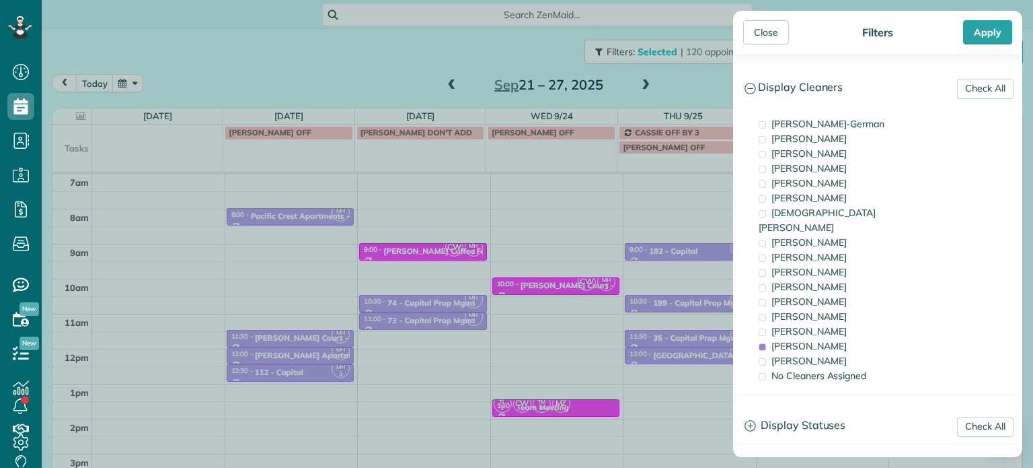
click at [562, 257] on div "Close Filters Apply Check All Display Cleaners [PERSON_NAME]-German [PERSON_NAM…" at bounding box center [516, 234] width 1033 height 468
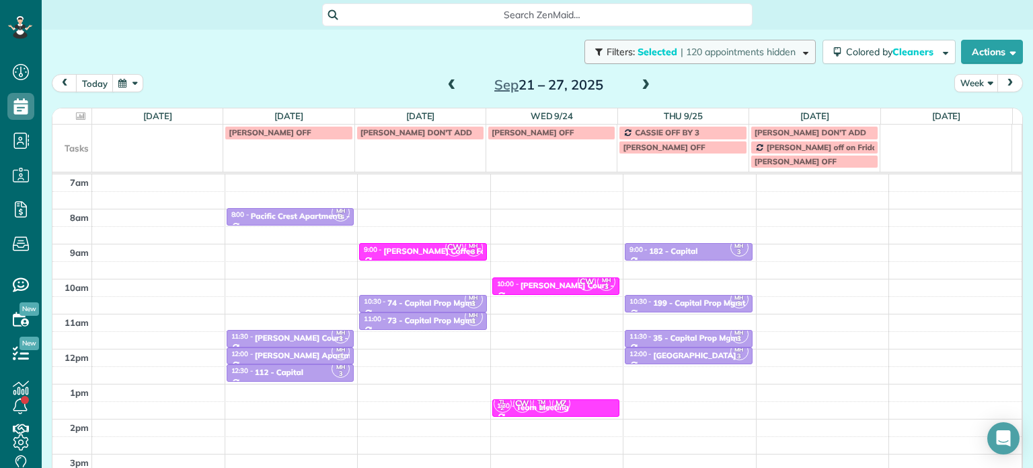
click at [738, 57] on span "| 120 appointments hidden" at bounding box center [738, 52] width 115 height 12
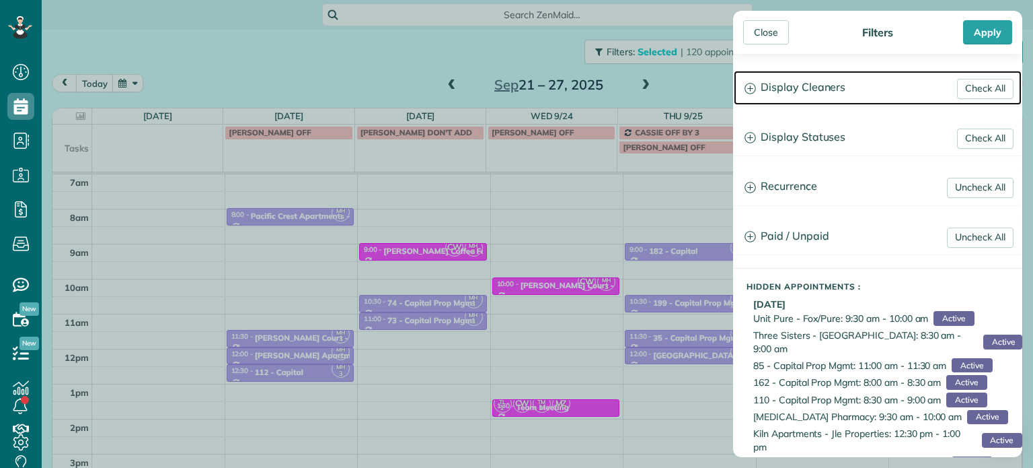
click at [775, 93] on h3 "Display Cleaners" at bounding box center [878, 88] width 288 height 34
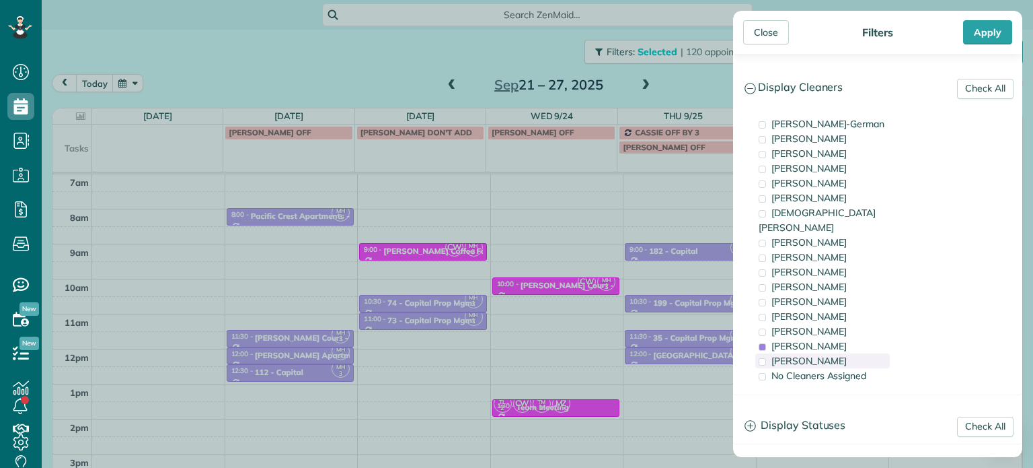
click at [872, 353] on div "[PERSON_NAME]" at bounding box center [823, 360] width 135 height 15
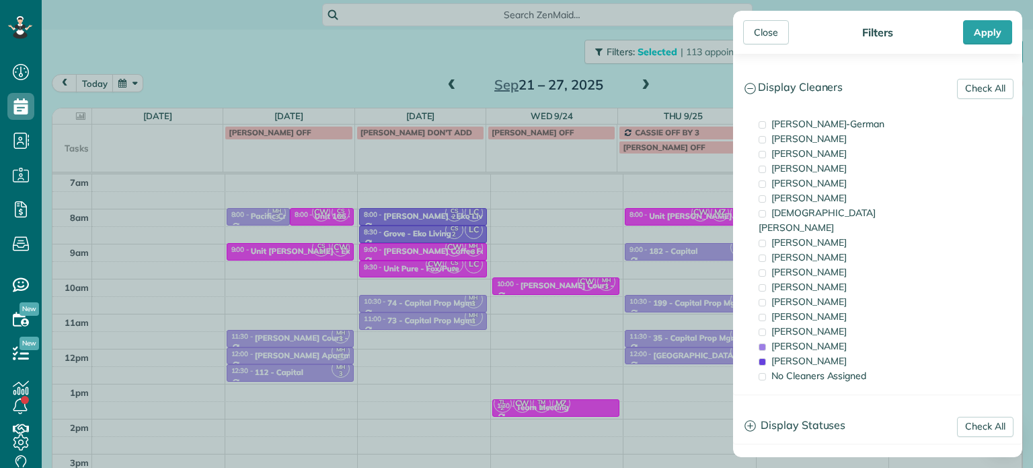
click at [626, 209] on div "Close Filters Apply Check All Display Cleaners [PERSON_NAME]-German [PERSON_NAM…" at bounding box center [516, 234] width 1033 height 468
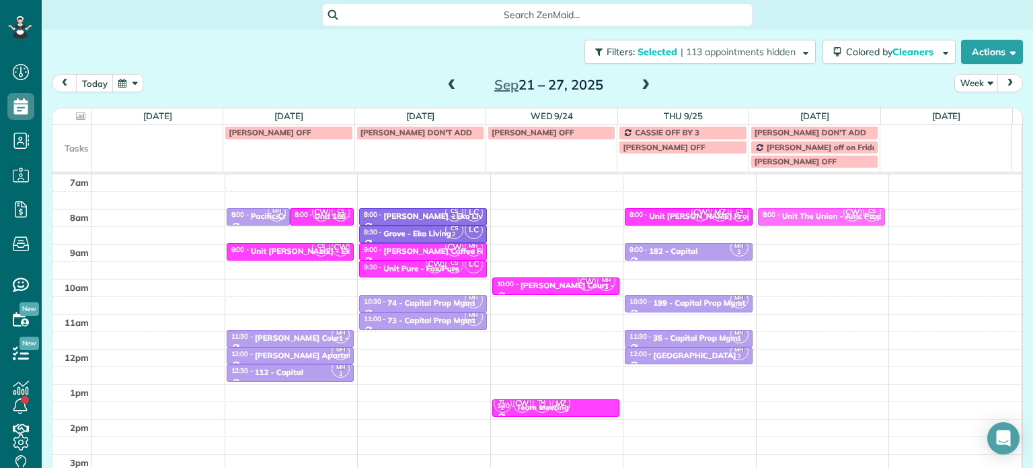
drag, startPoint x: 789, startPoint y: 248, endPoint x: 797, endPoint y: 217, distance: 31.8
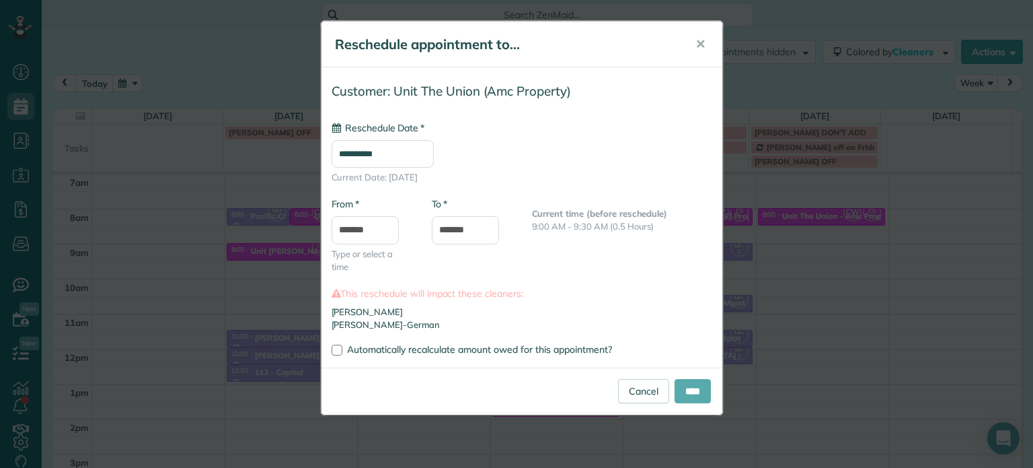
type input "**********"
click at [705, 390] on input "****" at bounding box center [693, 391] width 36 height 24
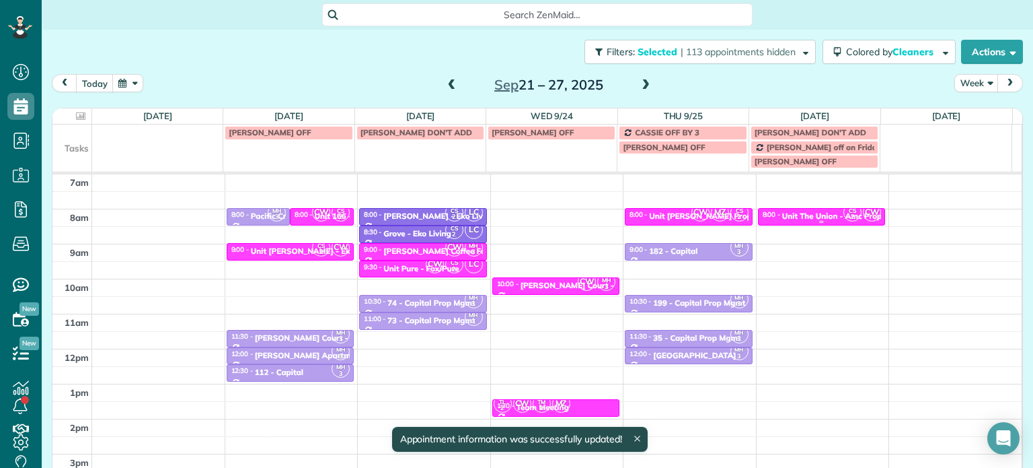
click at [818, 215] on div "Unit The Union - Amc Property" at bounding box center [839, 215] width 115 height 9
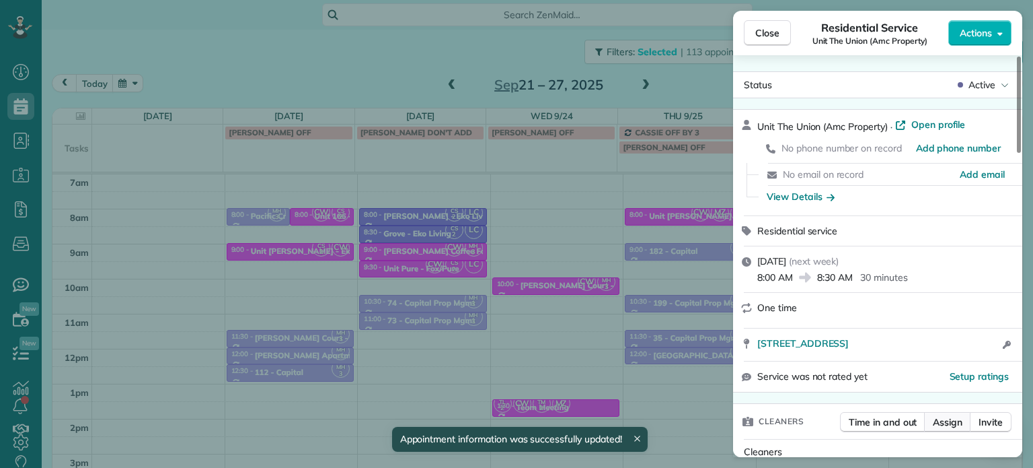
click at [951, 423] on span "Assign" at bounding box center [948, 421] width 30 height 13
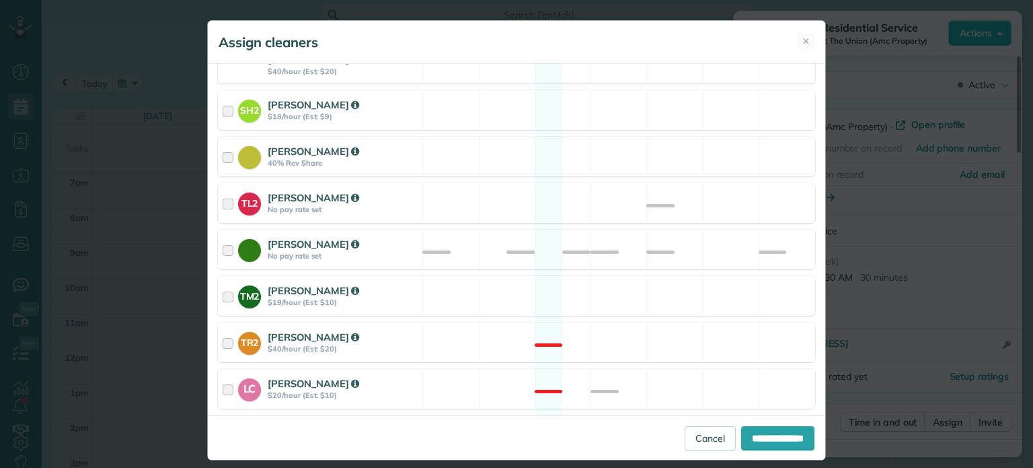
scroll to position [583, 0]
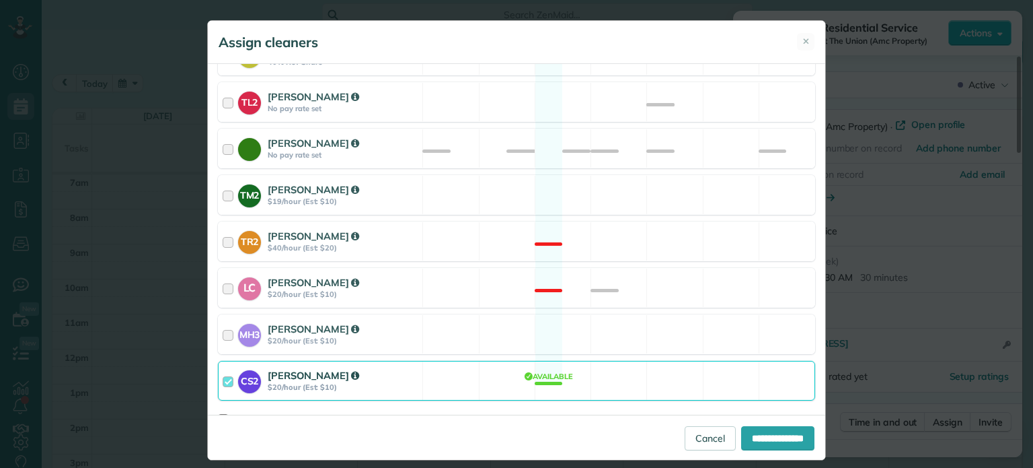
click at [622, 361] on div "CS2 [PERSON_NAME] $20/hour (Est: $10) Available" at bounding box center [516, 381] width 597 height 40
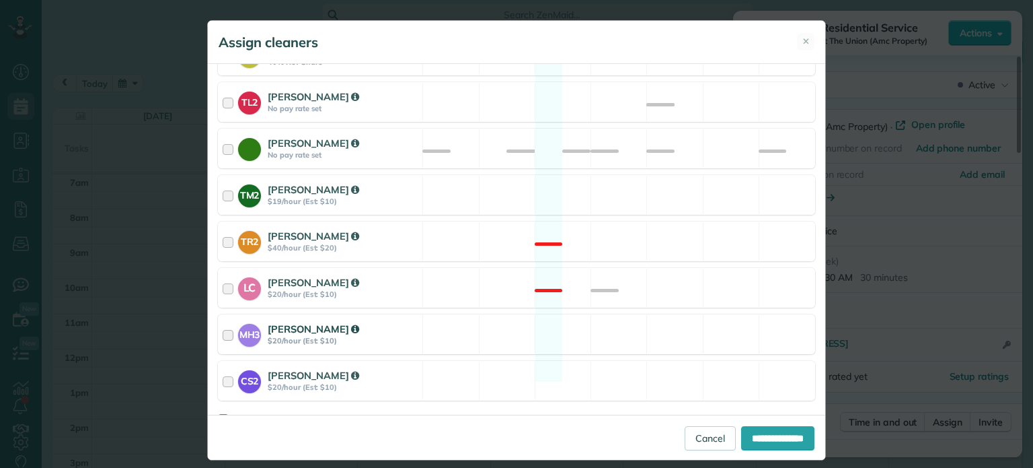
click at [659, 314] on div "MH3 [PERSON_NAME] $20/hour (Est: $10) Available" at bounding box center [516, 334] width 597 height 40
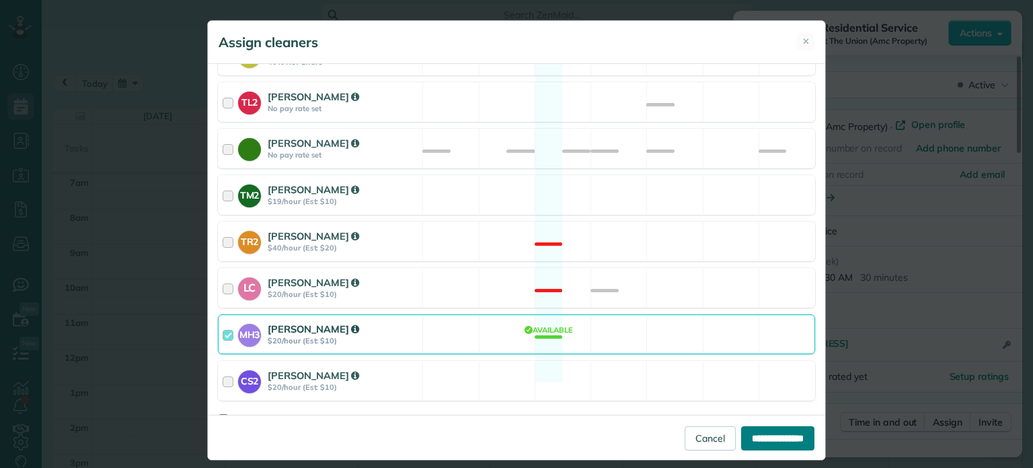
click at [775, 439] on input "**********" at bounding box center [777, 438] width 73 height 24
type input "**********"
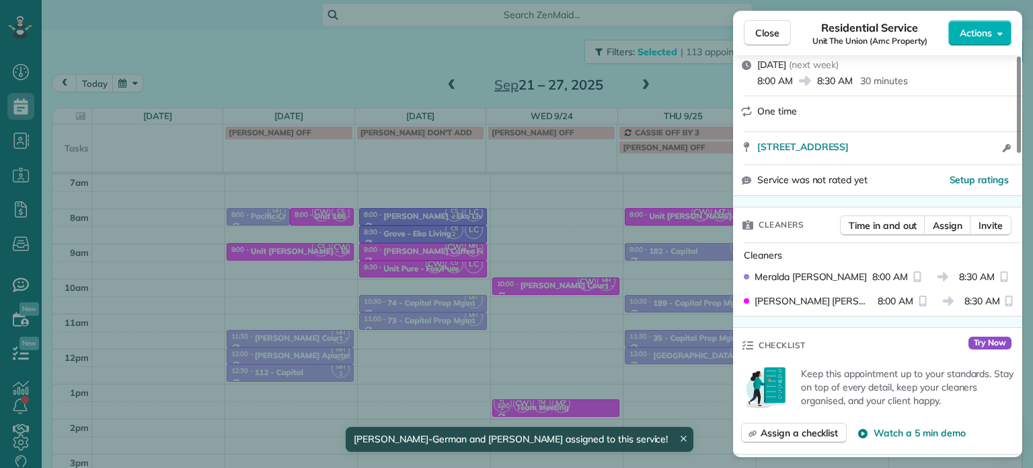
scroll to position [203, 0]
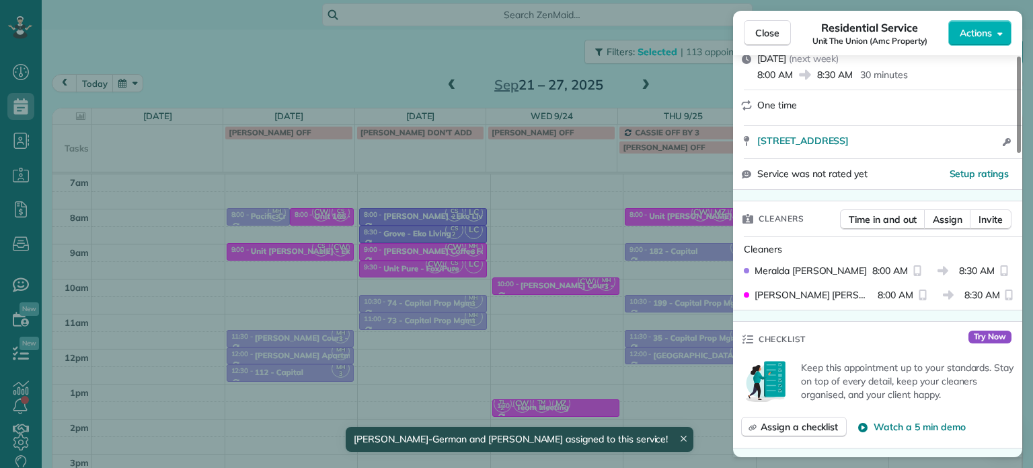
click at [706, 85] on div "Close Residential Service Unit The Union (Amc Property) Actions Status Active U…" at bounding box center [516, 234] width 1033 height 468
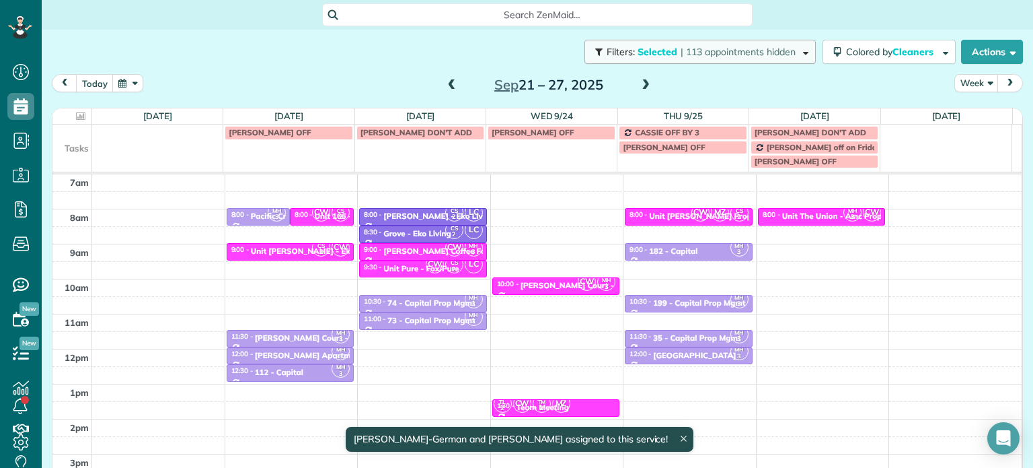
click at [709, 57] on span "| 113 appointments hidden" at bounding box center [738, 52] width 115 height 12
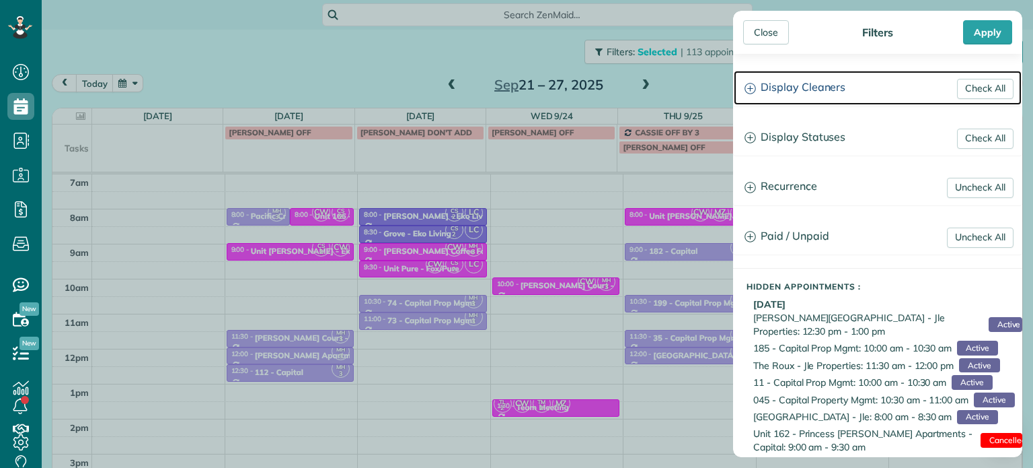
click at [803, 102] on h3 "Display Cleaners" at bounding box center [878, 88] width 288 height 34
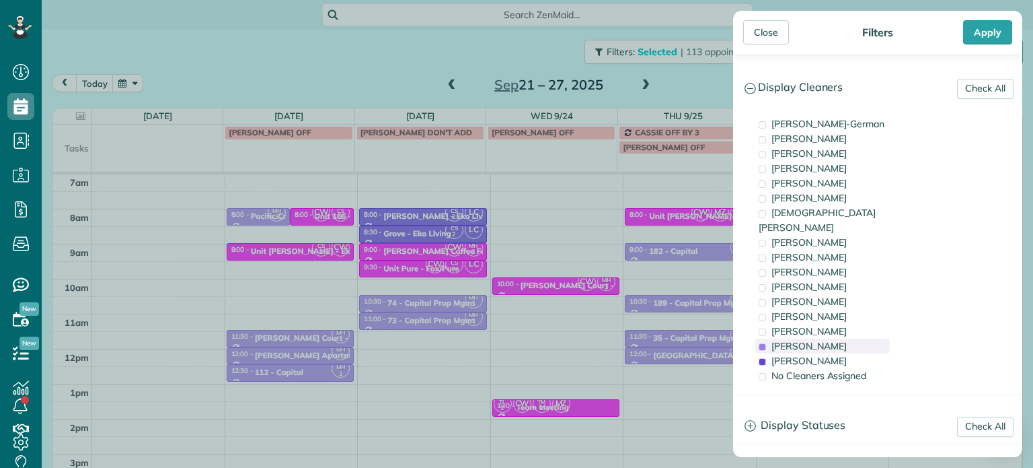
click at [822, 340] on span "[PERSON_NAME]" at bounding box center [809, 346] width 75 height 12
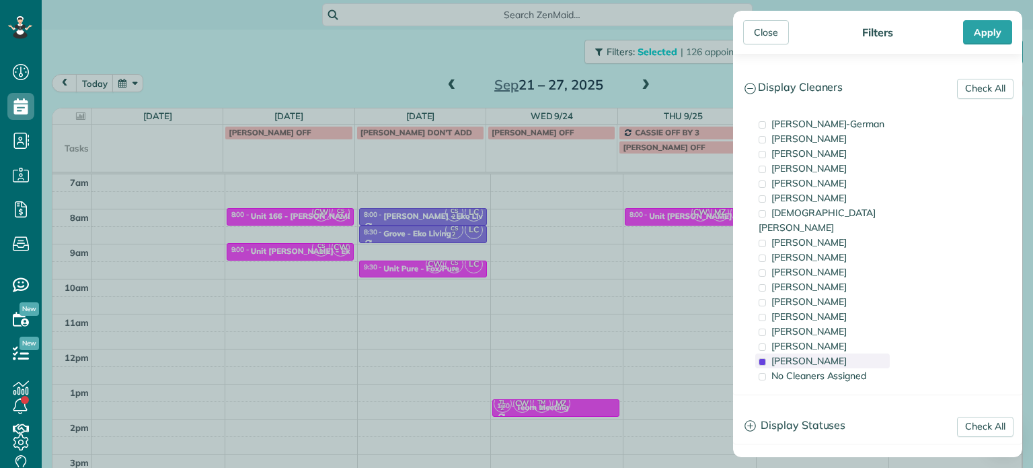
click at [824, 355] on span "[PERSON_NAME]" at bounding box center [809, 361] width 75 height 12
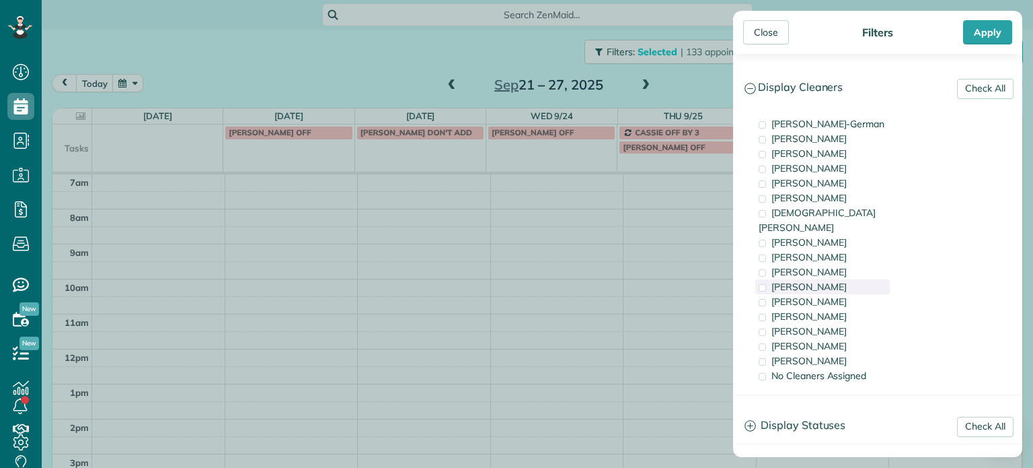
click at [823, 279] on div "[PERSON_NAME]" at bounding box center [823, 286] width 135 height 15
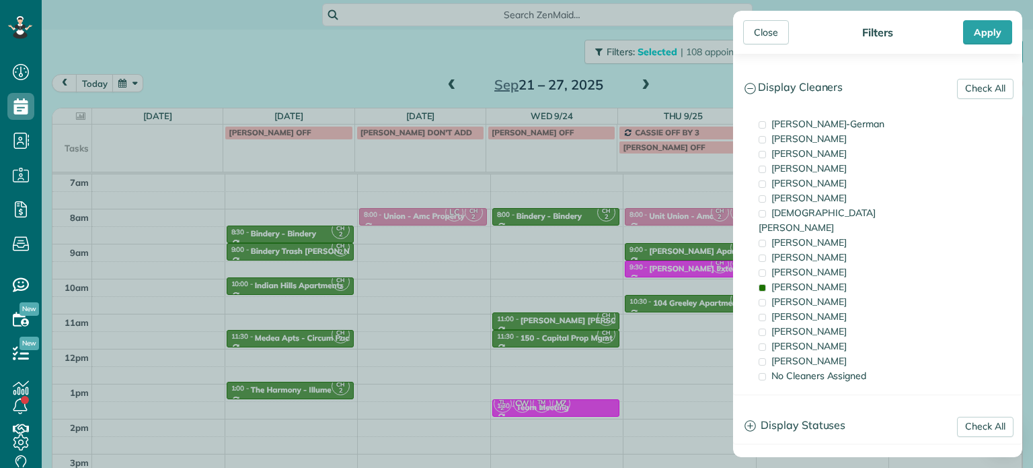
click at [666, 252] on div "Close Filters Apply Check All Display Cleaners [PERSON_NAME]-German [PERSON_NAM…" at bounding box center [516, 234] width 1033 height 468
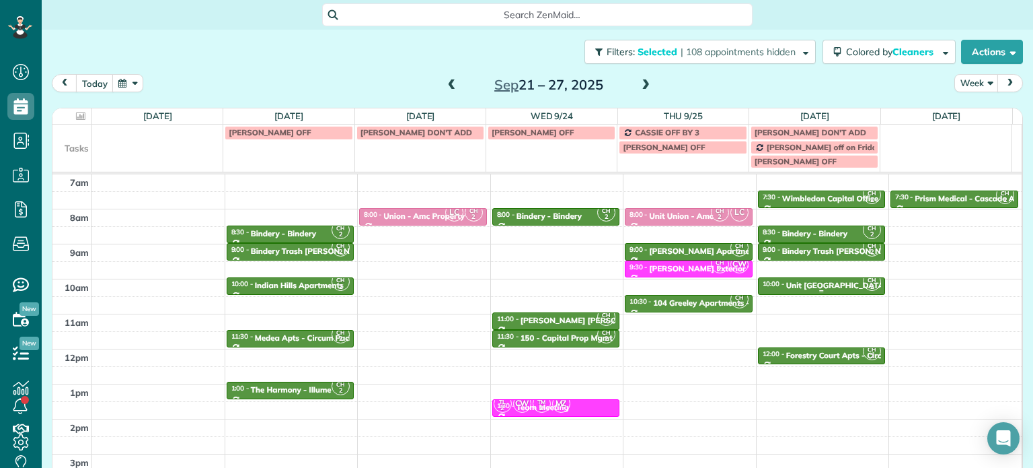
click at [787, 287] on div "Unit [GEOGRAPHIC_DATA] - Eko" at bounding box center [847, 285] width 122 height 9
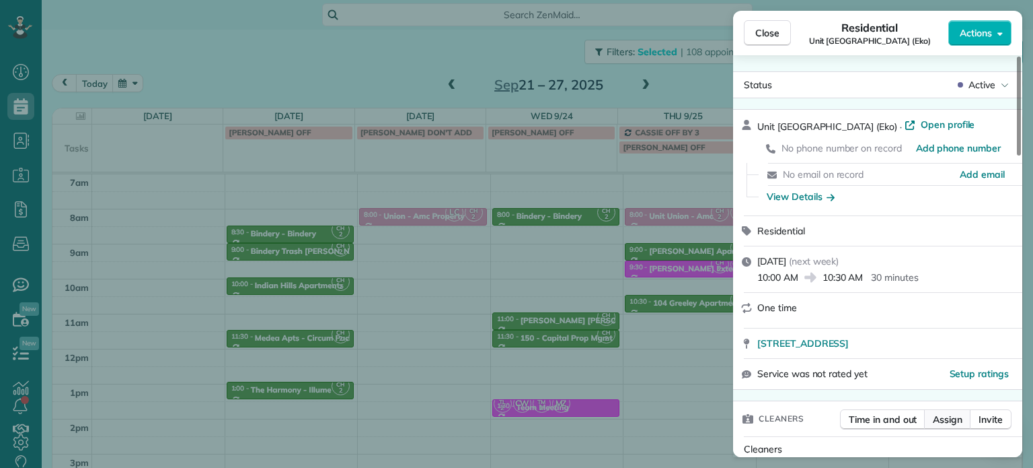
click at [951, 423] on span "Assign" at bounding box center [948, 418] width 30 height 13
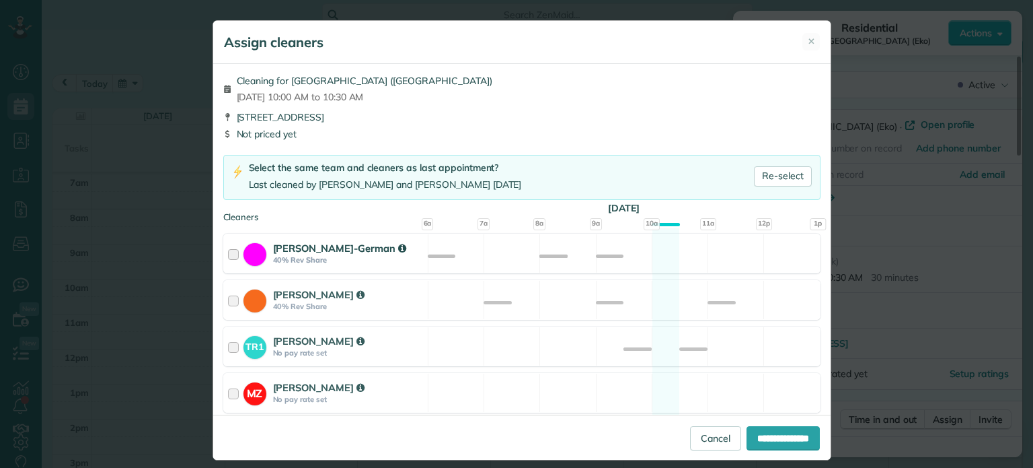
click at [657, 260] on div "[PERSON_NAME]-German 40% Rev Share Available" at bounding box center [521, 253] width 597 height 40
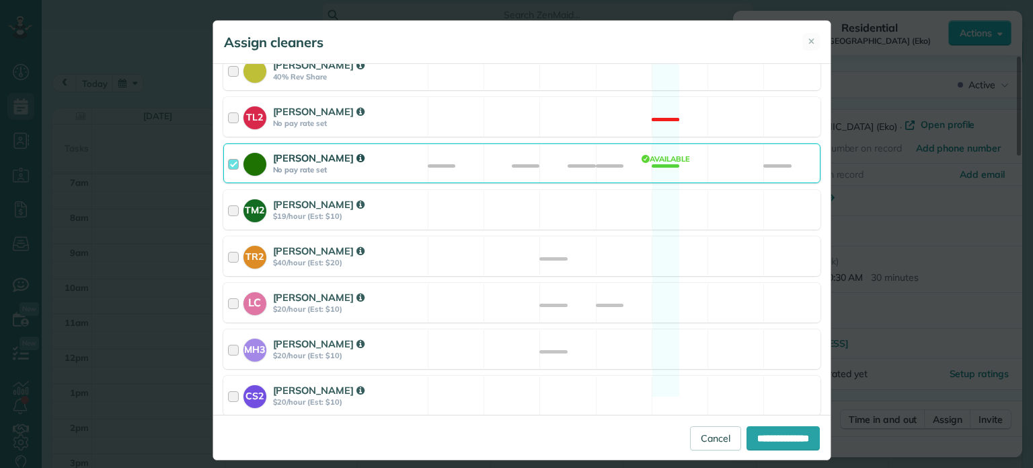
scroll to position [583, 0]
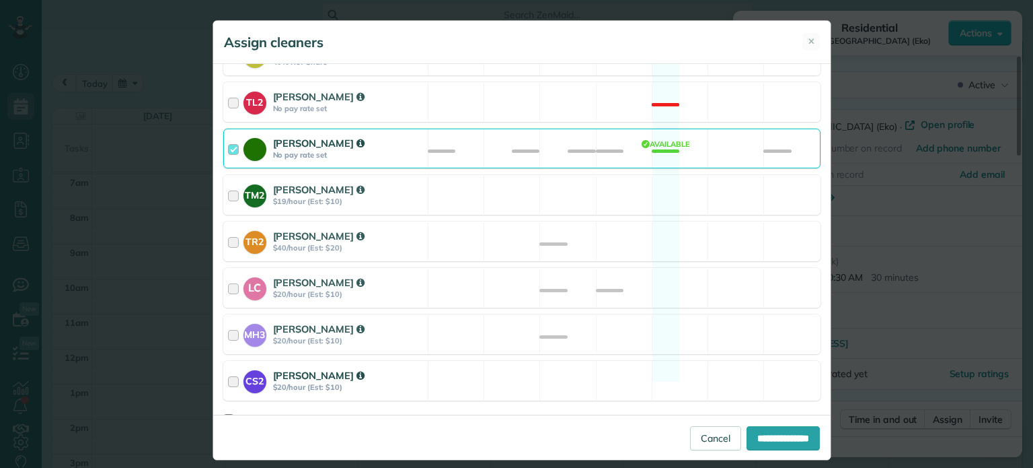
click at [656, 361] on div "CS2 [PERSON_NAME] $20/hour (Est: $10) Available" at bounding box center [521, 381] width 597 height 40
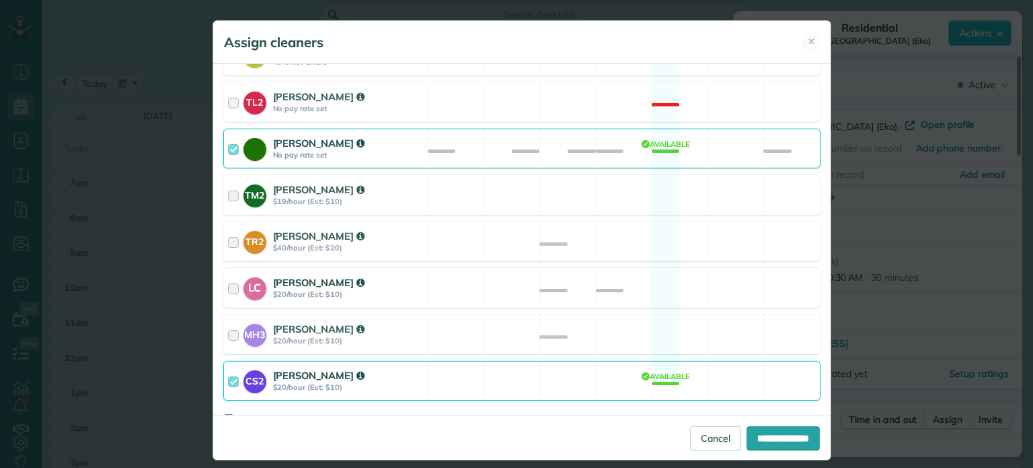
click at [669, 271] on div "LC [PERSON_NAME] $20/hour (Est: $10) Available" at bounding box center [521, 288] width 597 height 40
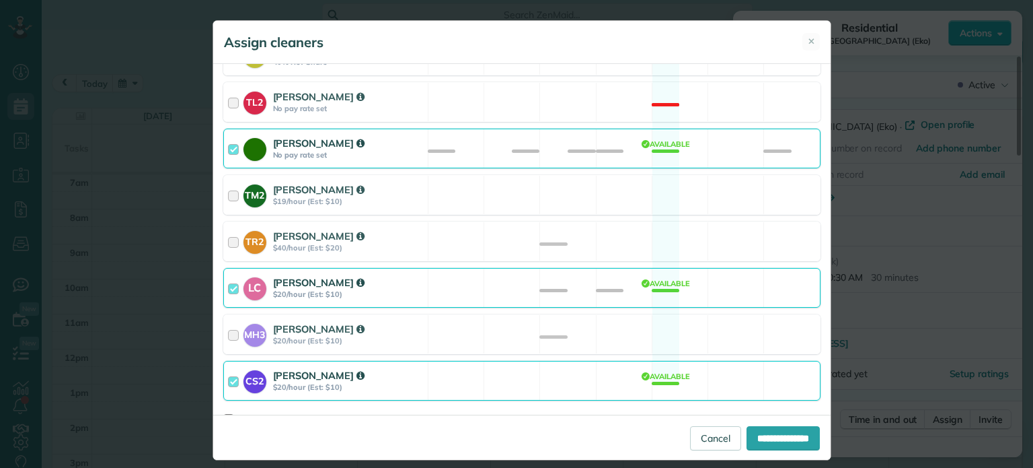
click at [700, 137] on div "[PERSON_NAME] No pay rate set Available" at bounding box center [521, 149] width 597 height 40
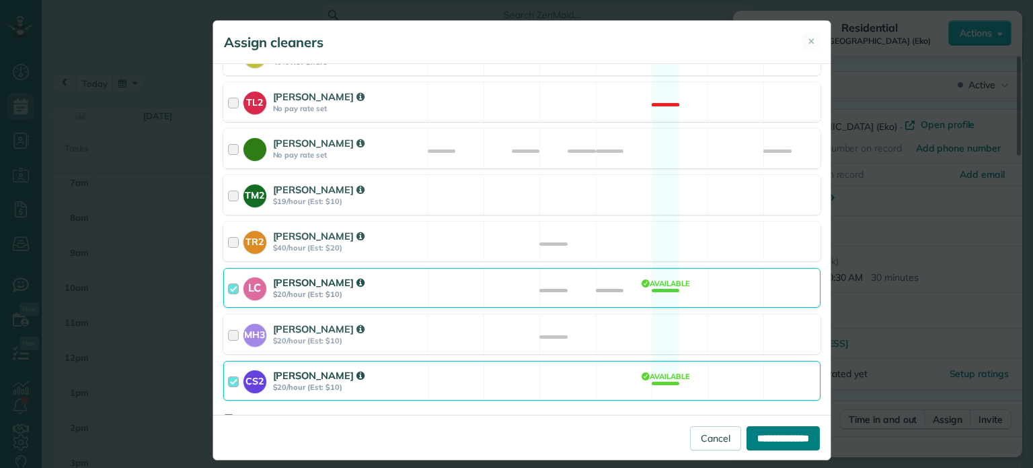
click at [780, 439] on input "**********" at bounding box center [783, 438] width 73 height 24
type input "**********"
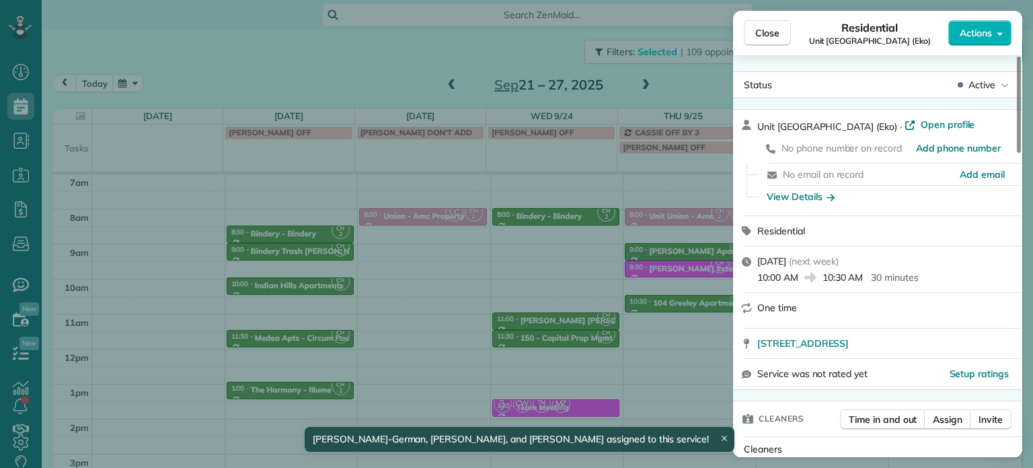
click at [669, 325] on div "Close Residential [GEOGRAPHIC_DATA] ([GEOGRAPHIC_DATA]) Actions Status Active […" at bounding box center [516, 234] width 1033 height 468
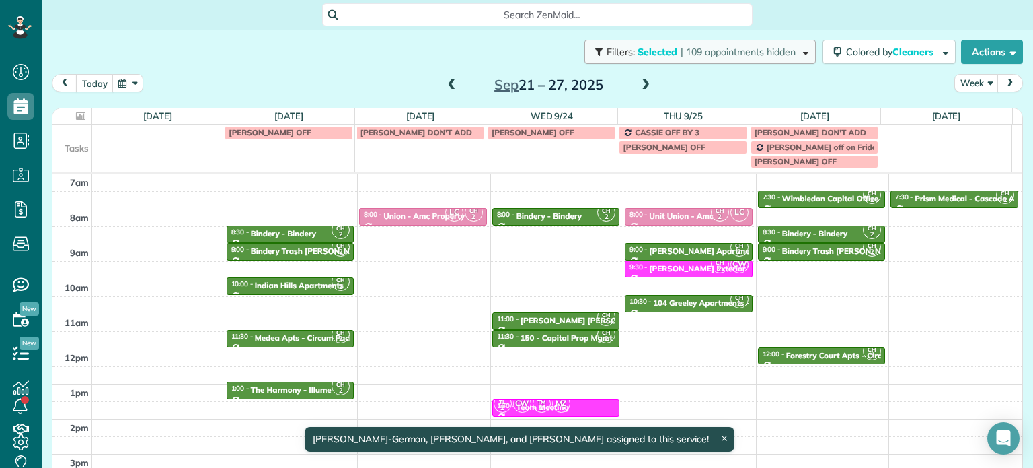
click at [732, 54] on span "| 109 appointments hidden" at bounding box center [738, 52] width 115 height 12
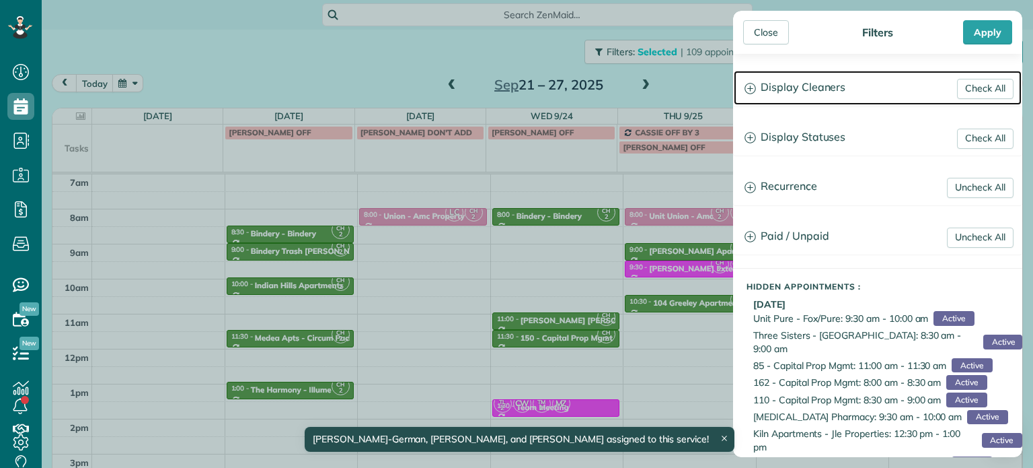
click at [817, 93] on h3 "Display Cleaners" at bounding box center [878, 88] width 288 height 34
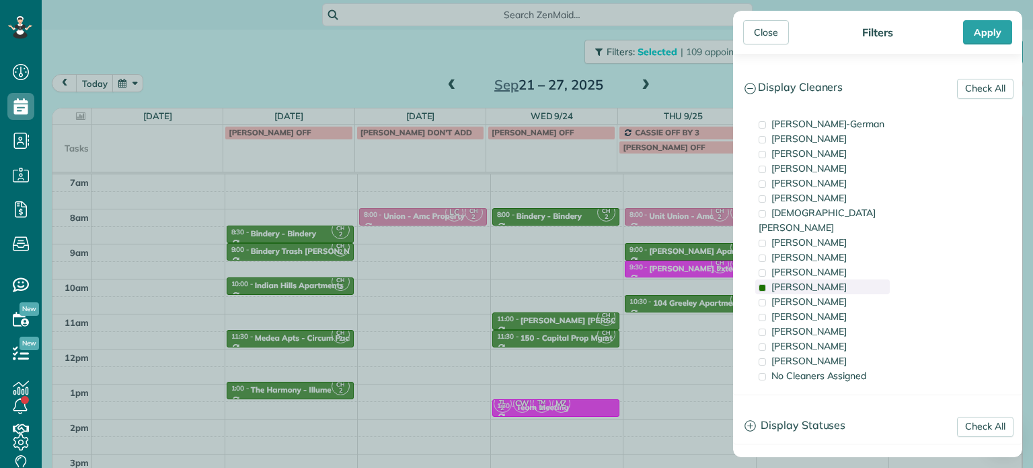
click at [829, 279] on div "[PERSON_NAME]" at bounding box center [823, 286] width 135 height 15
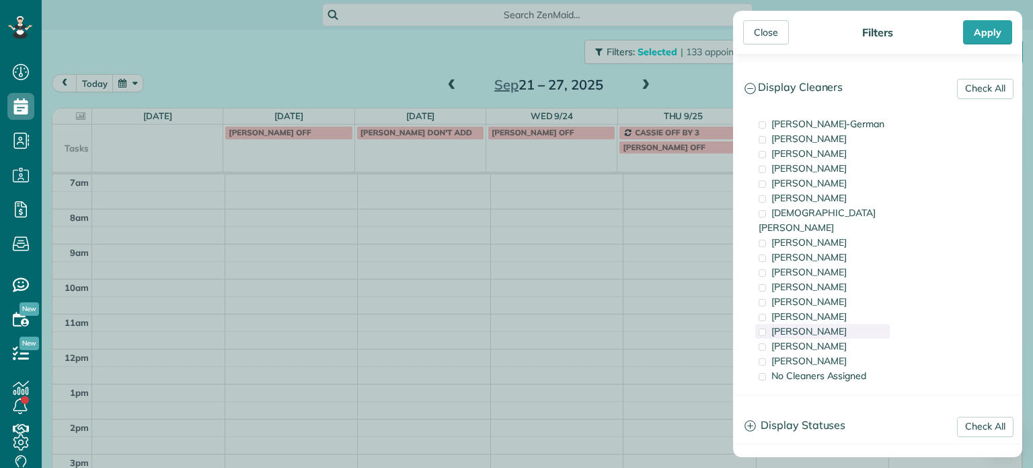
click at [837, 324] on div "[PERSON_NAME]" at bounding box center [823, 331] width 135 height 15
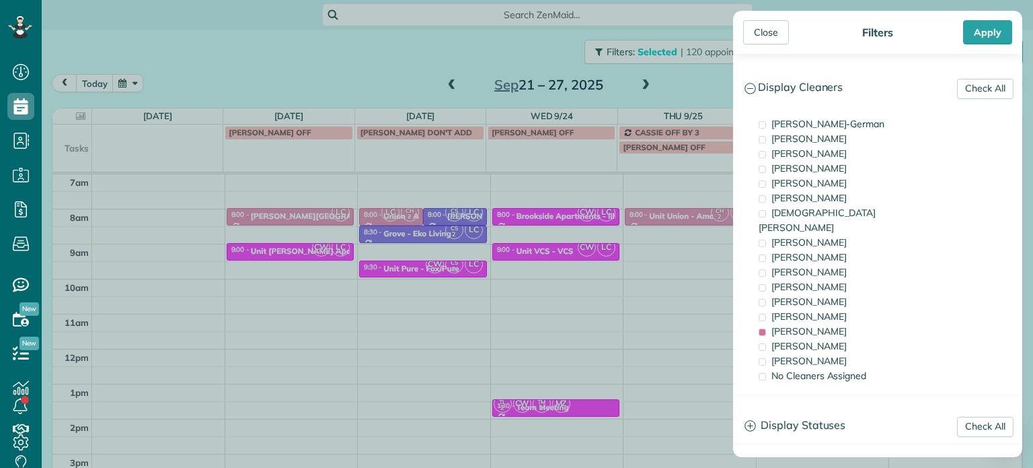
click at [591, 240] on div "Close Filters Apply Check All Display Cleaners [PERSON_NAME]-German [PERSON_NAM…" at bounding box center [516, 234] width 1033 height 468
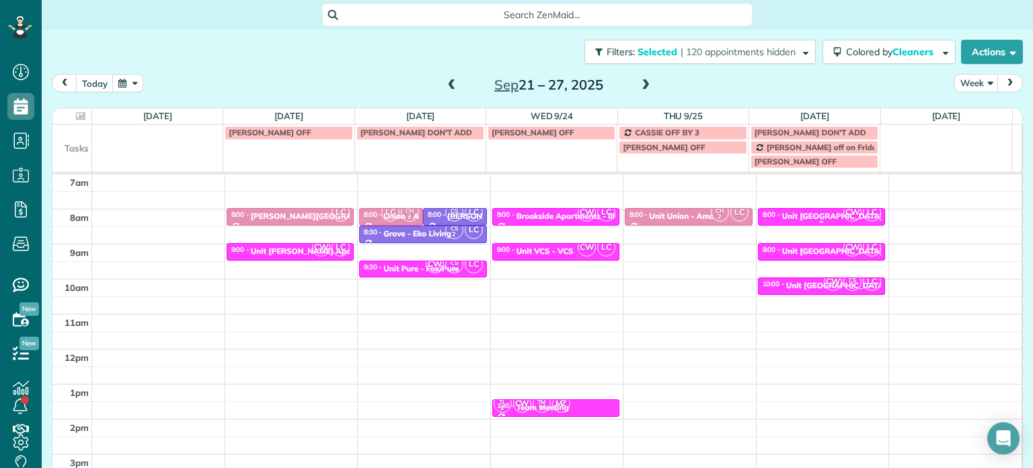
click at [801, 211] on div "Unit [GEOGRAPHIC_DATA] - Eko" at bounding box center [843, 215] width 122 height 9
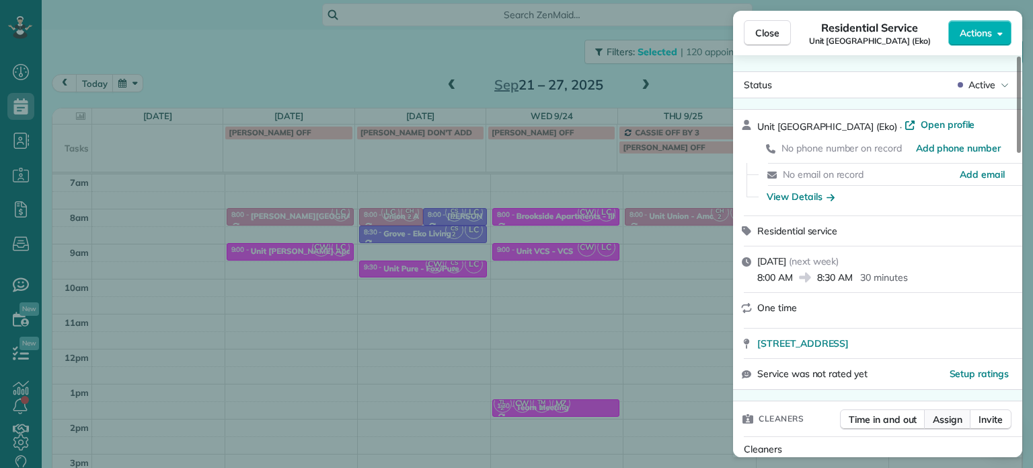
click at [949, 426] on span "Assign" at bounding box center [948, 418] width 30 height 13
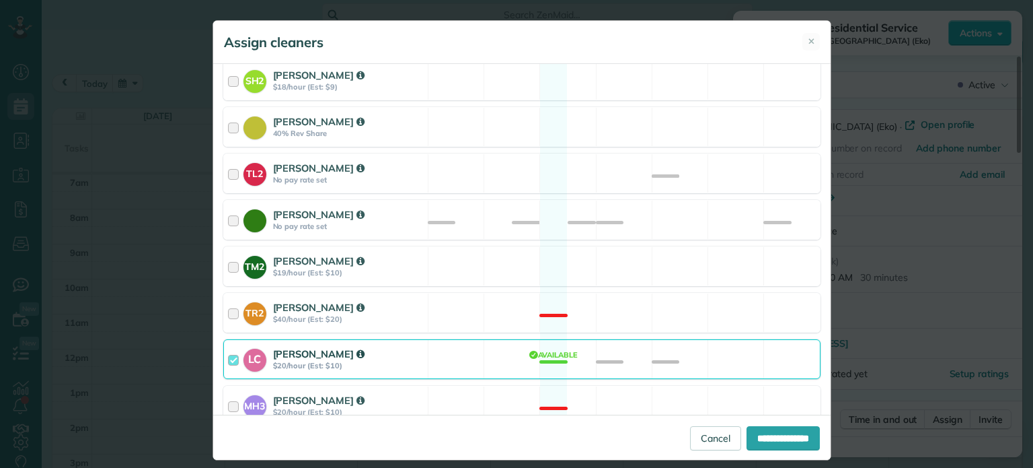
scroll to position [583, 0]
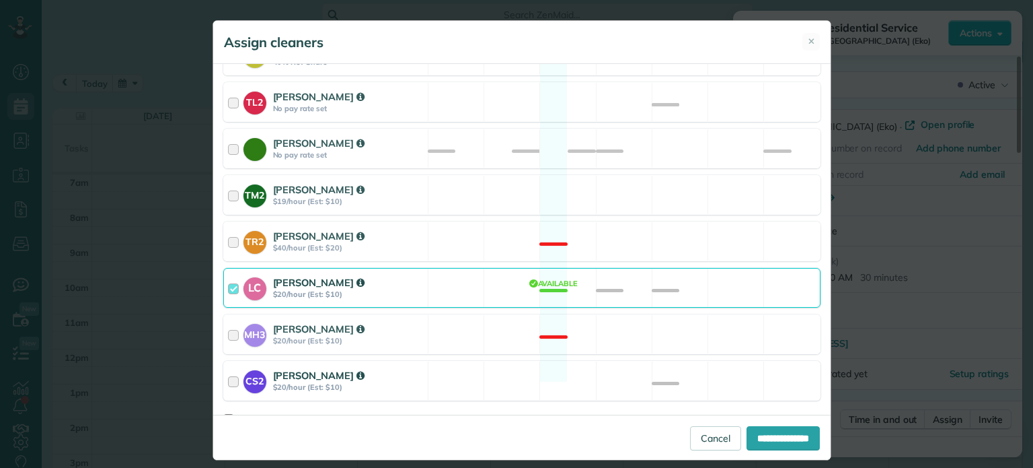
click at [705, 361] on div "CS2 [PERSON_NAME] $20/hour (Est: $10) Available" at bounding box center [521, 381] width 597 height 40
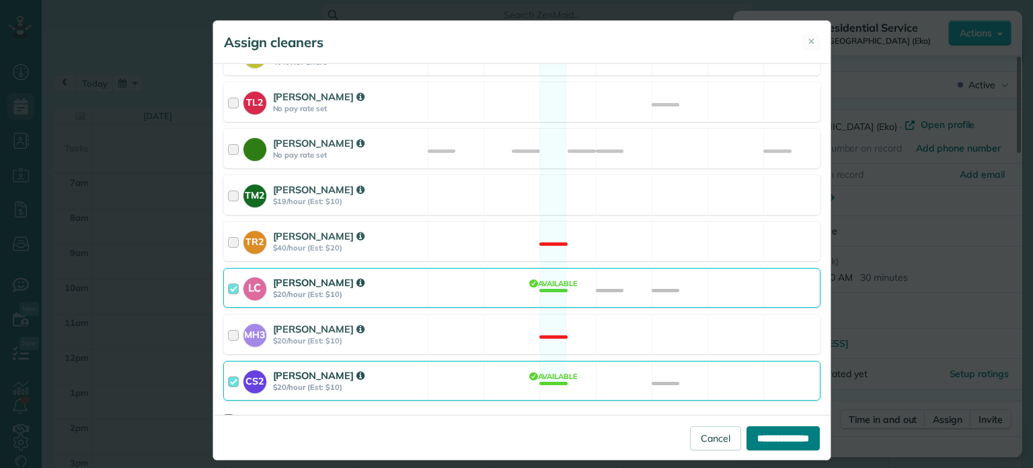
click at [760, 431] on input "**********" at bounding box center [783, 438] width 73 height 24
type input "**********"
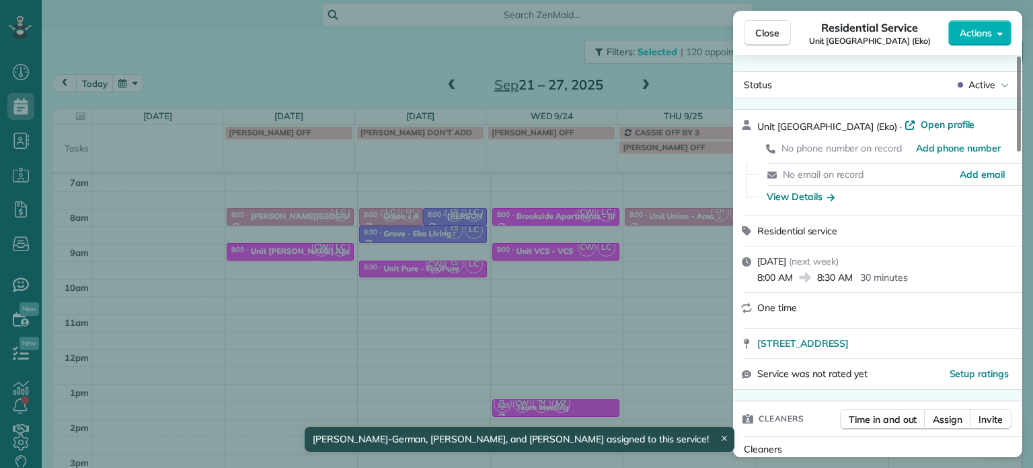
click at [682, 285] on div "Close Residential Service [GEOGRAPHIC_DATA] ([GEOGRAPHIC_DATA]) Actions Status …" at bounding box center [516, 234] width 1033 height 468
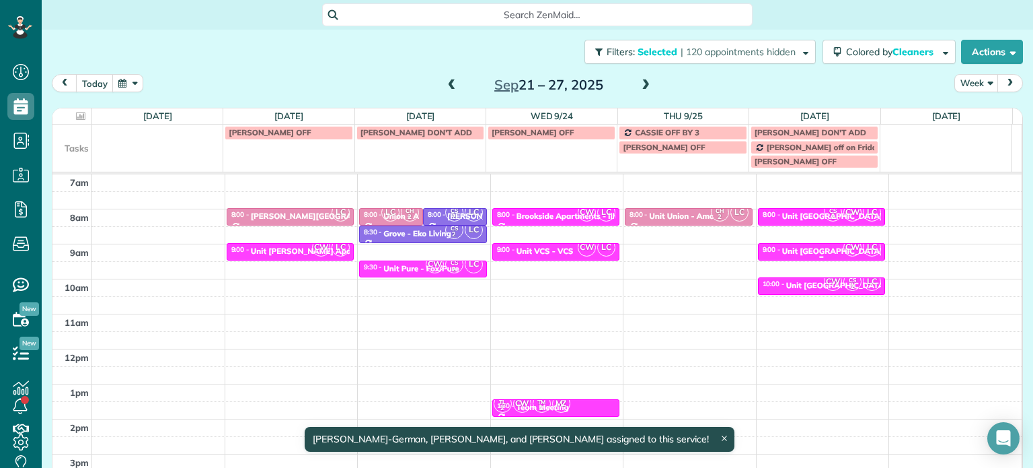
click at [821, 248] on div "Unit [GEOGRAPHIC_DATA] - Eko" at bounding box center [843, 250] width 122 height 9
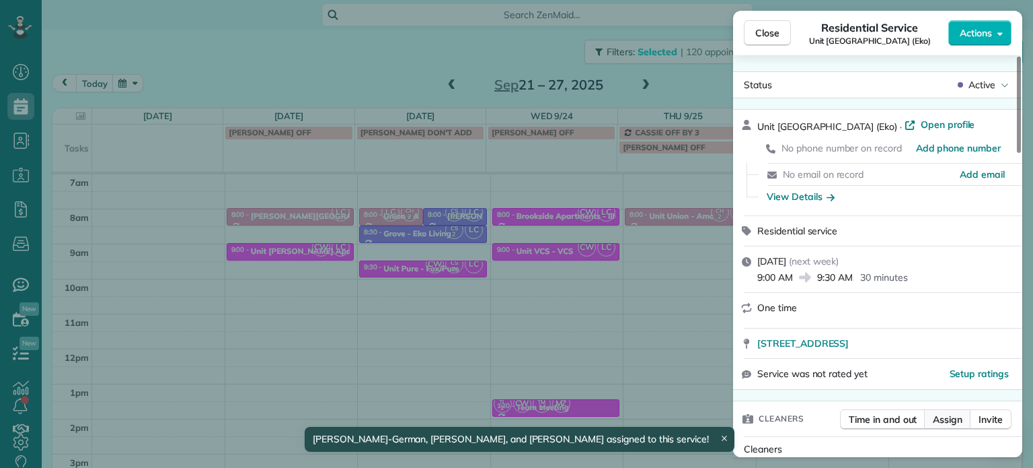
click at [950, 423] on span "Assign" at bounding box center [948, 418] width 30 height 13
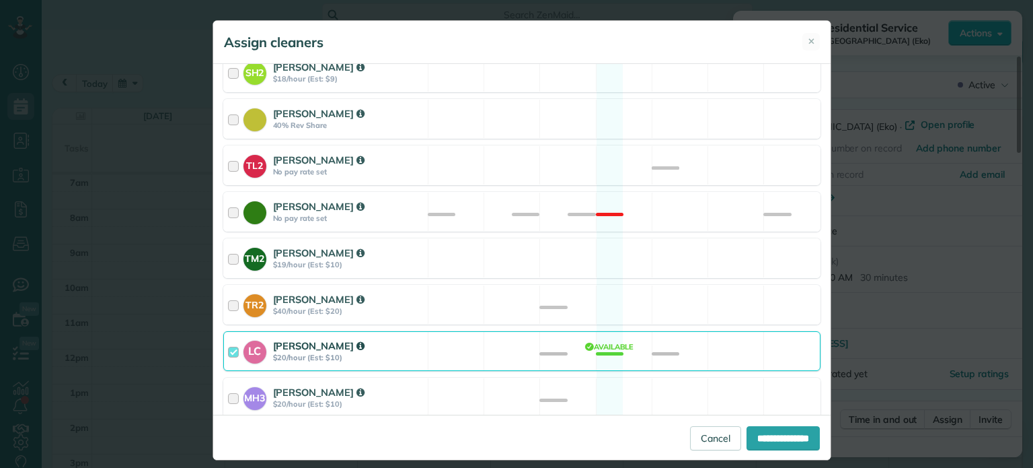
scroll to position [583, 0]
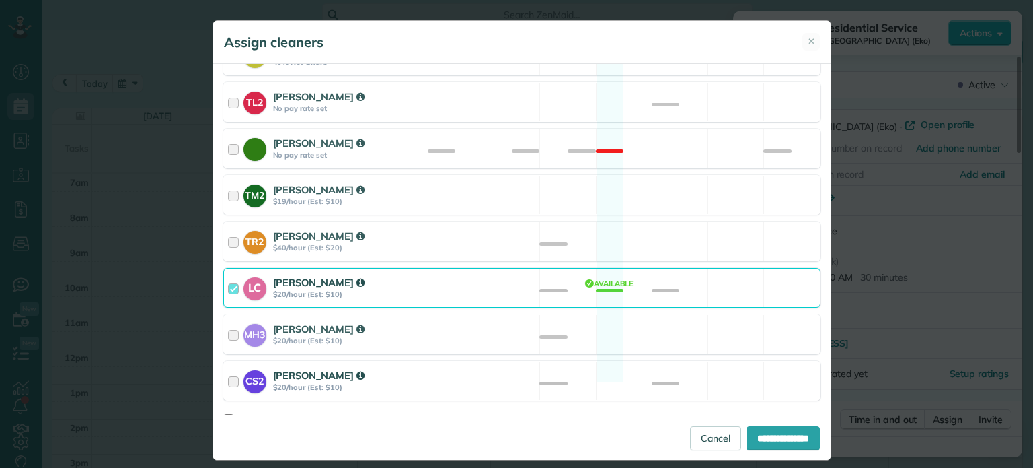
click at [665, 367] on div "CS2 [PERSON_NAME] $20/hour (Est: $10) Available" at bounding box center [521, 381] width 597 height 40
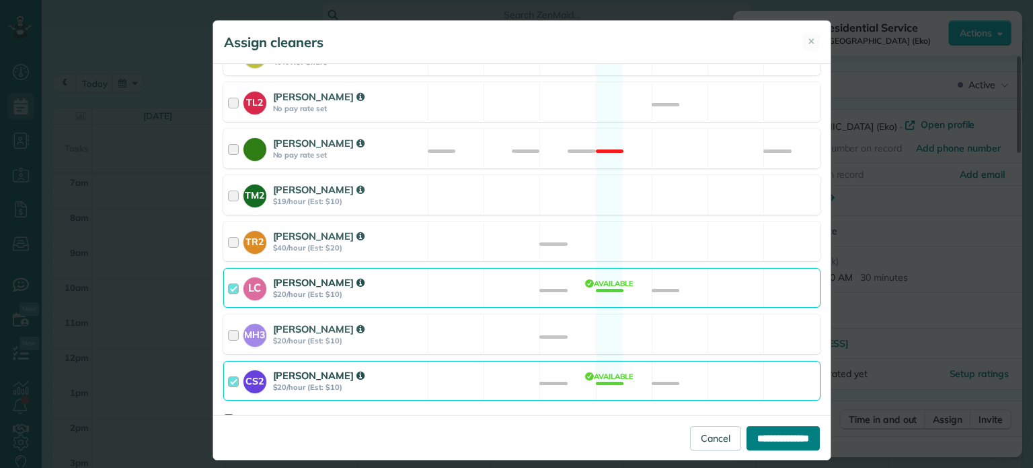
click at [762, 435] on input "**********" at bounding box center [783, 438] width 73 height 24
type input "**********"
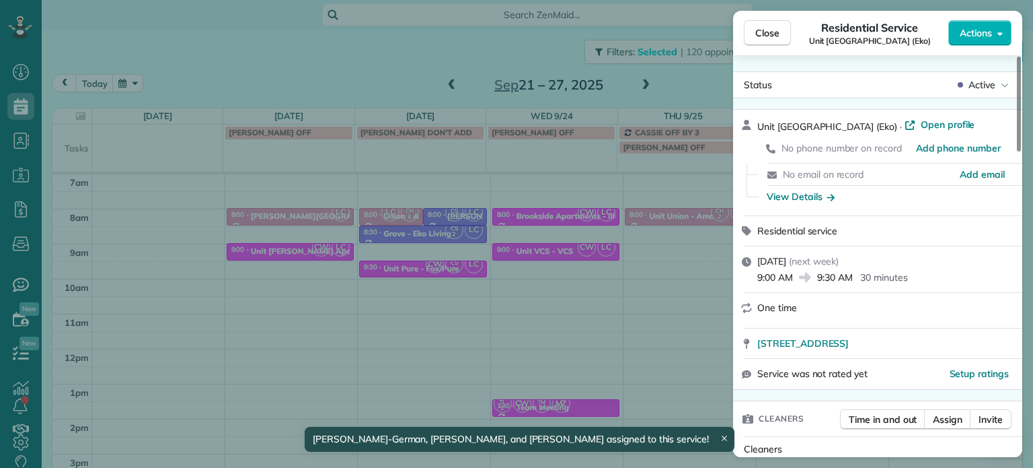
click at [641, 282] on div "Close Residential Service [GEOGRAPHIC_DATA] ([GEOGRAPHIC_DATA]) Actions Status …" at bounding box center [516, 234] width 1033 height 468
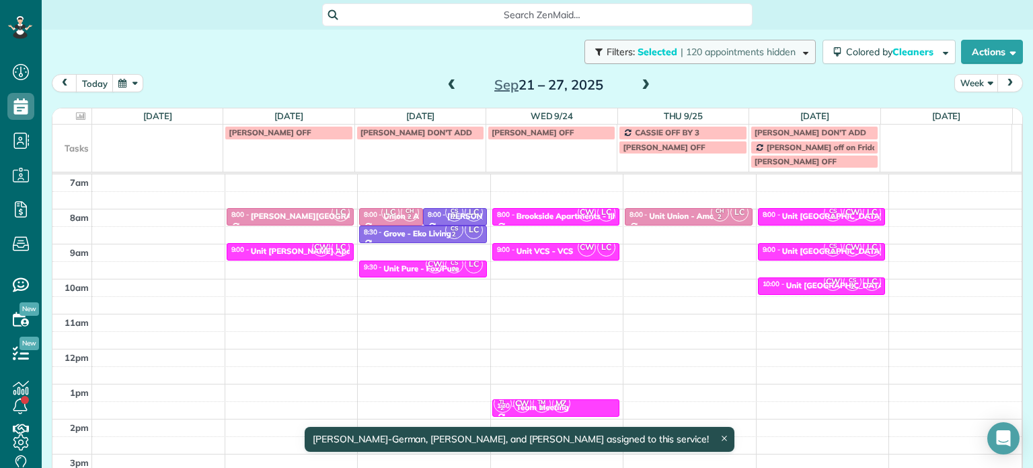
click at [690, 51] on span "| 120 appointments hidden" at bounding box center [738, 52] width 115 height 12
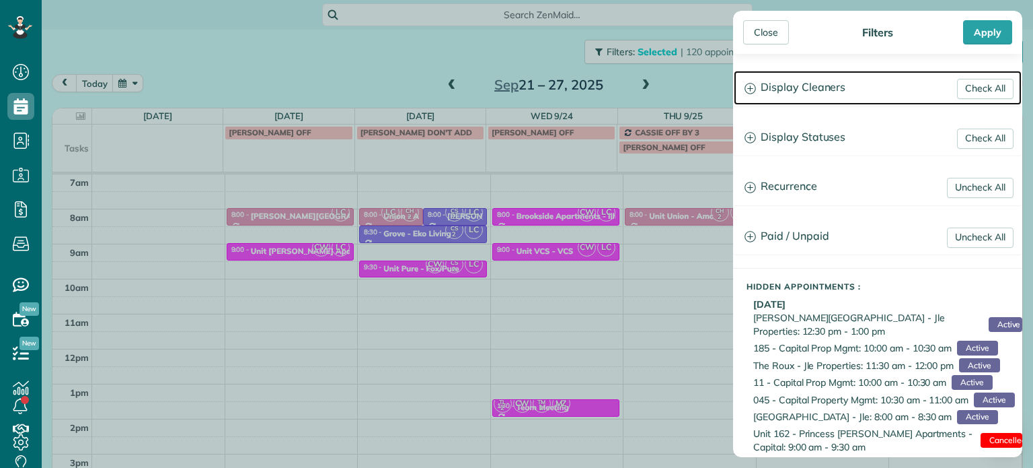
click at [780, 89] on h3 "Display Cleaners" at bounding box center [878, 88] width 288 height 34
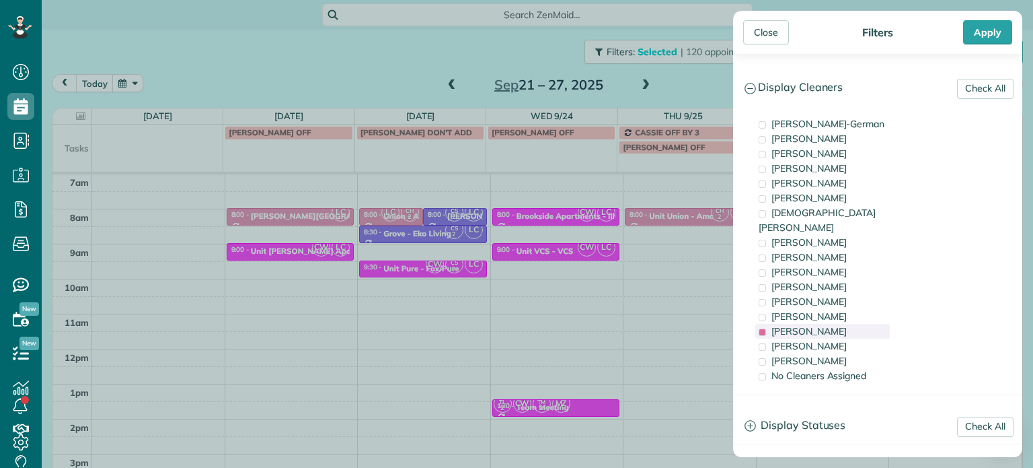
click at [836, 324] on div "[PERSON_NAME]" at bounding box center [823, 331] width 135 height 15
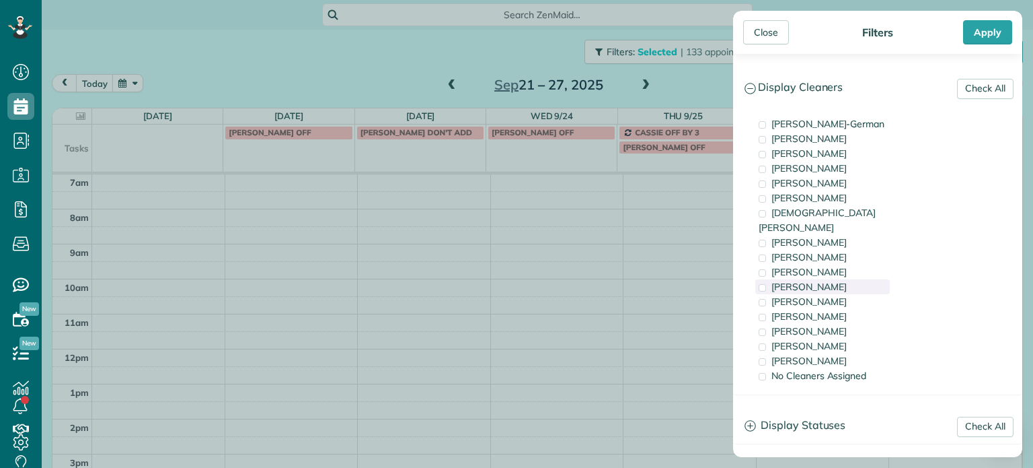
click at [834, 279] on div "[PERSON_NAME]" at bounding box center [823, 286] width 135 height 15
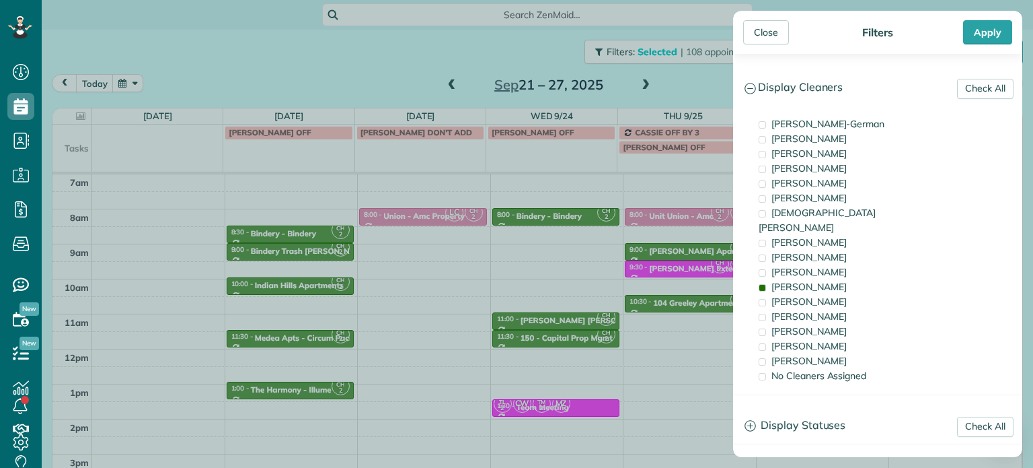
click at [622, 244] on div "Close Filters Apply Check All Display Cleaners [PERSON_NAME]-German [PERSON_NAM…" at bounding box center [516, 234] width 1033 height 468
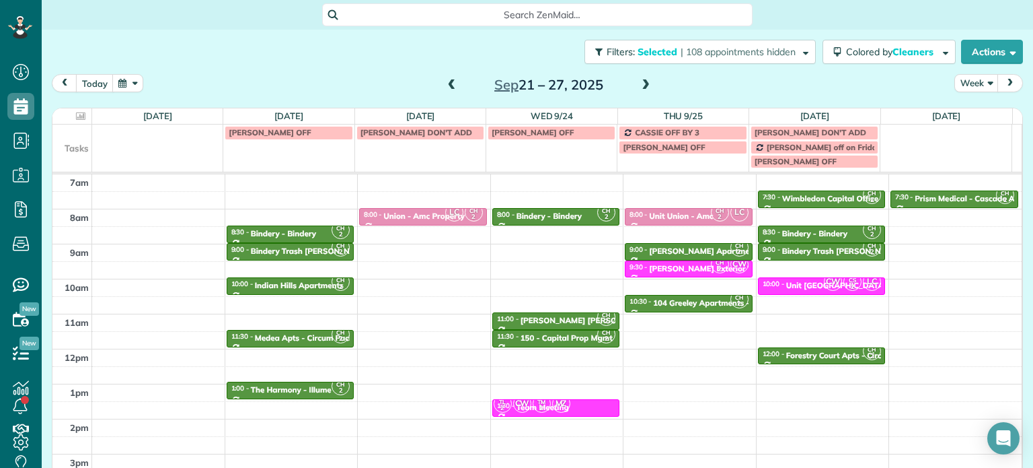
click at [643, 77] on span at bounding box center [645, 85] width 15 height 20
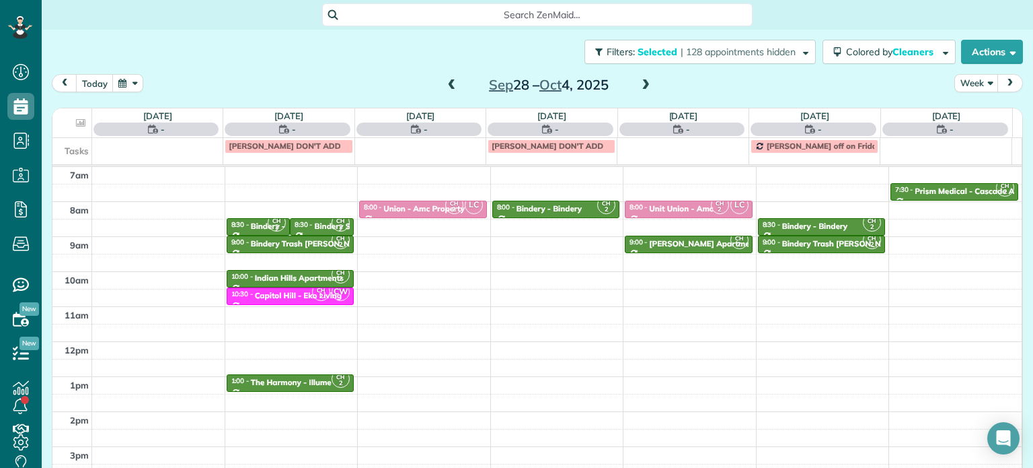
click at [445, 80] on span at bounding box center [452, 85] width 15 height 12
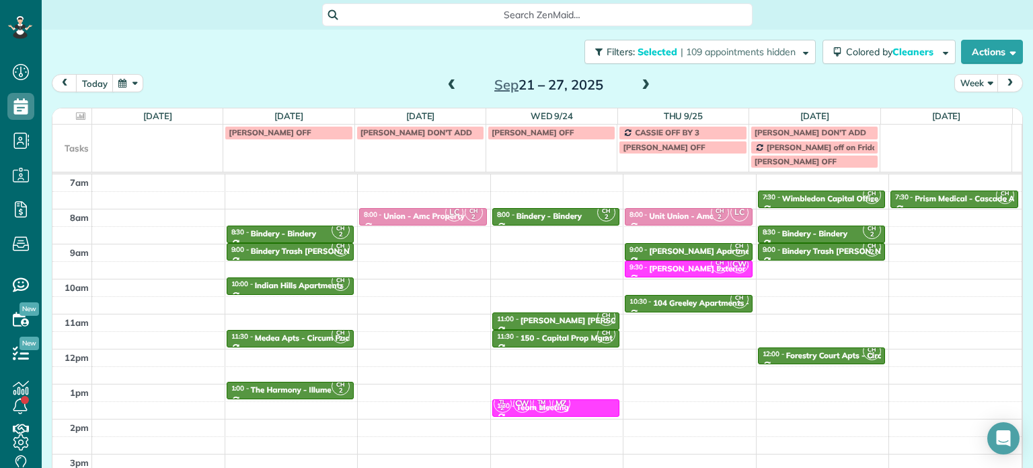
click at [643, 89] on span at bounding box center [645, 85] width 15 height 12
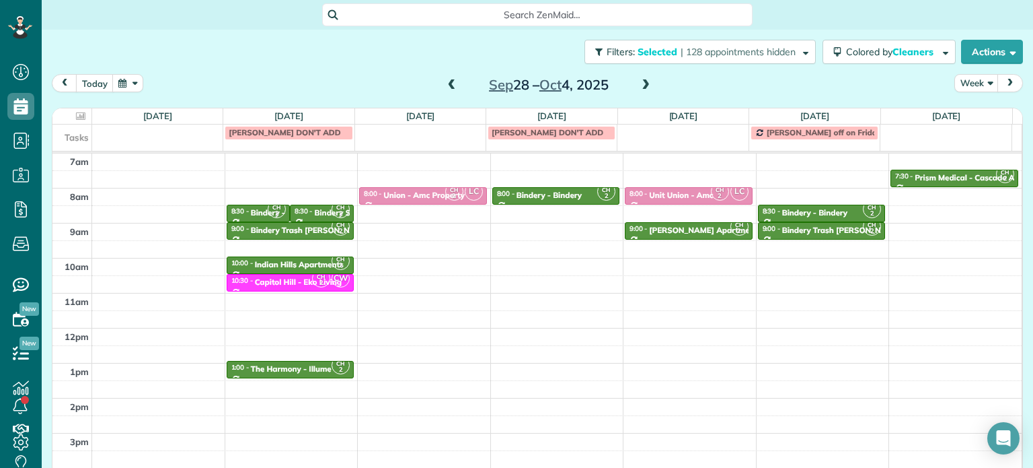
click at [532, 136] on span "[PERSON_NAME] DON'T ADD" at bounding box center [548, 132] width 112 height 10
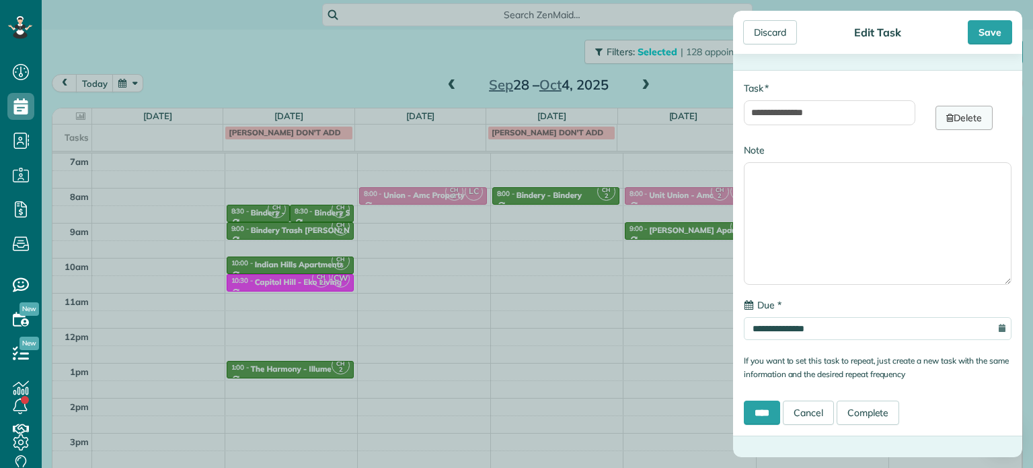
click at [969, 118] on link "Delete" at bounding box center [964, 118] width 57 height 24
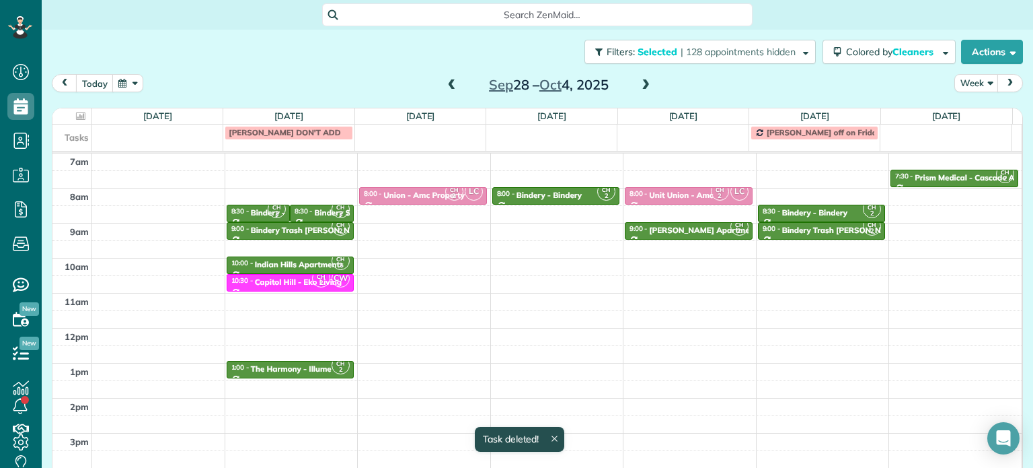
click at [799, 145] on div "Tasks [PERSON_NAME] DON'T ADD [PERSON_NAME] off on Fridays" at bounding box center [532, 137] width 960 height 26
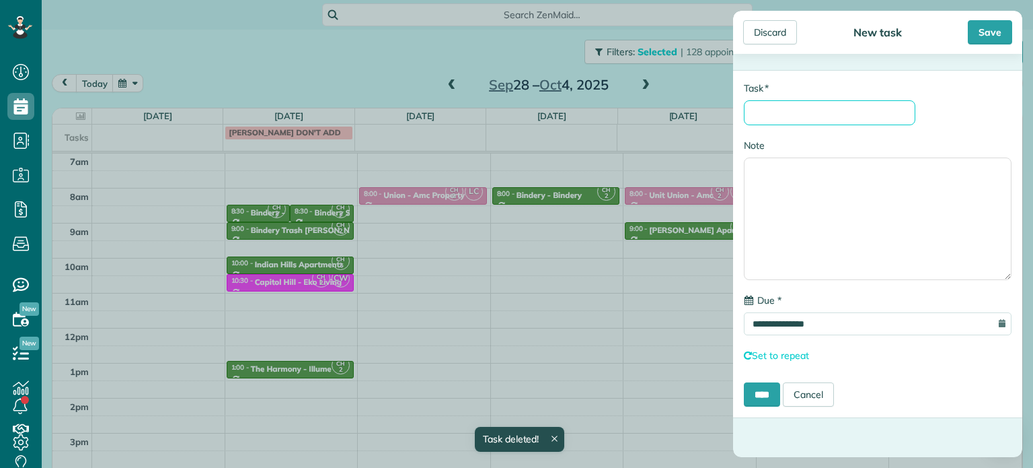
click at [817, 112] on input "* Task" at bounding box center [830, 112] width 172 height 25
type input "**********"
click at [772, 399] on input "****" at bounding box center [762, 394] width 36 height 24
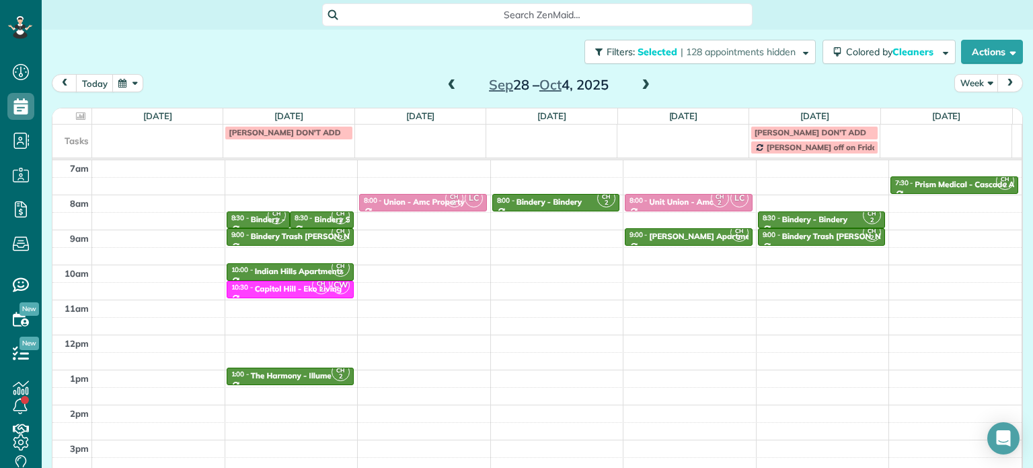
click at [638, 83] on span at bounding box center [645, 85] width 15 height 12
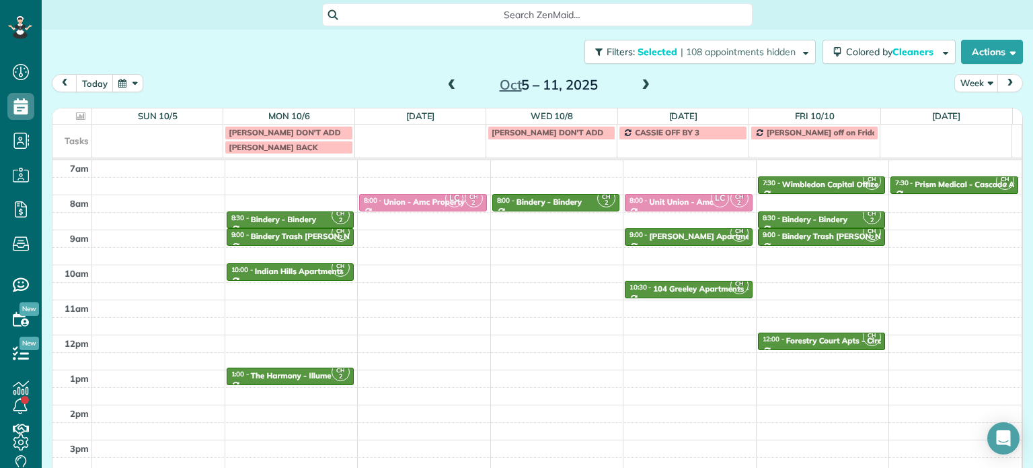
click at [817, 146] on td "[PERSON_NAME] off on Fridays" at bounding box center [814, 139] width 131 height 30
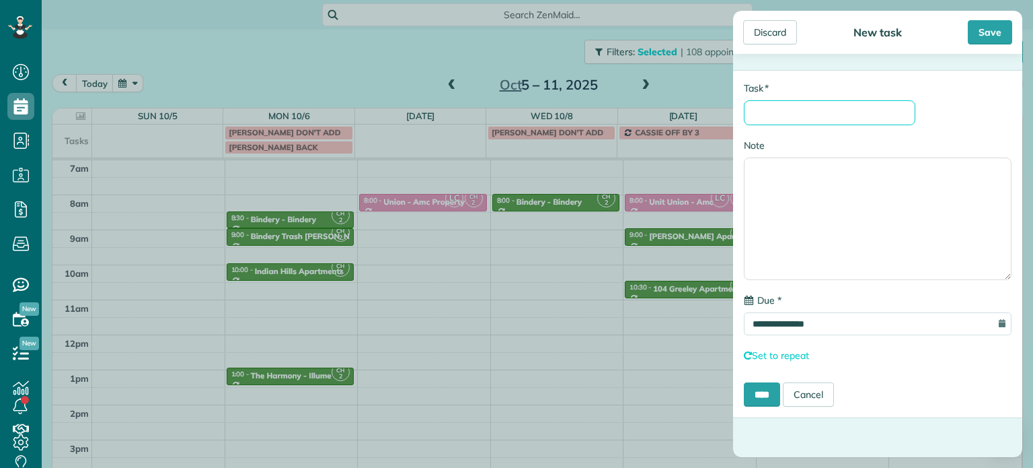
click at [815, 116] on input "* Task" at bounding box center [830, 112] width 172 height 25
type input "**********"
click at [768, 396] on input "****" at bounding box center [762, 394] width 36 height 24
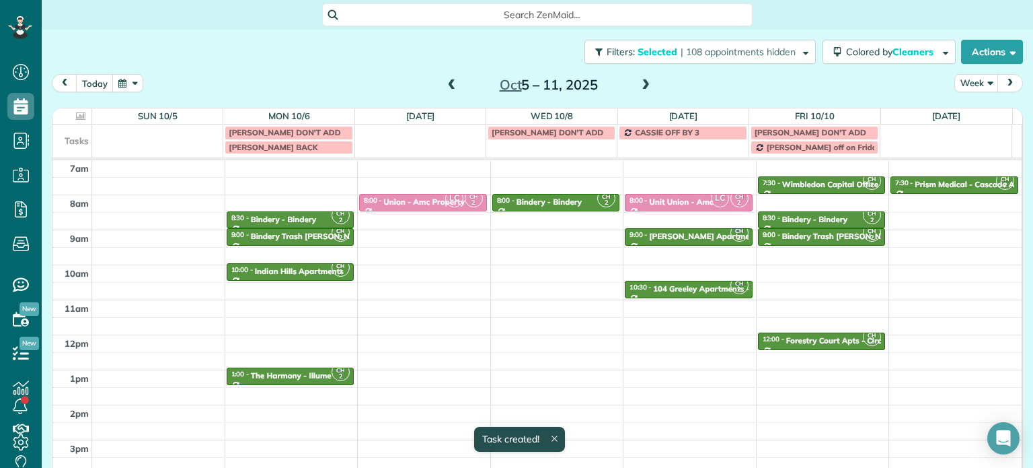
click at [562, 134] on div "[PERSON_NAME] DON'T ADD" at bounding box center [552, 132] width 120 height 9
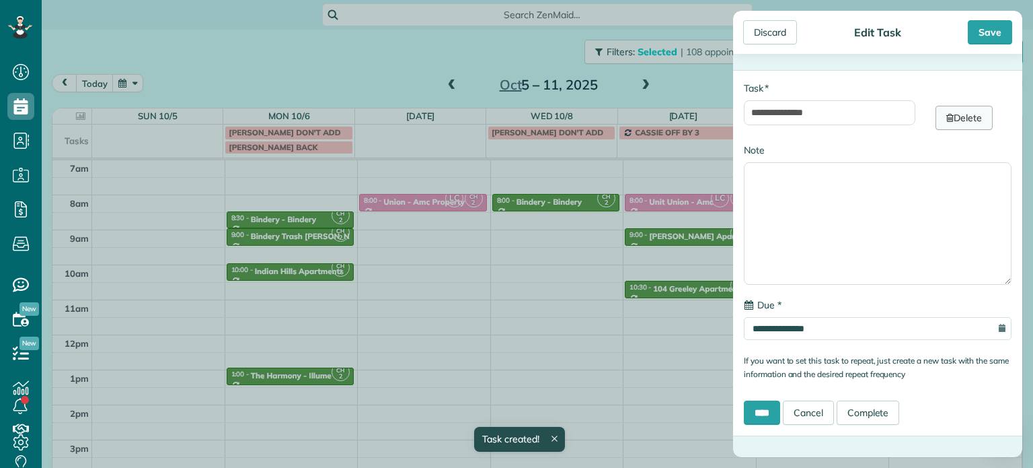
click at [952, 114] on link "Delete" at bounding box center [964, 118] width 57 height 24
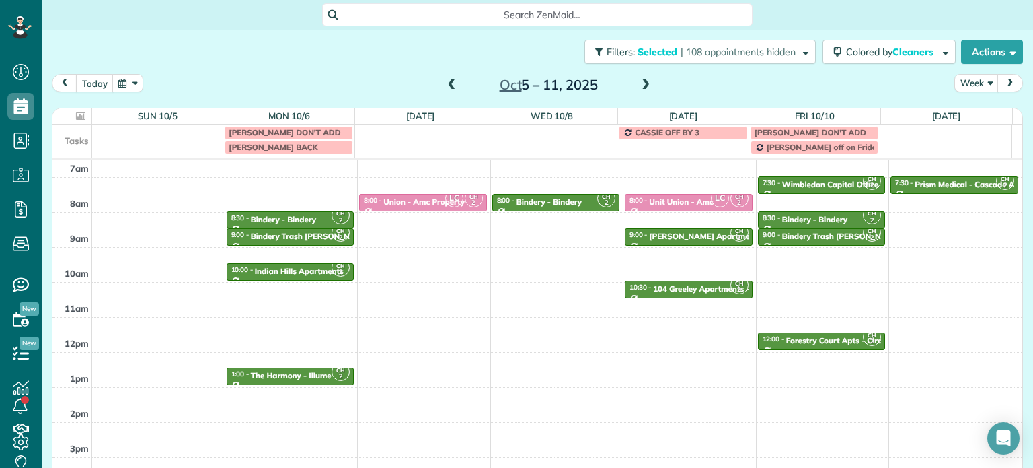
click at [445, 88] on span at bounding box center [452, 85] width 15 height 12
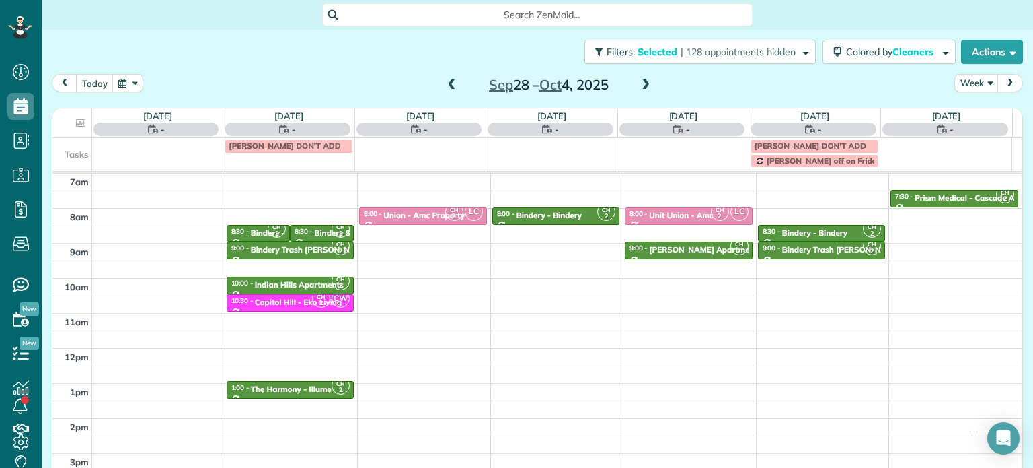
click at [445, 88] on span at bounding box center [452, 85] width 15 height 12
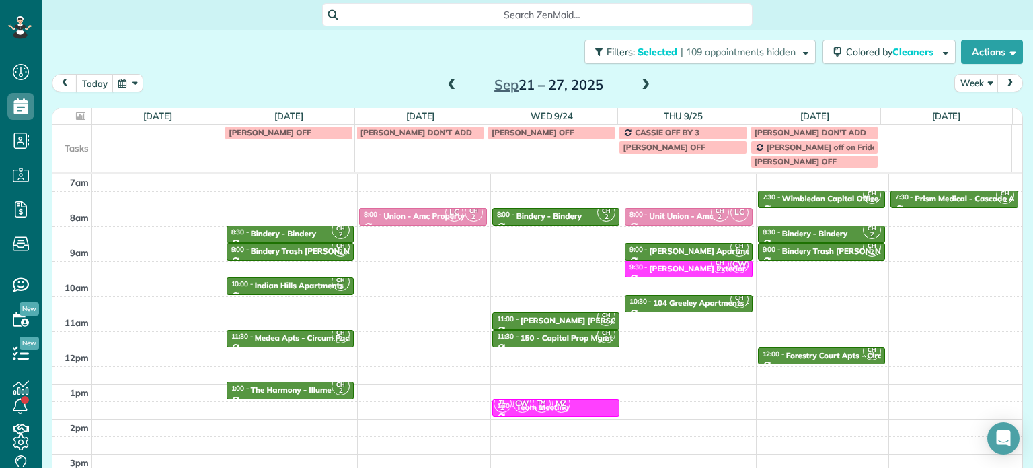
click at [445, 88] on span at bounding box center [452, 85] width 15 height 12
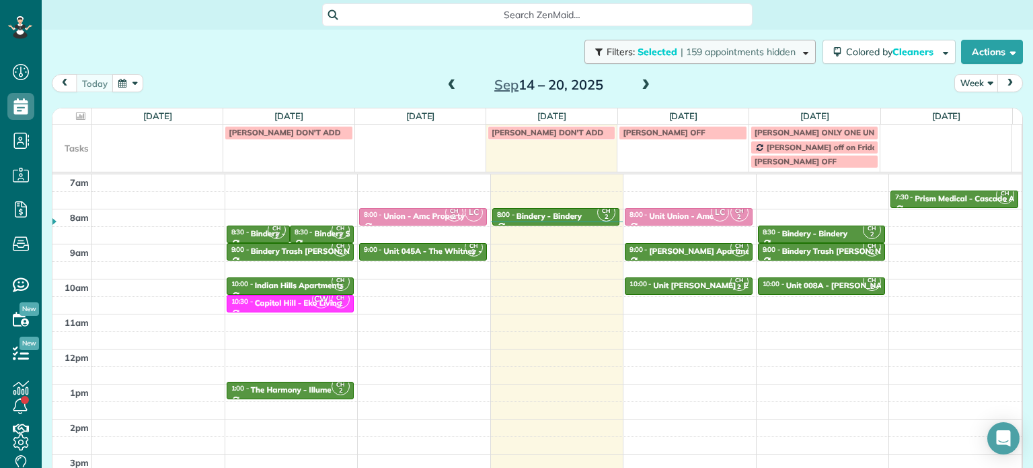
click at [742, 48] on span "| 159 appointments hidden" at bounding box center [738, 52] width 115 height 12
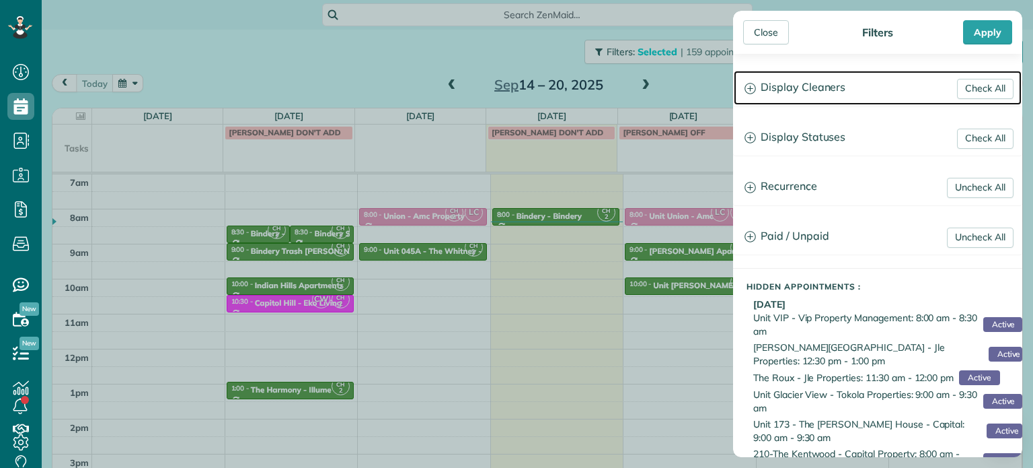
click at [805, 82] on h3 "Display Cleaners" at bounding box center [878, 88] width 288 height 34
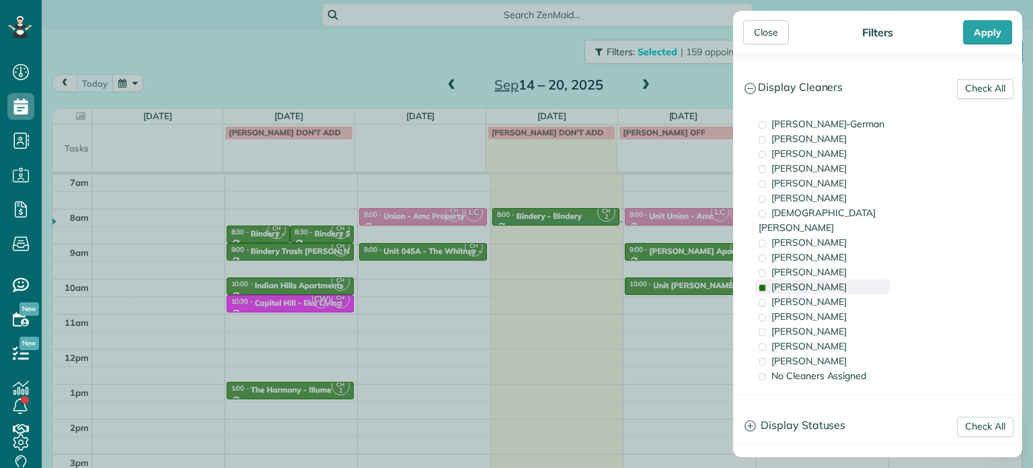
click at [824, 279] on div "[PERSON_NAME]" at bounding box center [823, 286] width 135 height 15
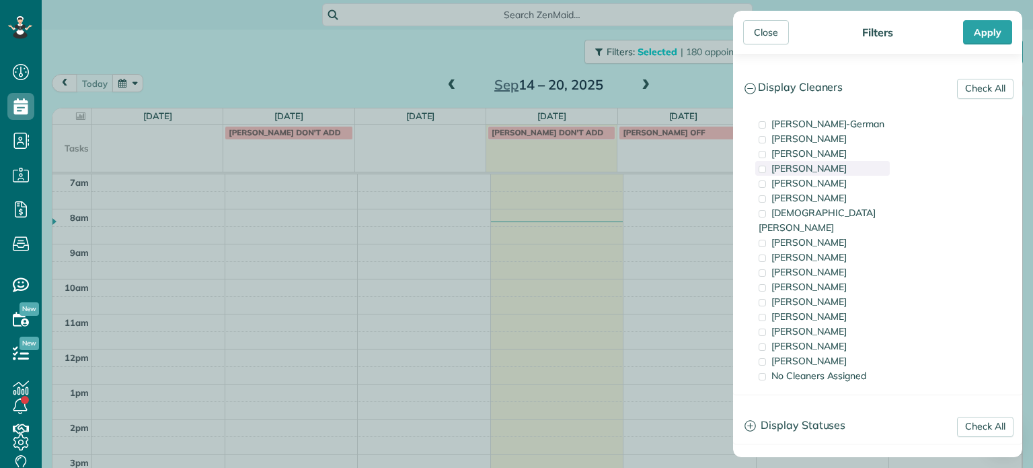
click at [824, 172] on div "[PERSON_NAME]" at bounding box center [823, 168] width 135 height 15
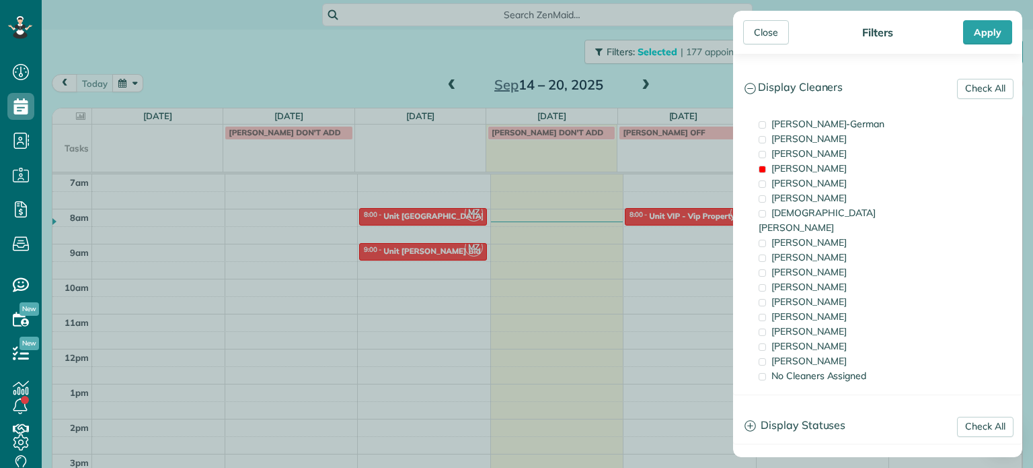
click at [482, 196] on div "Close Filters Apply Check All Display Cleaners [PERSON_NAME]-German [PERSON_NAM…" at bounding box center [516, 234] width 1033 height 468
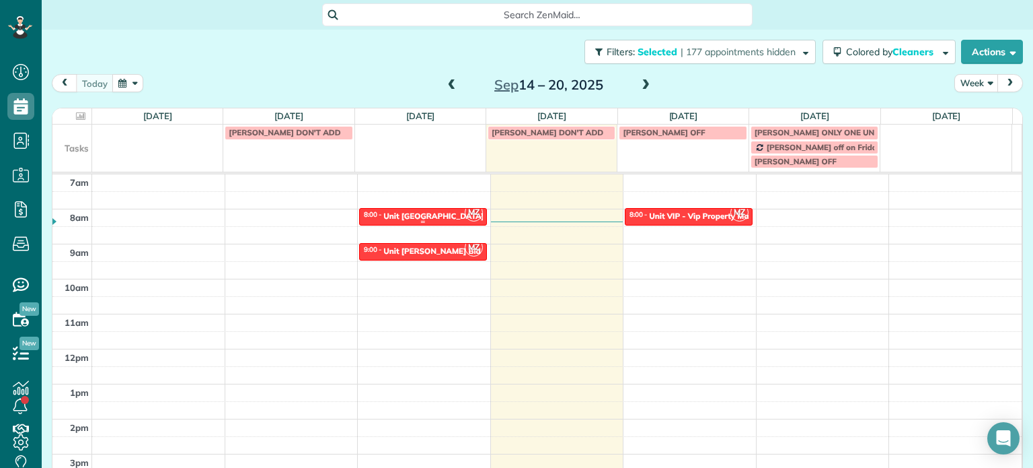
click at [431, 217] on div "Unit [GEOGRAPHIC_DATA] - [PERSON_NAME][GEOGRAPHIC_DATA][PERSON_NAME]" at bounding box center [544, 215] width 322 height 9
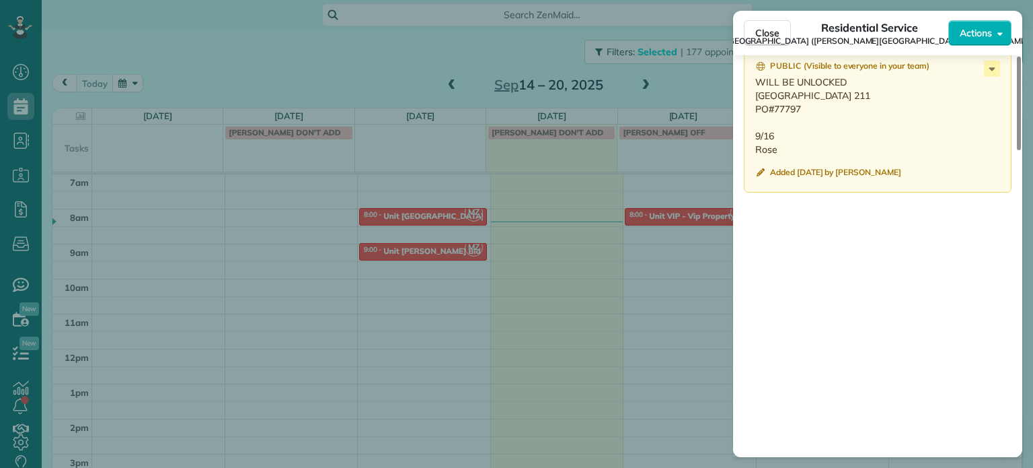
scroll to position [1008, 0]
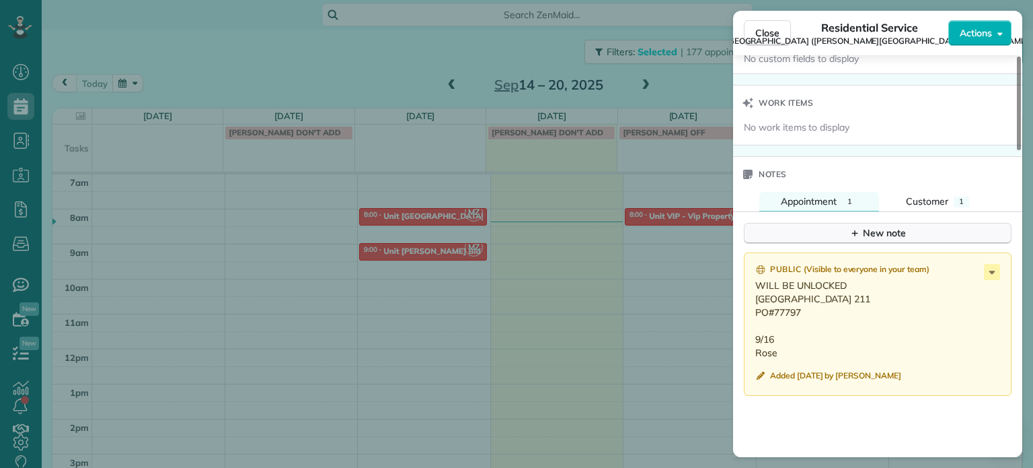
click at [856, 236] on icon "button" at bounding box center [855, 232] width 11 height 11
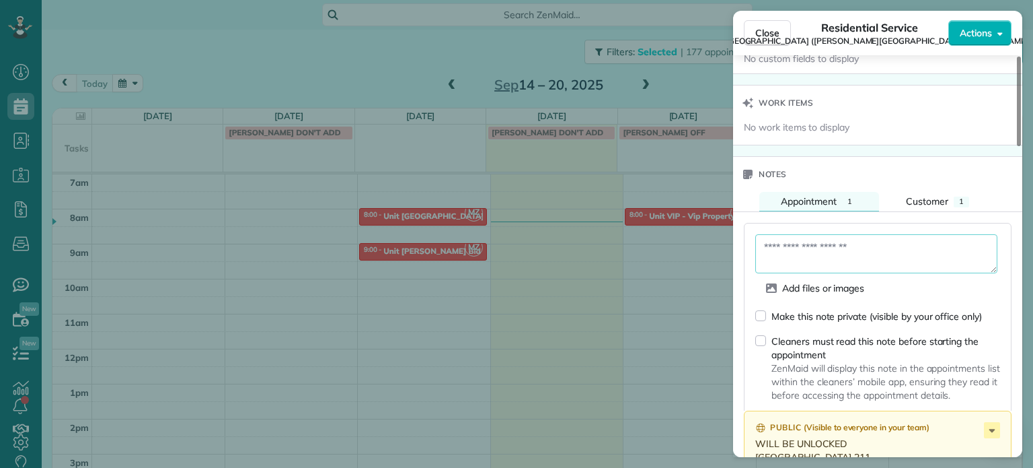
click at [859, 249] on textarea at bounding box center [877, 253] width 242 height 39
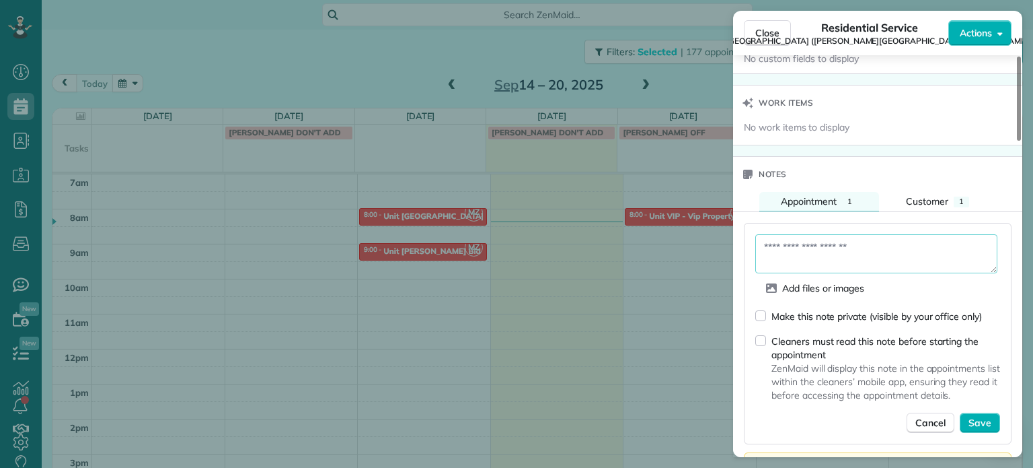
paste textarea "**********"
type textarea "**********"
click at [990, 423] on span "Save" at bounding box center [980, 422] width 23 height 13
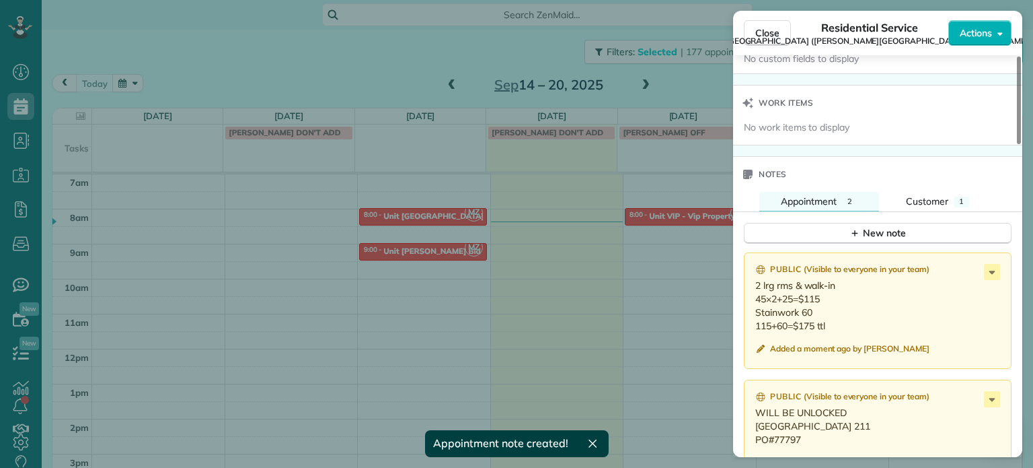
click at [355, 285] on div "Close Residential Service Unit [GEOGRAPHIC_DATA] Apartments ([PERSON_NAME] & [P…" at bounding box center [516, 234] width 1033 height 468
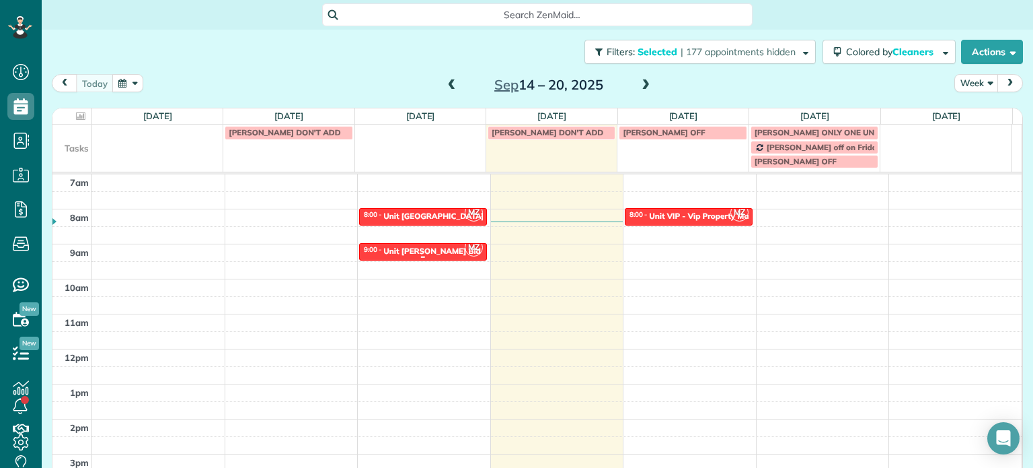
click at [396, 251] on div "Unit [PERSON_NAME] Bld" at bounding box center [432, 250] width 98 height 9
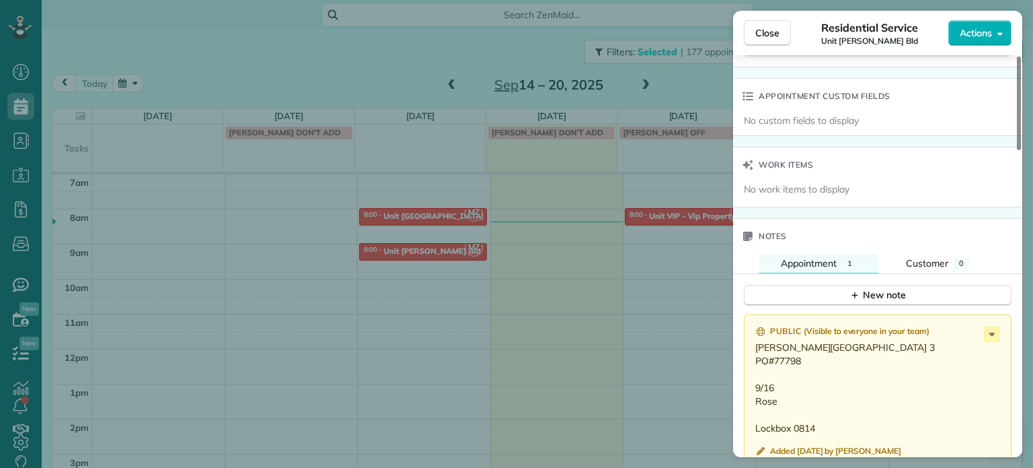
scroll to position [944, 0]
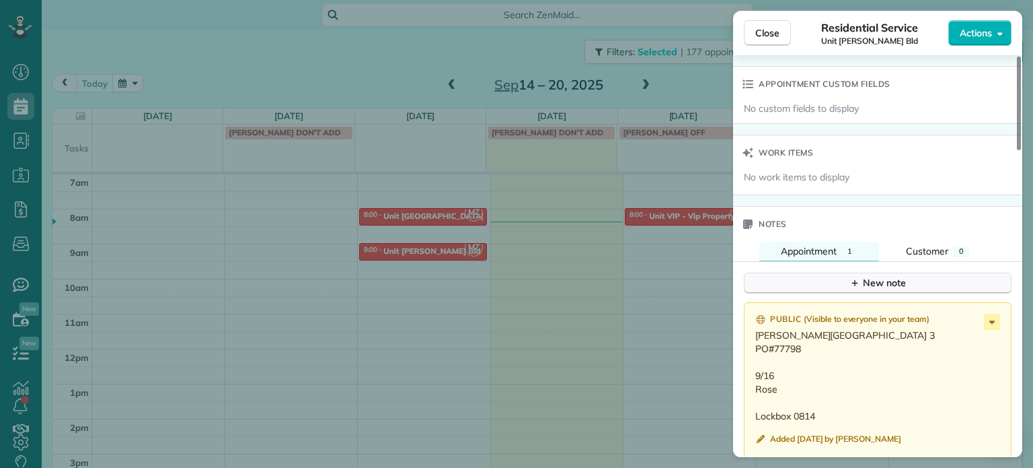
click at [894, 290] on div "New note" at bounding box center [878, 283] width 57 height 14
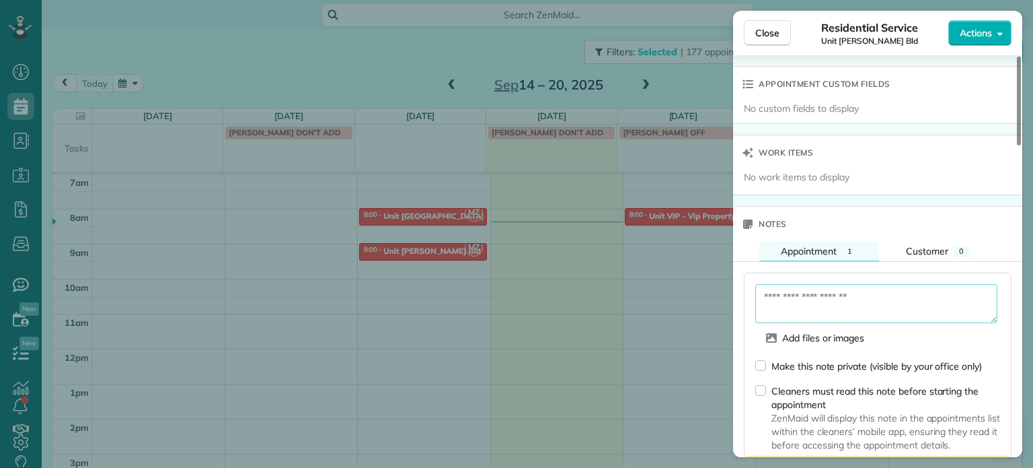
click at [897, 307] on textarea at bounding box center [877, 303] width 242 height 39
paste textarea "**********"
click at [937, 309] on textarea "**********" at bounding box center [877, 303] width 242 height 39
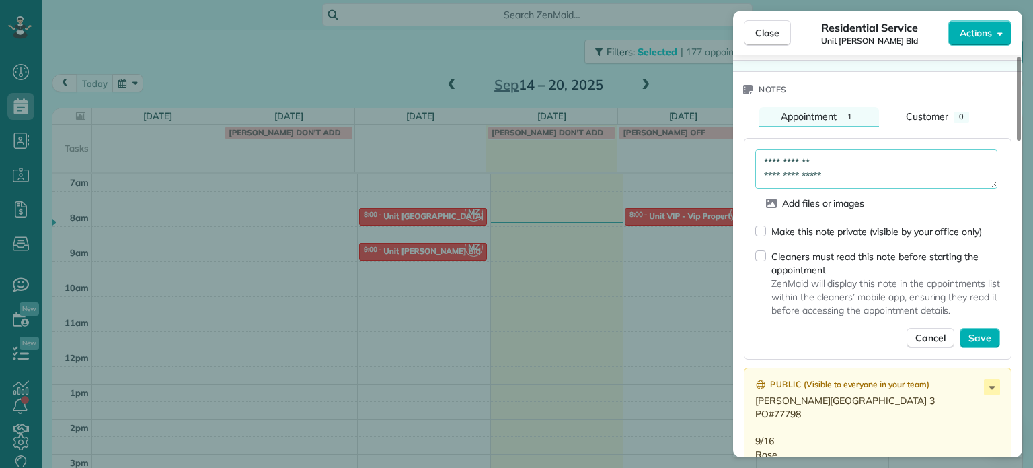
scroll to position [1146, 0]
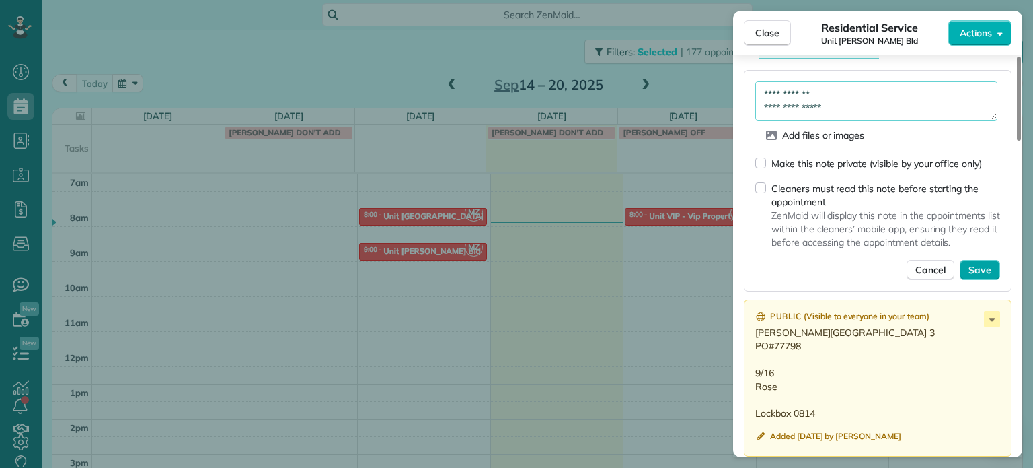
type textarea "**********"
click at [986, 274] on span "Save" at bounding box center [980, 269] width 23 height 13
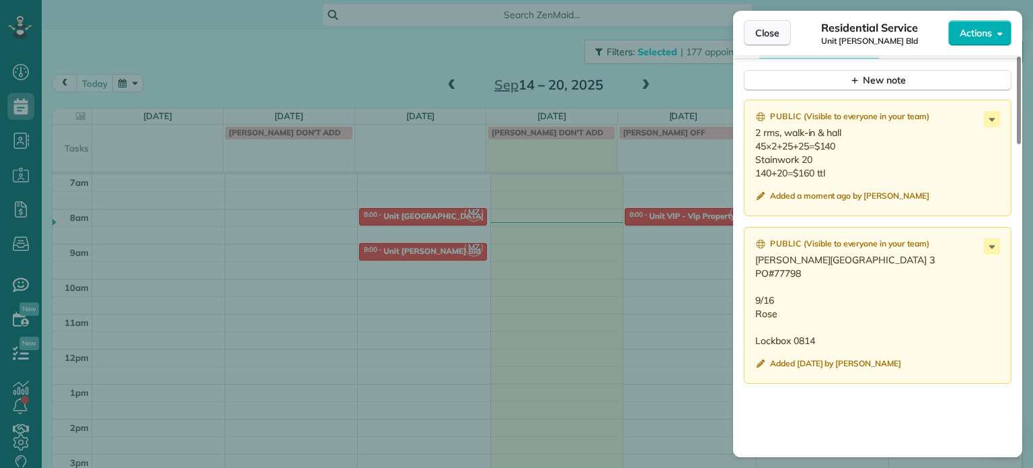
click at [762, 30] on span "Close" at bounding box center [768, 32] width 24 height 13
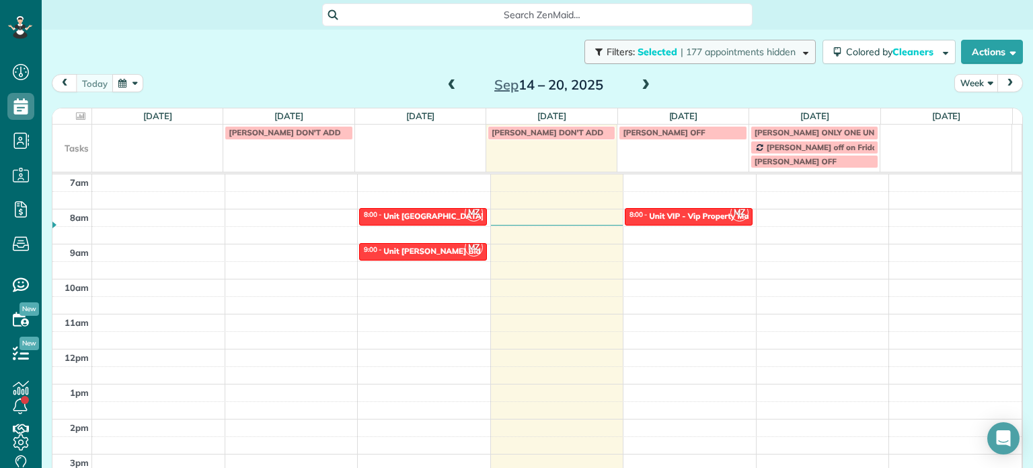
click at [703, 56] on span "| 177 appointments hidden" at bounding box center [738, 52] width 115 height 12
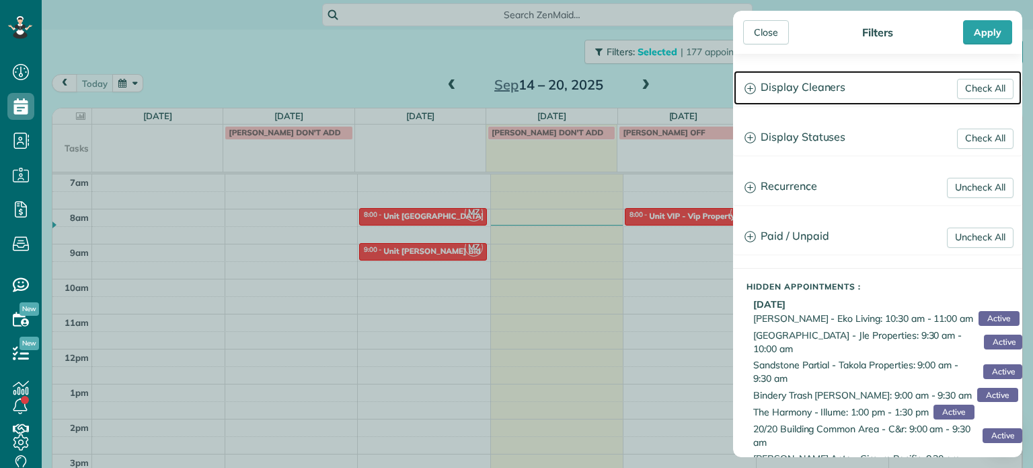
click at [846, 91] on h3 "Display Cleaners" at bounding box center [878, 88] width 288 height 34
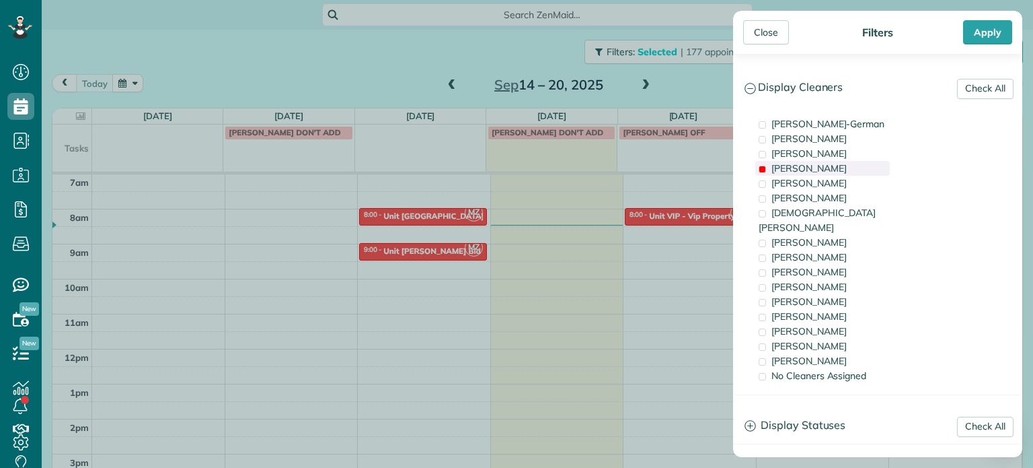
click at [818, 172] on div "[PERSON_NAME]" at bounding box center [823, 168] width 135 height 15
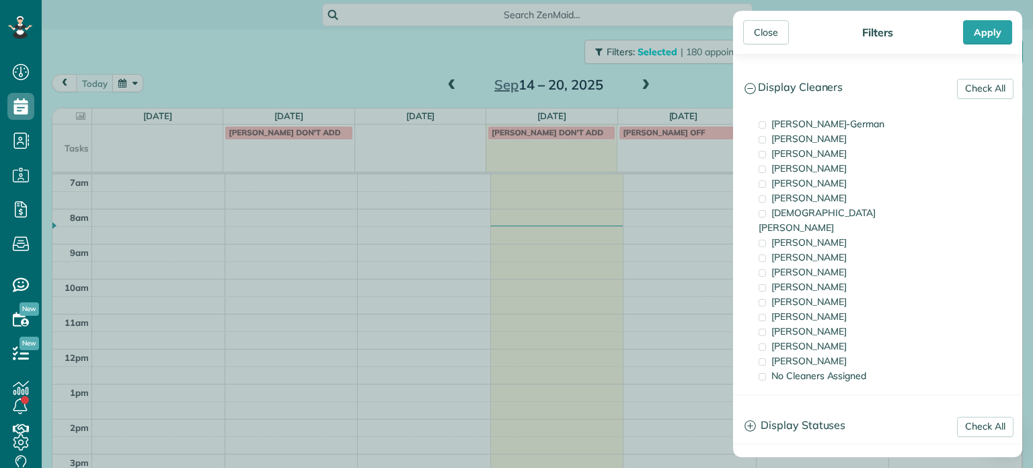
click at [821, 115] on div "[PERSON_NAME]-German [PERSON_NAME] [PERSON_NAME] [PERSON_NAME] [PERSON_NAME] [P…" at bounding box center [878, 250] width 288 height 288
click at [823, 120] on span "[PERSON_NAME]-German" at bounding box center [828, 124] width 113 height 12
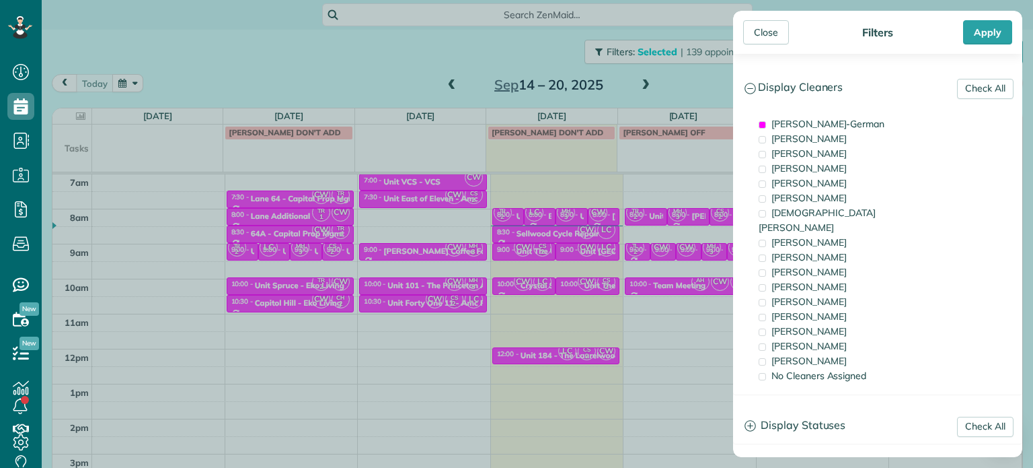
click at [688, 297] on div "Close Filters Apply Check All Display Cleaners [PERSON_NAME]-German [PERSON_NAM…" at bounding box center [516, 234] width 1033 height 468
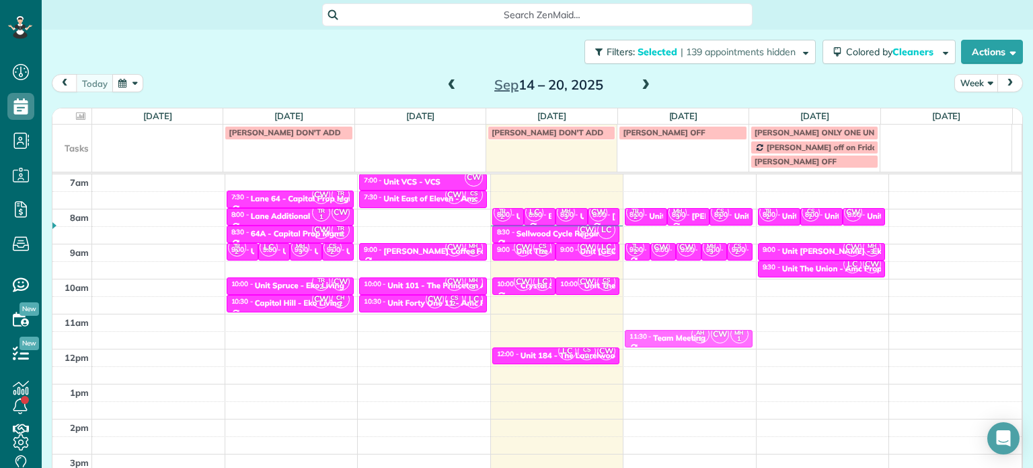
drag, startPoint x: 688, startPoint y: 287, endPoint x: 694, endPoint y: 327, distance: 40.3
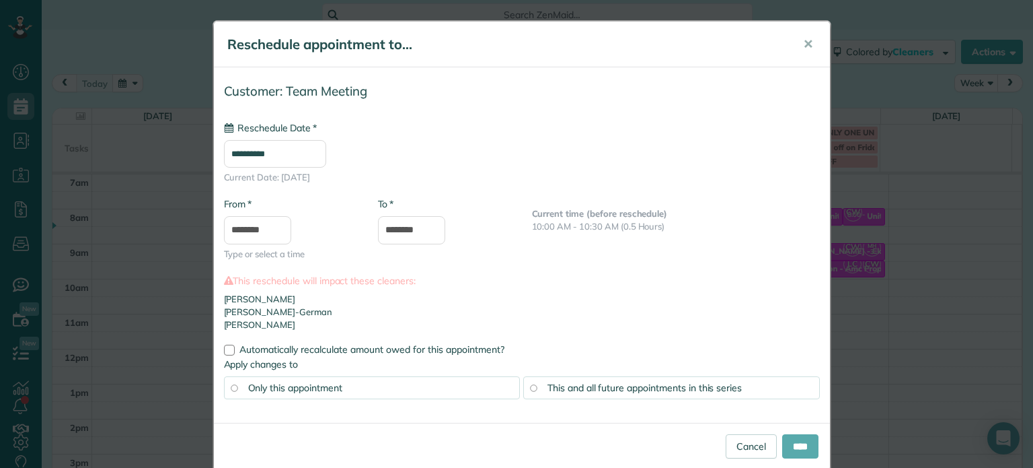
type input "**********"
click at [795, 449] on input "****" at bounding box center [800, 446] width 36 height 24
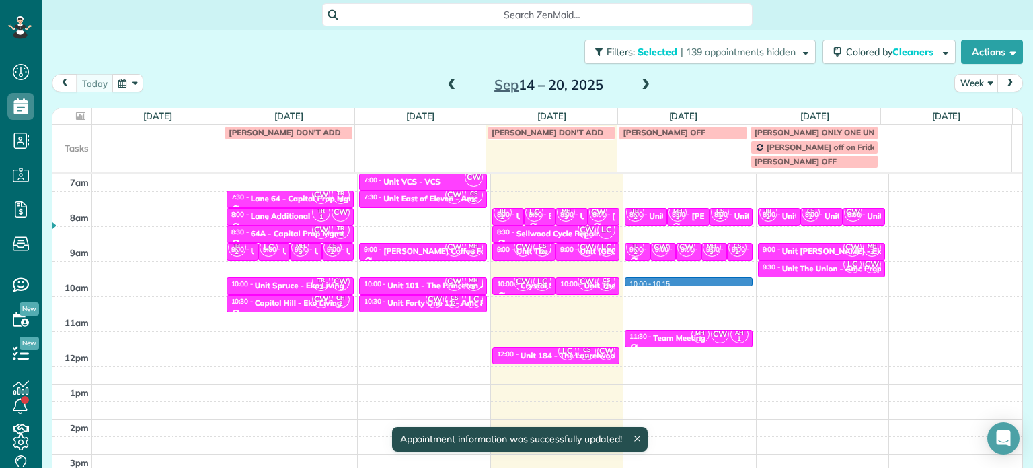
click at [681, 283] on div "4am 5am 6am 7am 8am 9am 10am 11am 12pm 1pm 2pm 3pm 4pm 5pm CW TR 1 7:30 - 8:00 …" at bounding box center [536, 313] width 969 height 489
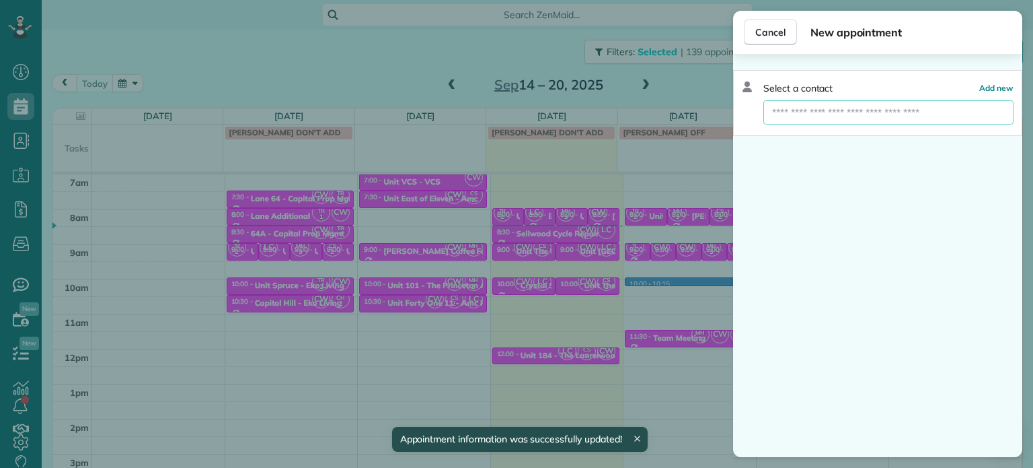
click at [798, 119] on input "text" at bounding box center [889, 112] width 250 height 24
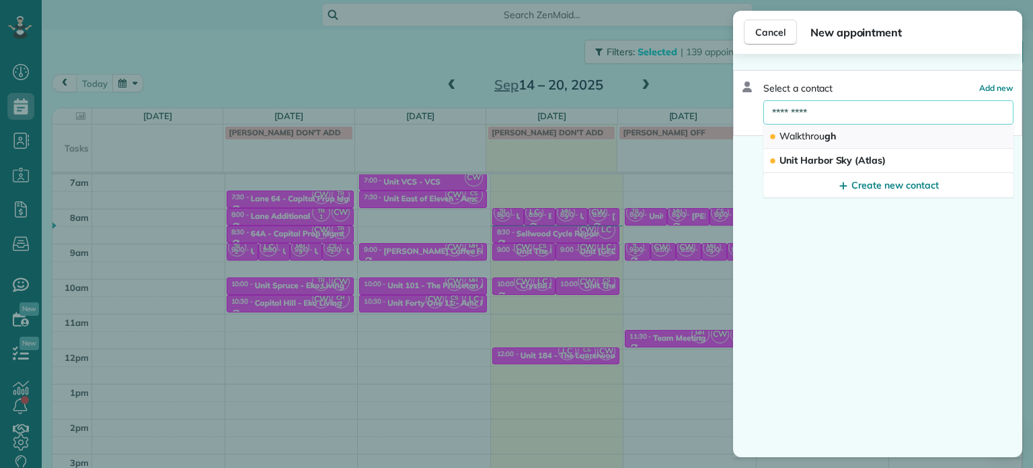
type input "*********"
click at [808, 128] on button "Walkthrou gh" at bounding box center [889, 136] width 250 height 24
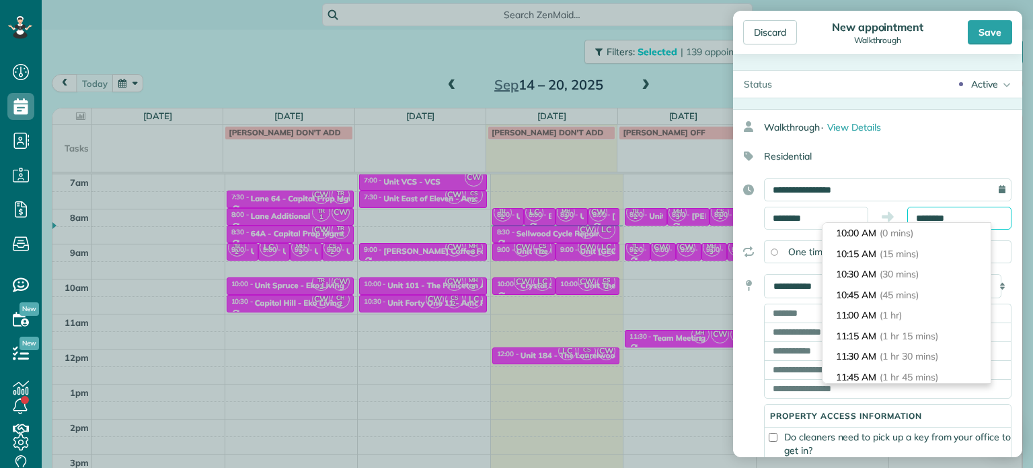
click at [926, 225] on body "Dashboard Scheduling Calendar View List View Dispatch View - Weekly scheduling …" at bounding box center [516, 234] width 1033 height 468
type input "********"
click at [921, 266] on li "10:30 AM (30 mins)" at bounding box center [907, 274] width 168 height 21
click at [791, 305] on input "text" at bounding box center [888, 312] width 248 height 19
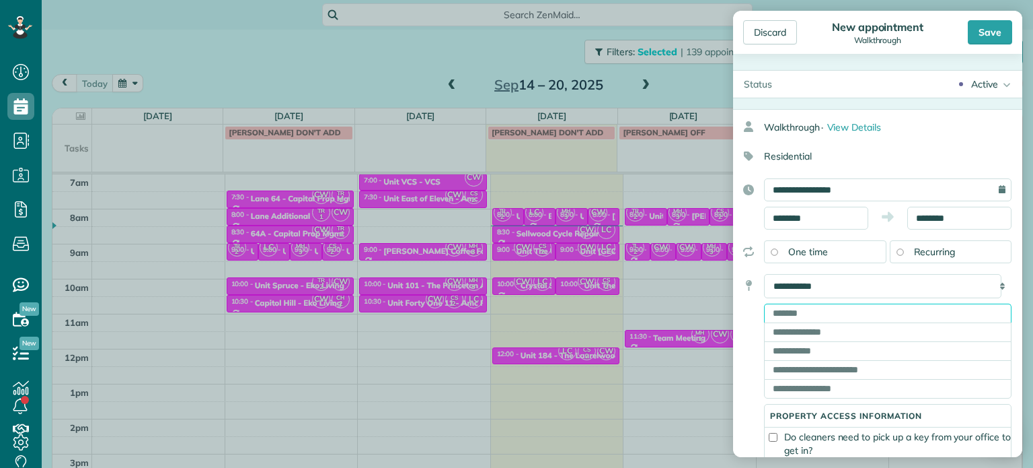
paste input "**********"
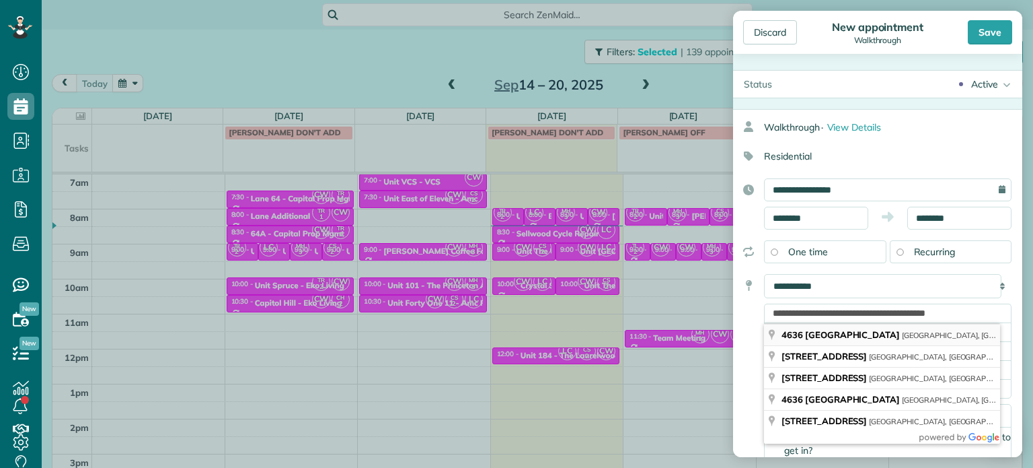
type input "**********"
type input "********"
type input "**"
type input "*****"
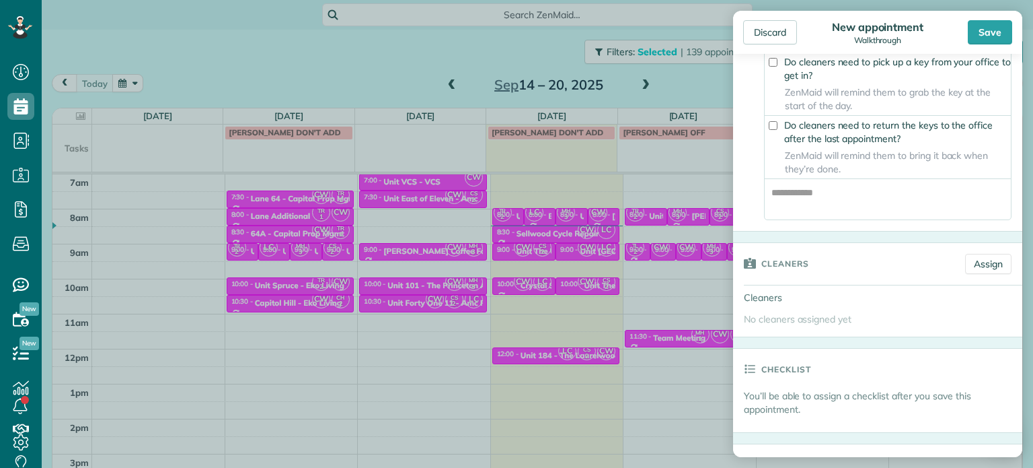
scroll to position [404, 0]
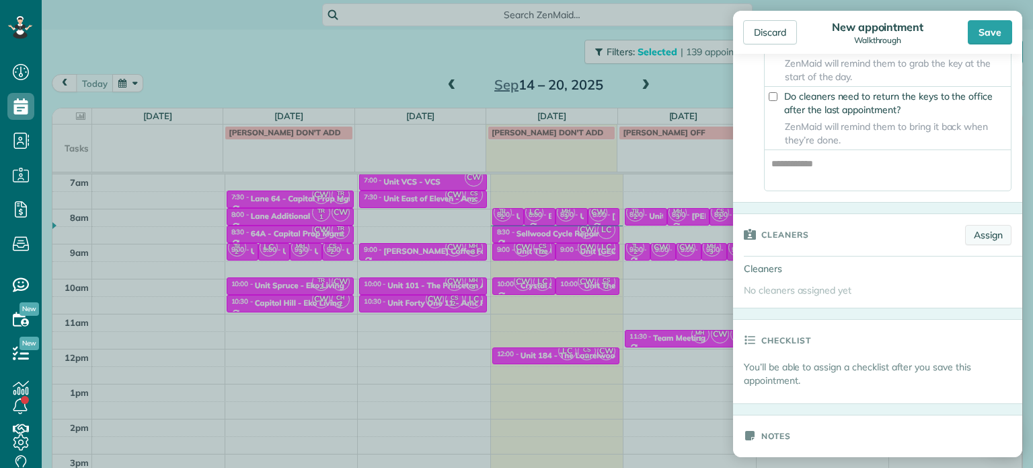
click at [971, 244] on link "Assign" at bounding box center [988, 235] width 46 height 20
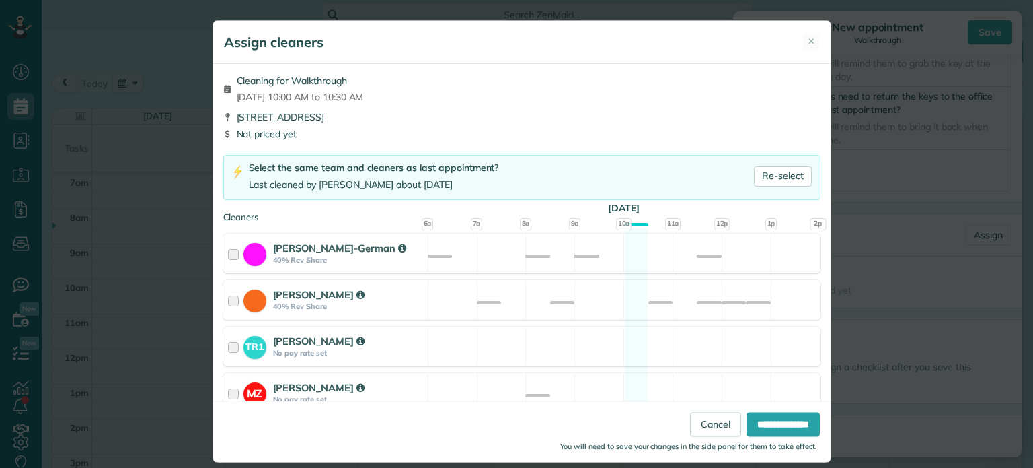
click at [614, 250] on div "[PERSON_NAME]-German 40% Rev Share Available" at bounding box center [521, 253] width 597 height 40
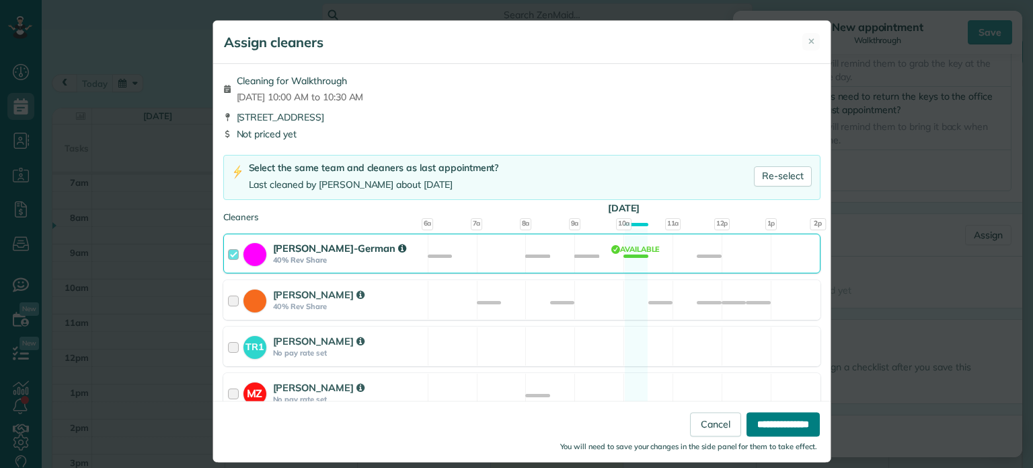
click at [784, 421] on input "**********" at bounding box center [783, 424] width 73 height 24
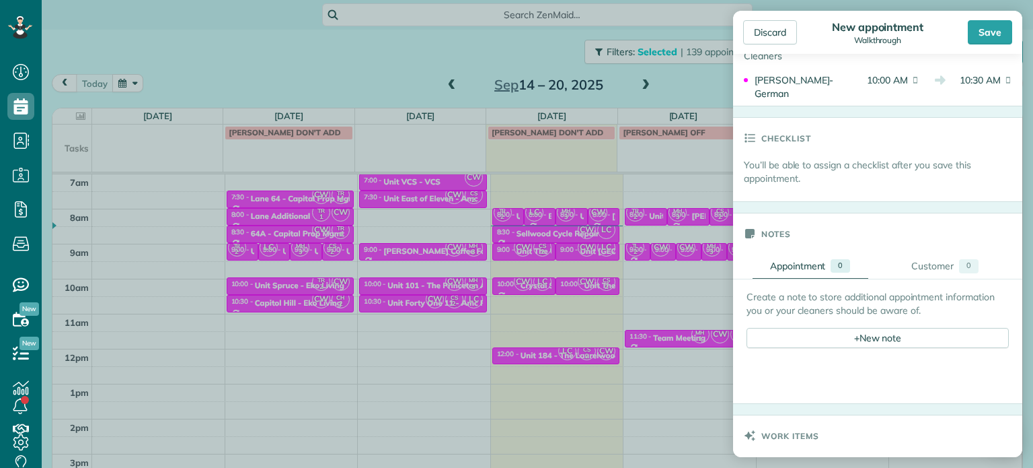
scroll to position [673, 0]
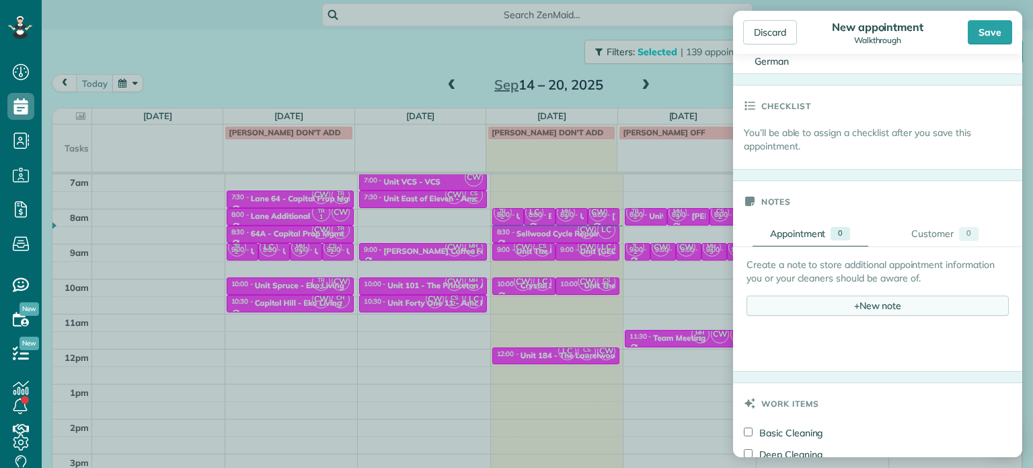
click at [838, 314] on div "+ New note" at bounding box center [878, 305] width 262 height 20
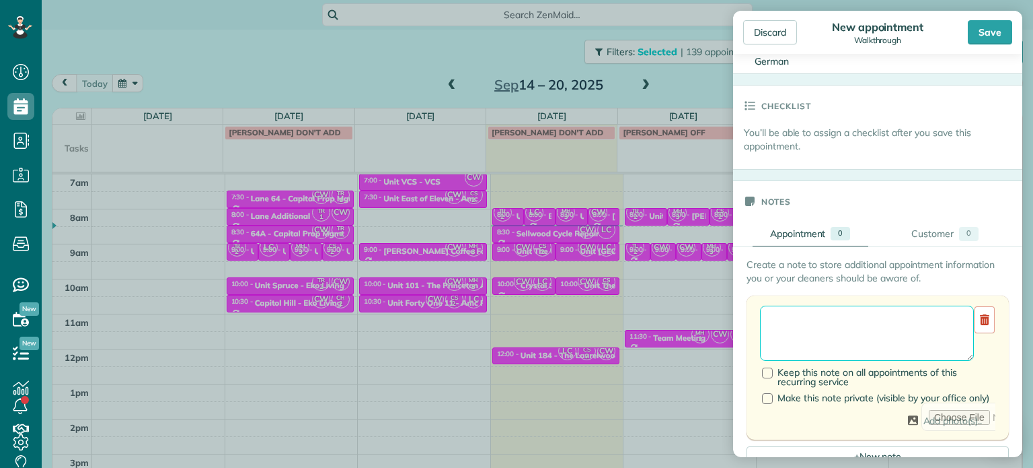
click at [844, 322] on textarea at bounding box center [867, 332] width 214 height 55
type textarea "*"
paste textarea "**********"
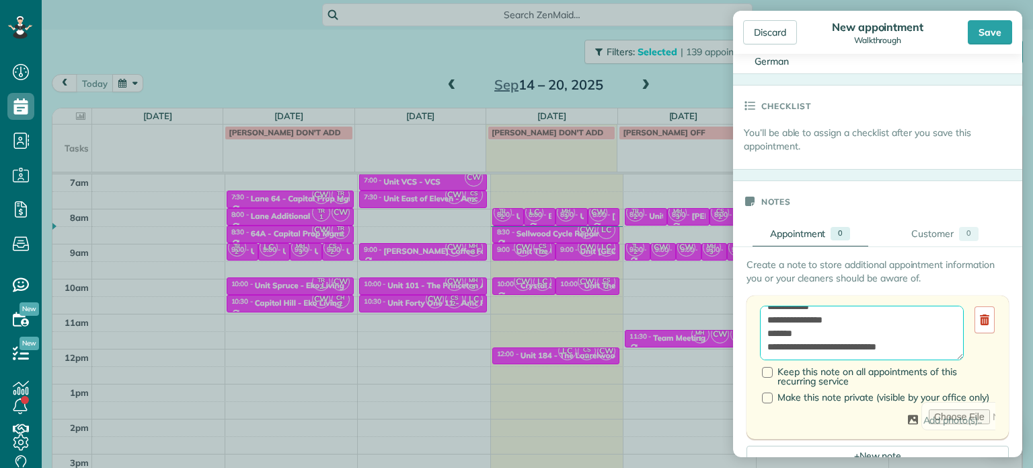
paste textarea "**********"
type textarea "**********"
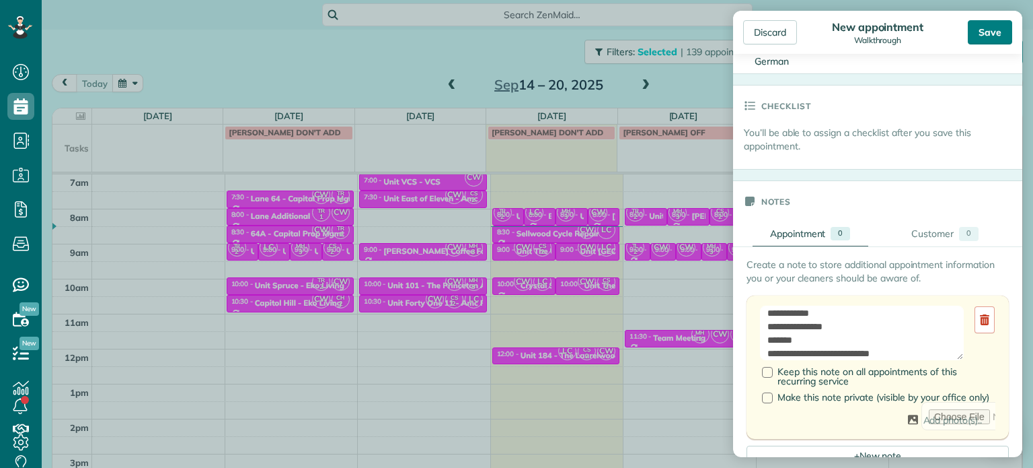
click at [988, 36] on div "Save" at bounding box center [990, 32] width 44 height 24
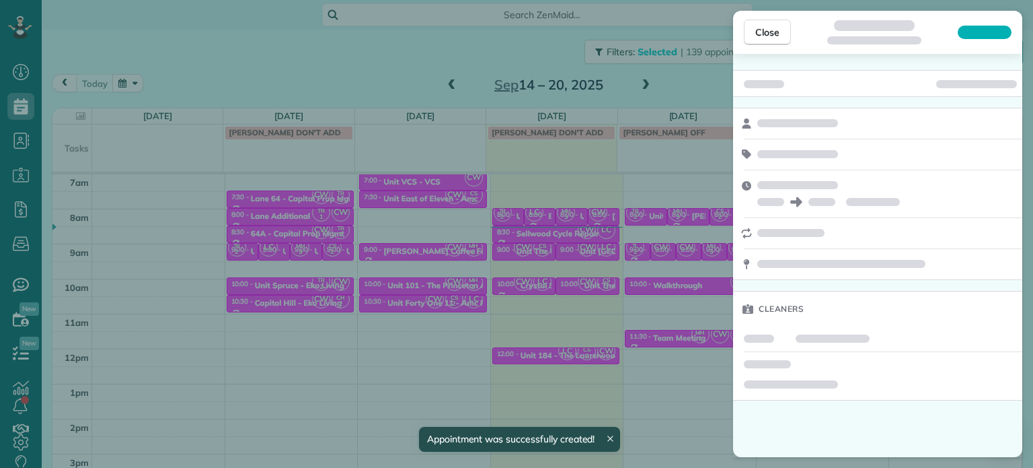
click at [689, 89] on div "Close Cleaners" at bounding box center [516, 234] width 1033 height 468
